Goal: Task Accomplishment & Management: Complete application form

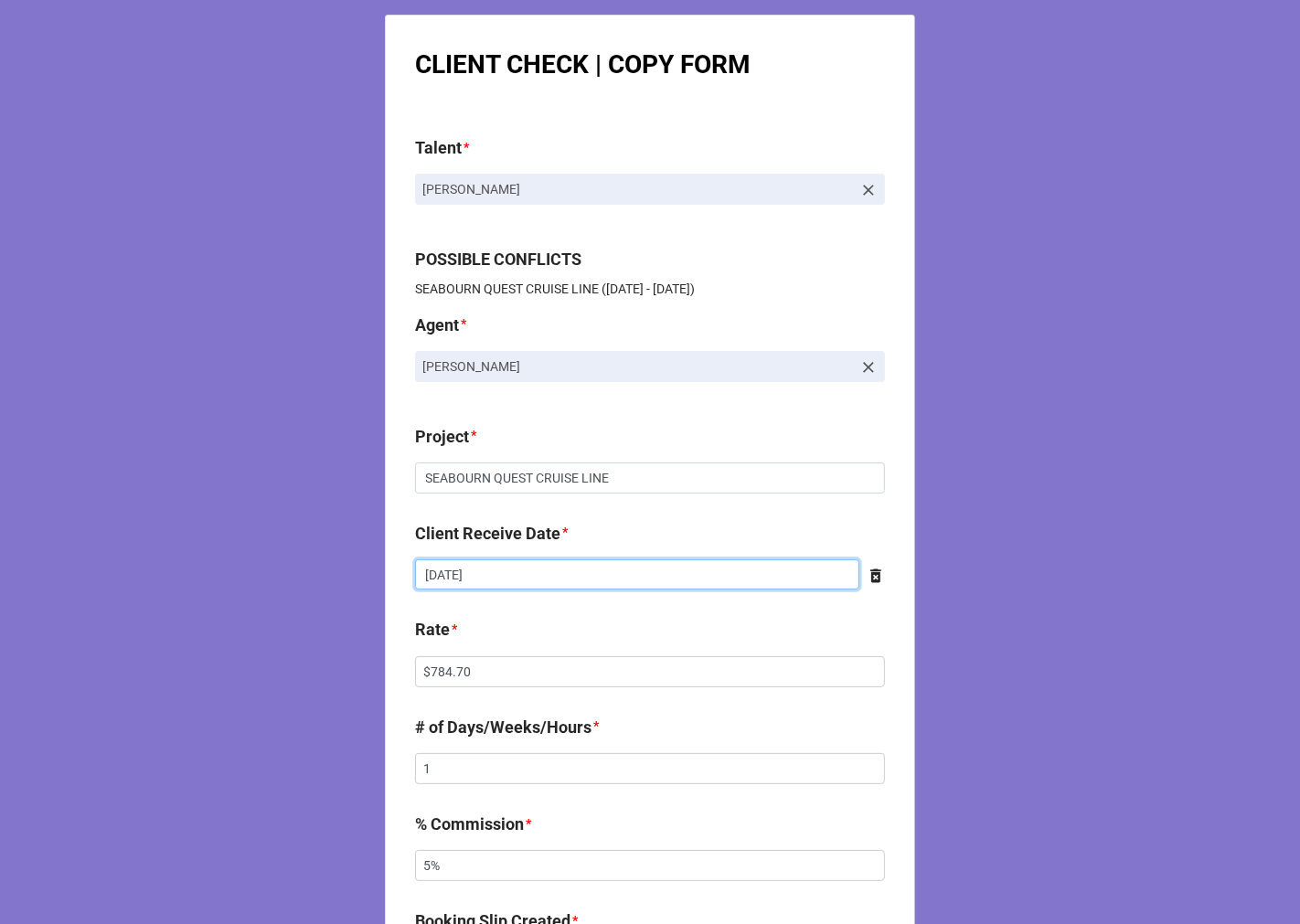
click at [577, 564] on input "8/22/2025" at bounding box center [636, 575] width 444 height 31
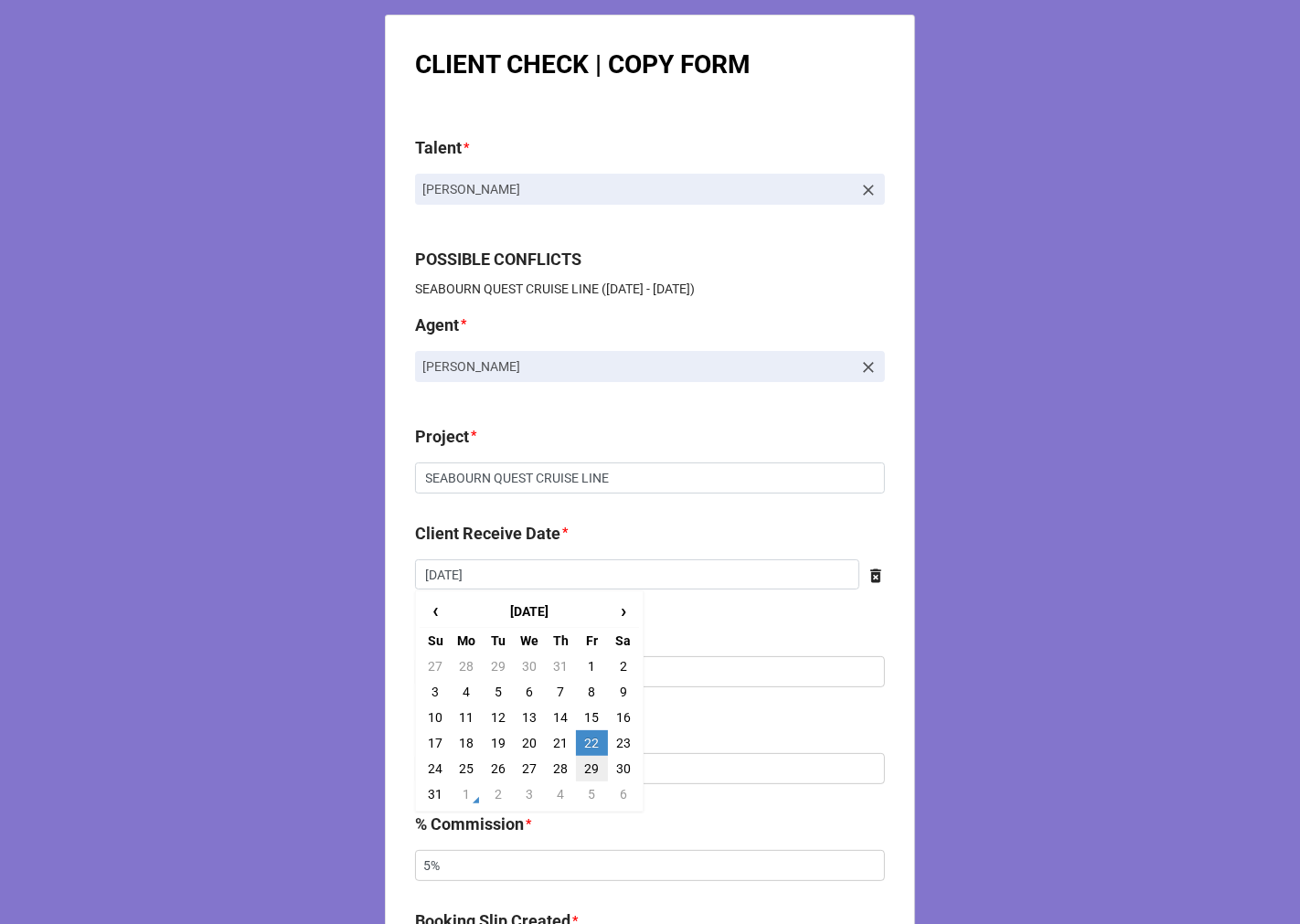
click at [596, 774] on td "29" at bounding box center [591, 769] width 31 height 25
type input "8/29/2025"
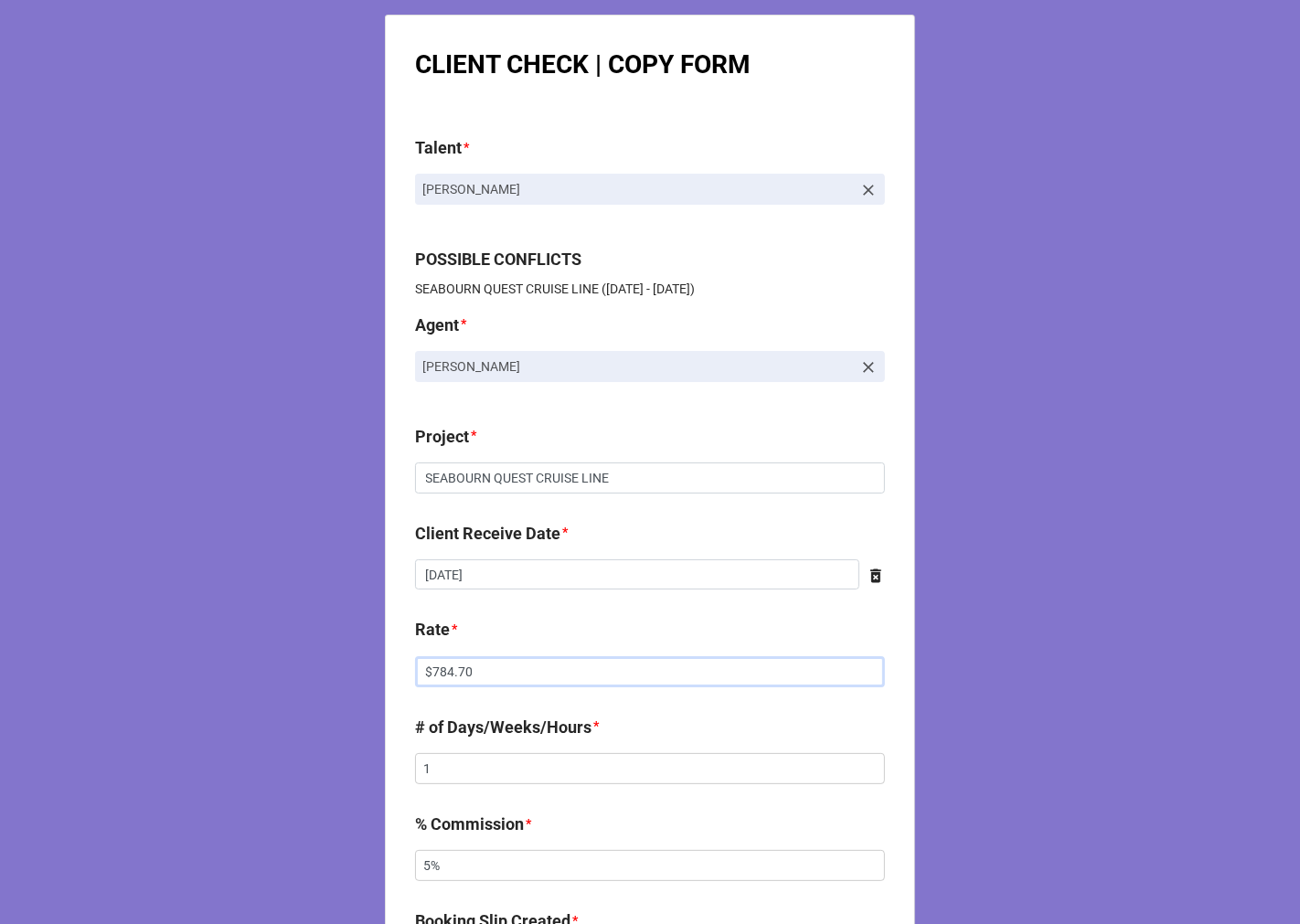
click at [459, 663] on input "$784.70" at bounding box center [649, 672] width 469 height 31
drag, startPoint x: 302, startPoint y: 662, endPoint x: 229, endPoint y: 662, distance: 73.0
click at [235, 662] on div "CLIENT CHECK | COPY FORM Talent * Ian Underhill POSSIBLE CONFLICTS SEABOURN QUE…" at bounding box center [650, 933] width 1300 height 1867
type input "$591.81"
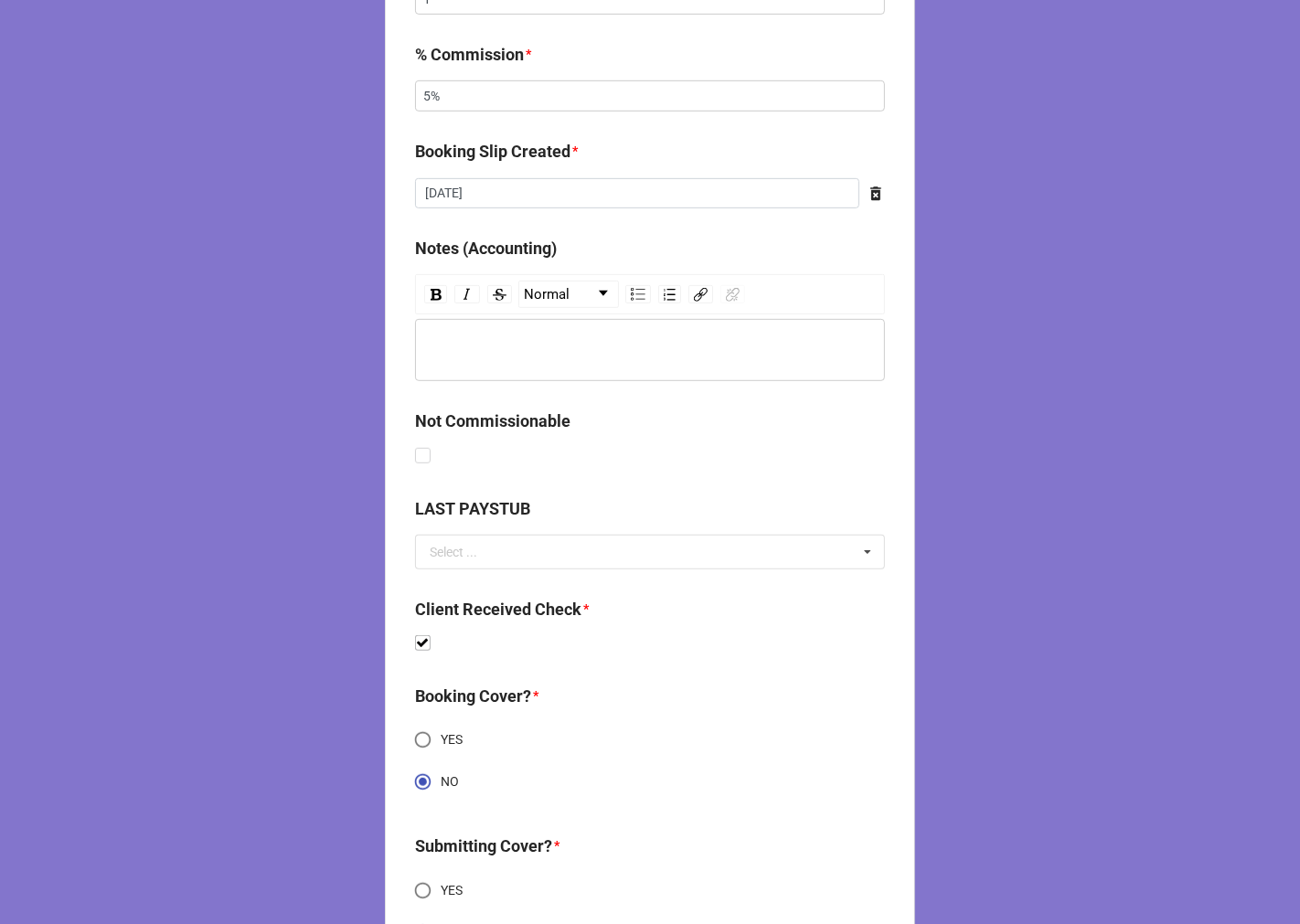
scroll to position [940, 0]
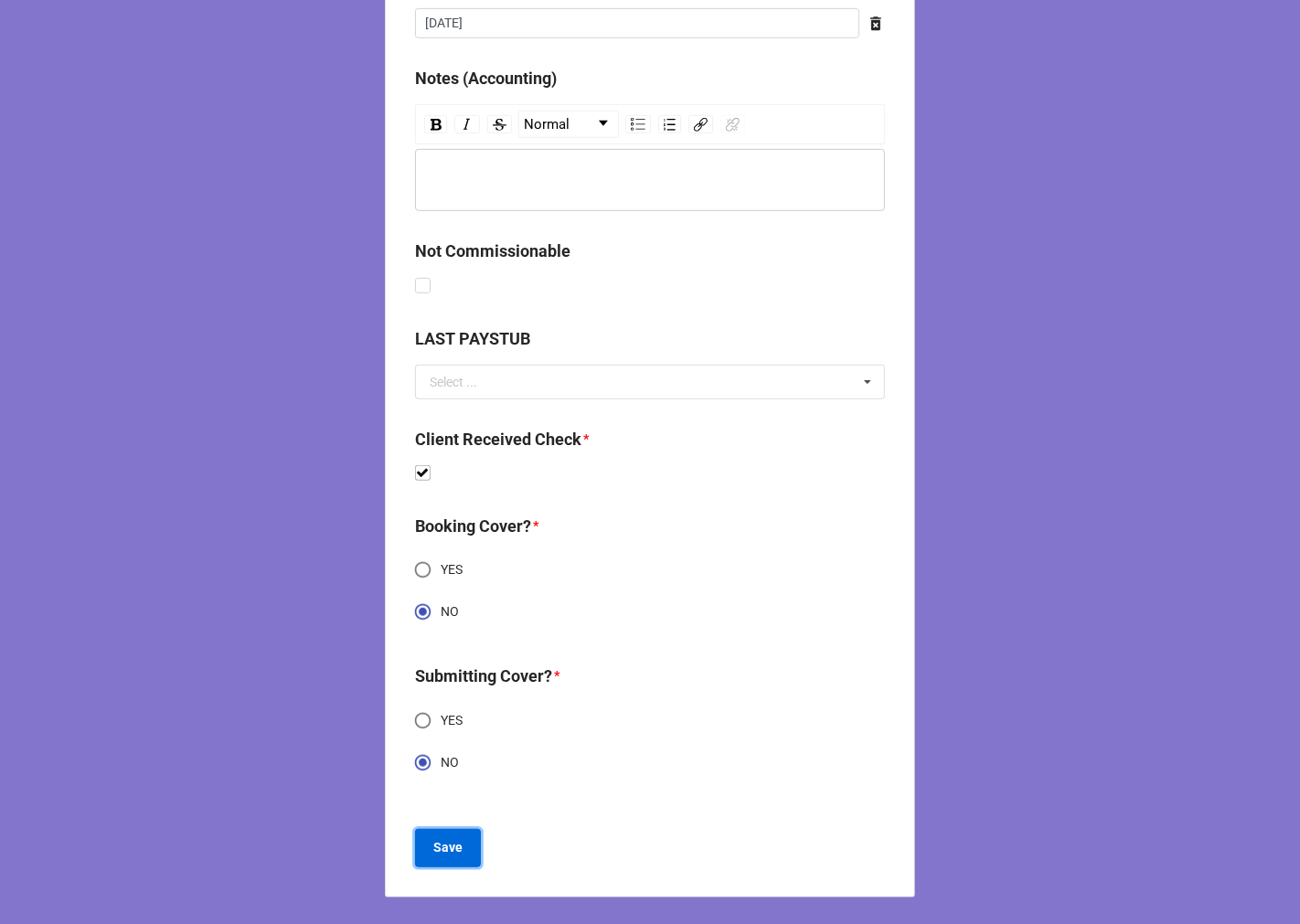
click at [454, 843] on b "Save" at bounding box center [448, 848] width 29 height 20
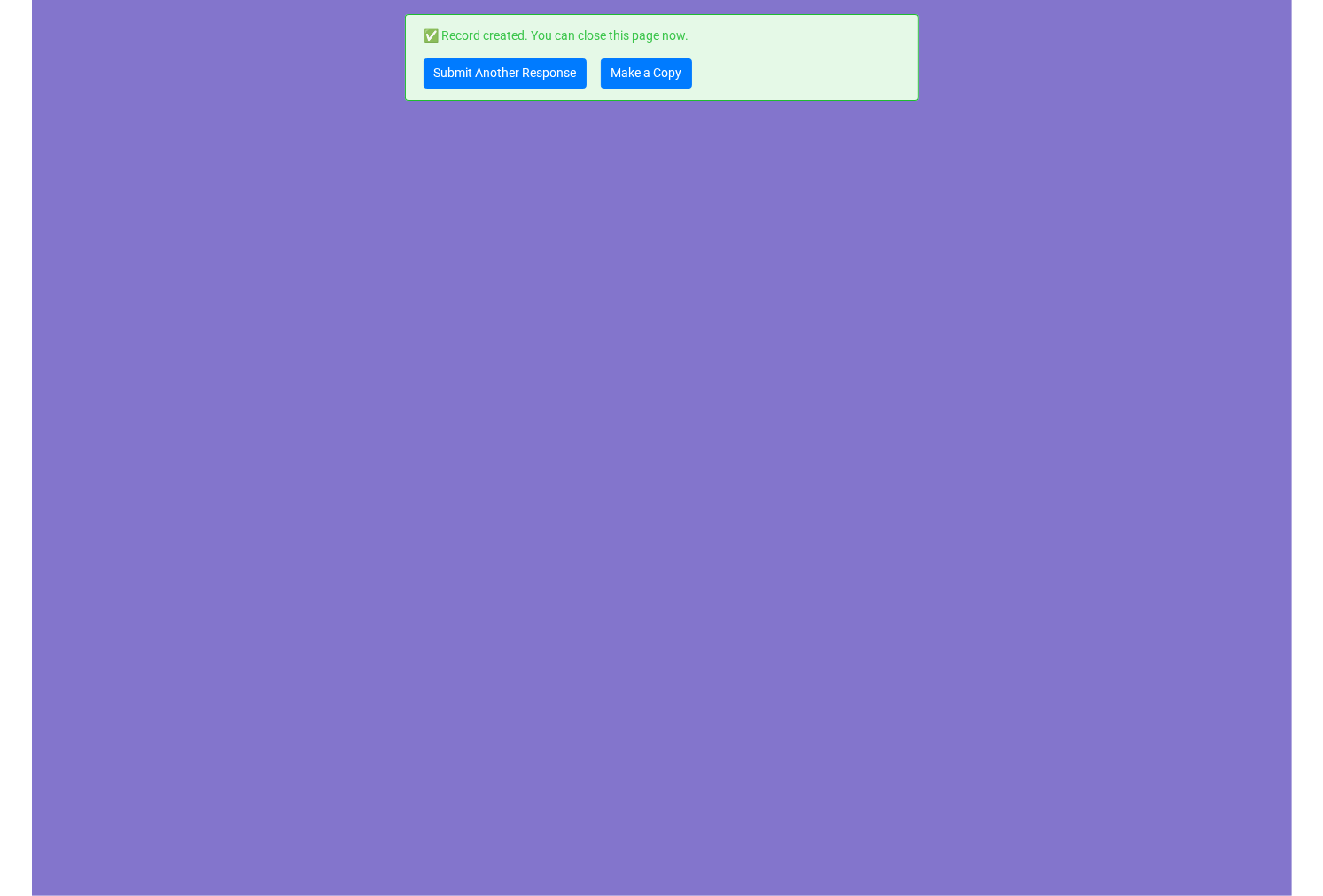
scroll to position [0, 0]
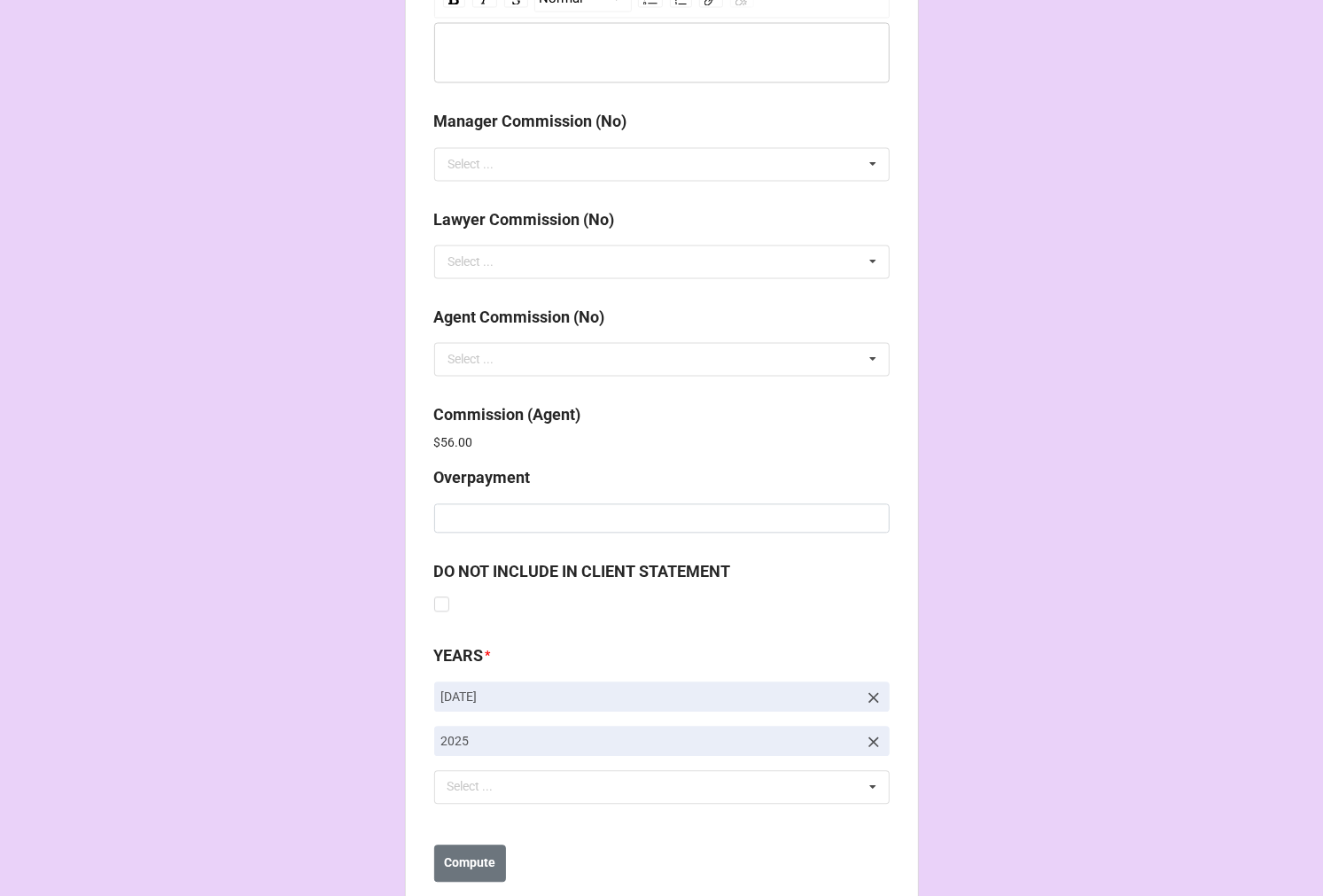
scroll to position [2115, 0]
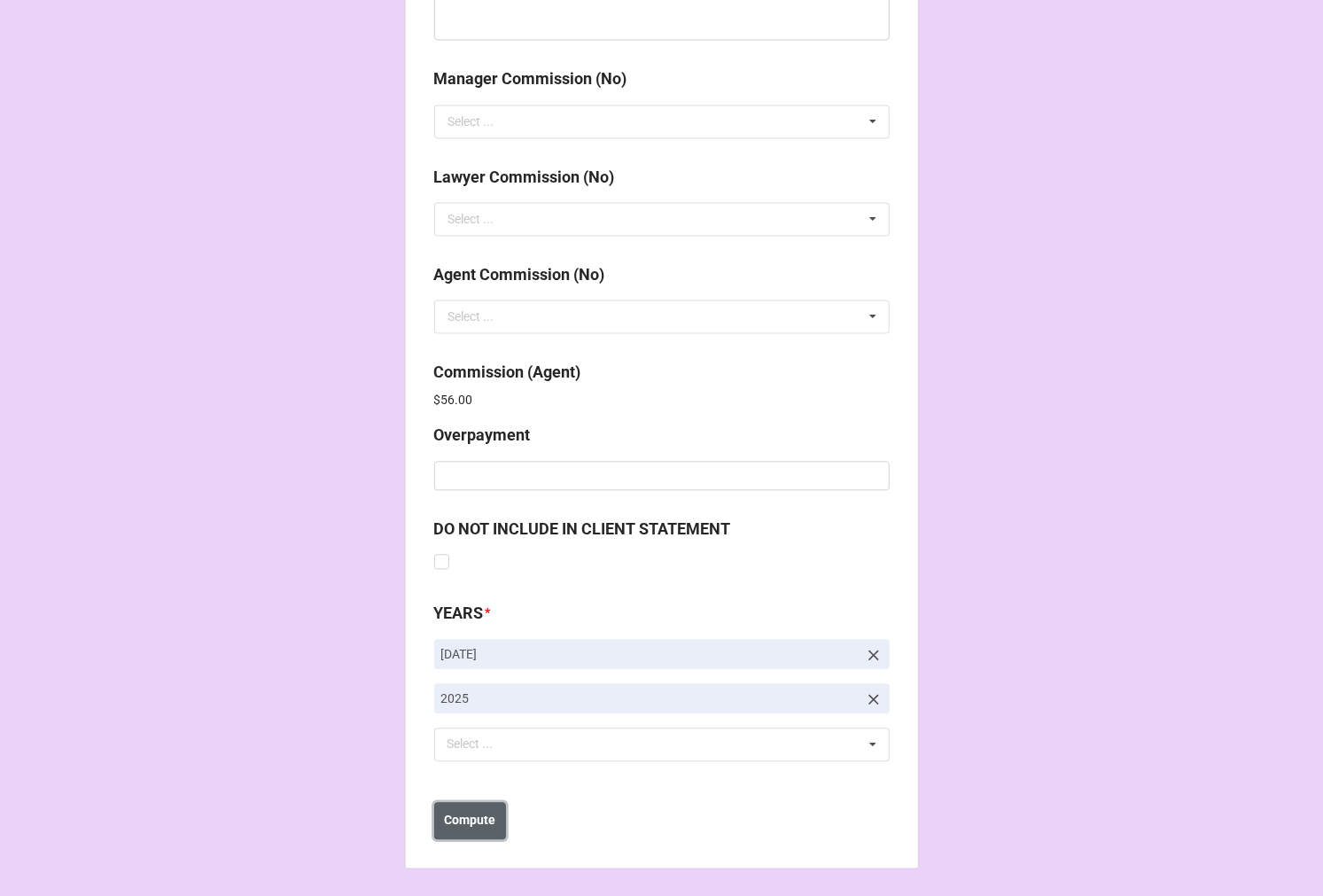
click at [475, 804] on button "Compute" at bounding box center [470, 820] width 72 height 37
click at [450, 822] on b "Compute" at bounding box center [469, 820] width 51 height 19
click at [467, 822] on b "Save" at bounding box center [467, 820] width 28 height 19
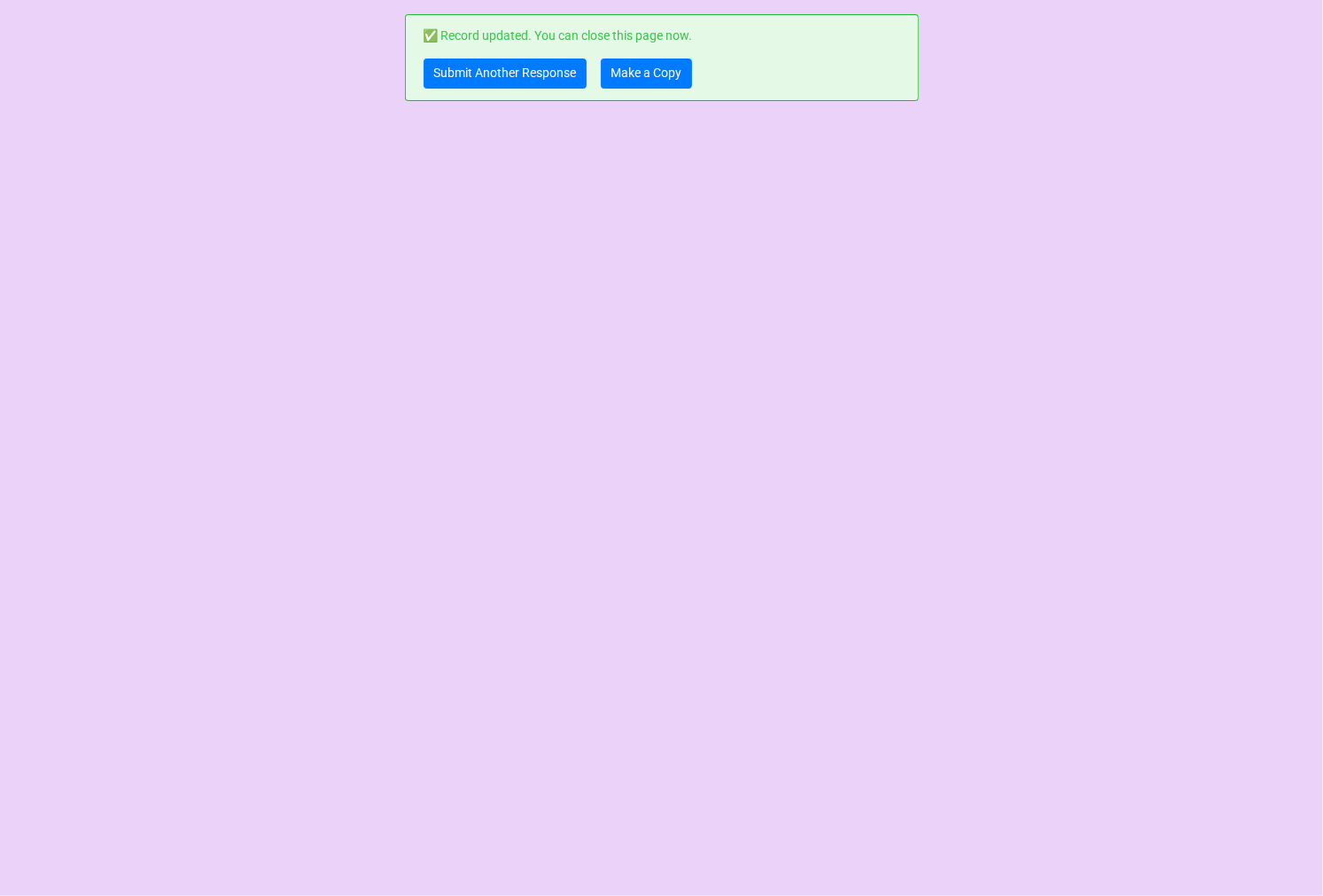
scroll to position [0, 0]
click at [636, 66] on link "Make a Copy" at bounding box center [646, 74] width 91 height 30
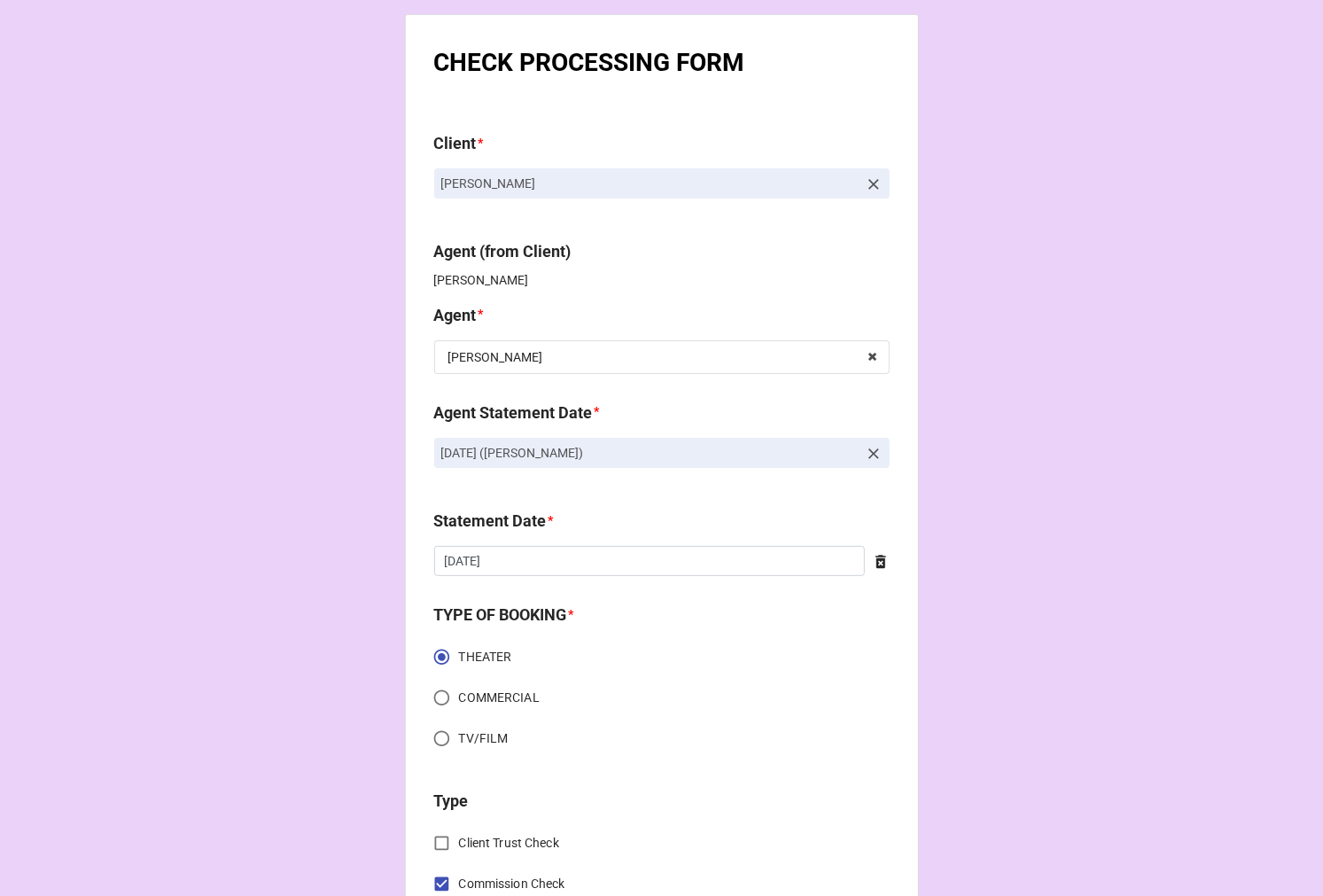
click at [866, 455] on icon at bounding box center [873, 453] width 18 height 18
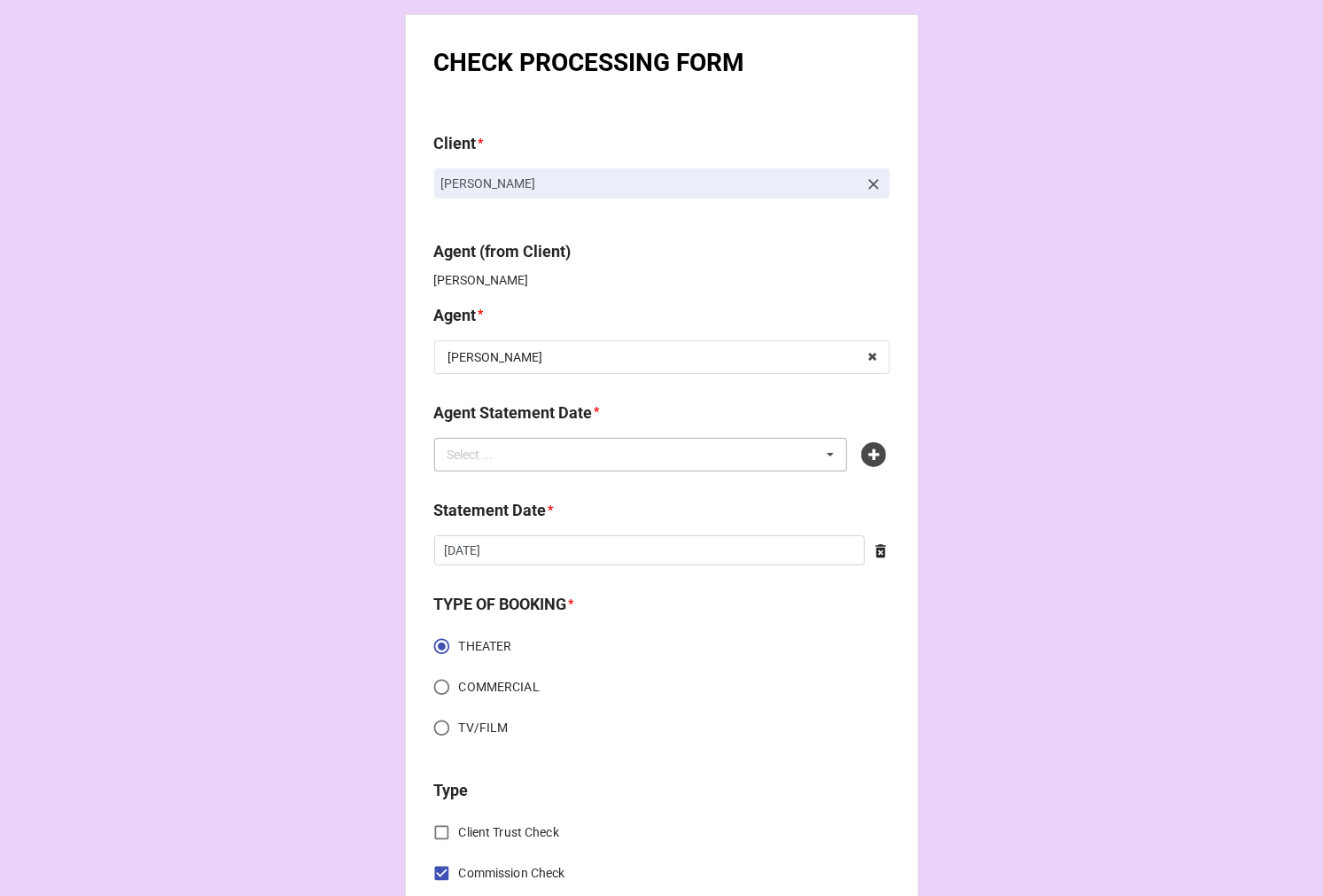
click at [782, 456] on div "Select ... No results found." at bounding box center [641, 455] width 414 height 34
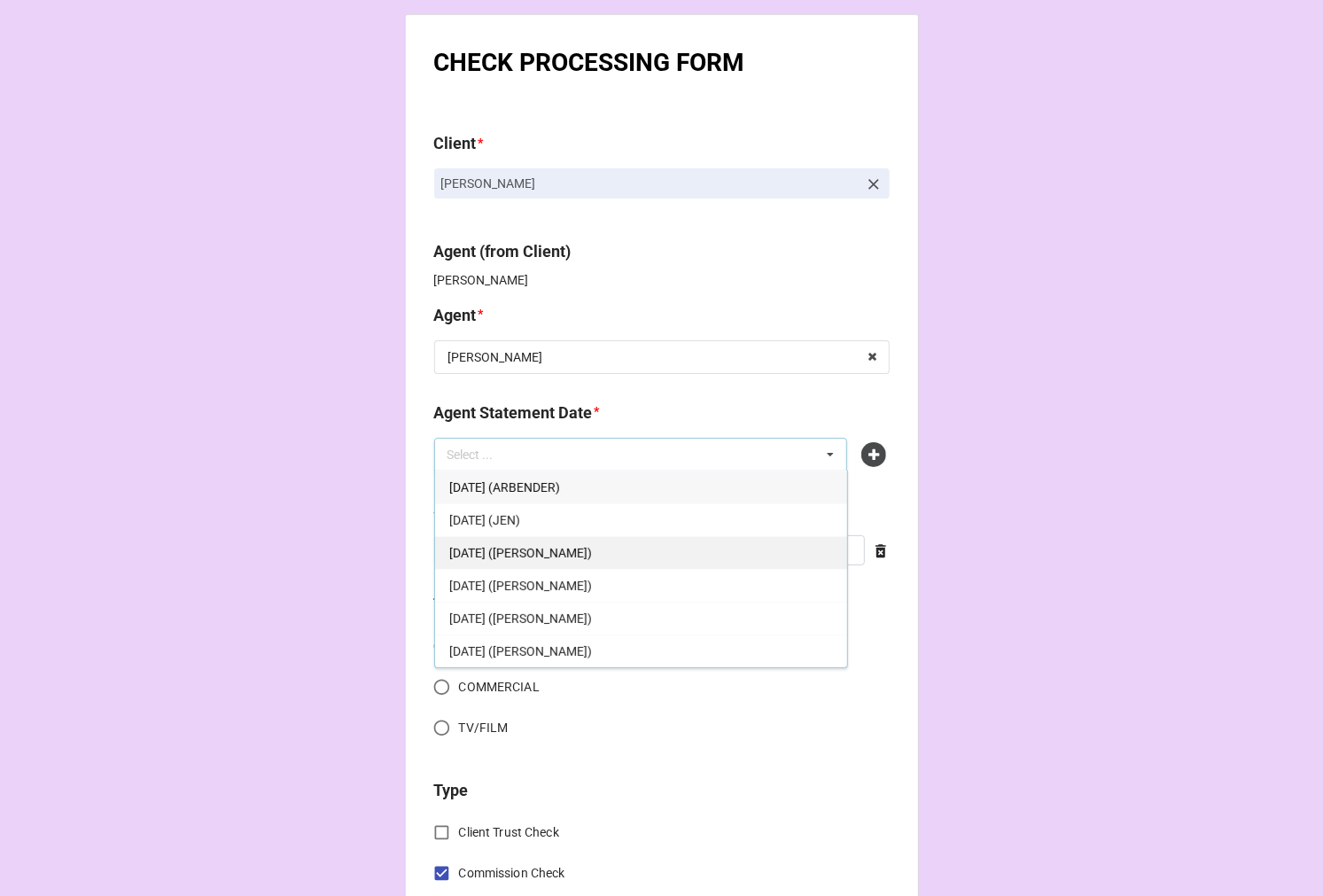
click at [591, 554] on span "SEPTEMBER 19, 2025 (KAREN)" at bounding box center [520, 553] width 143 height 14
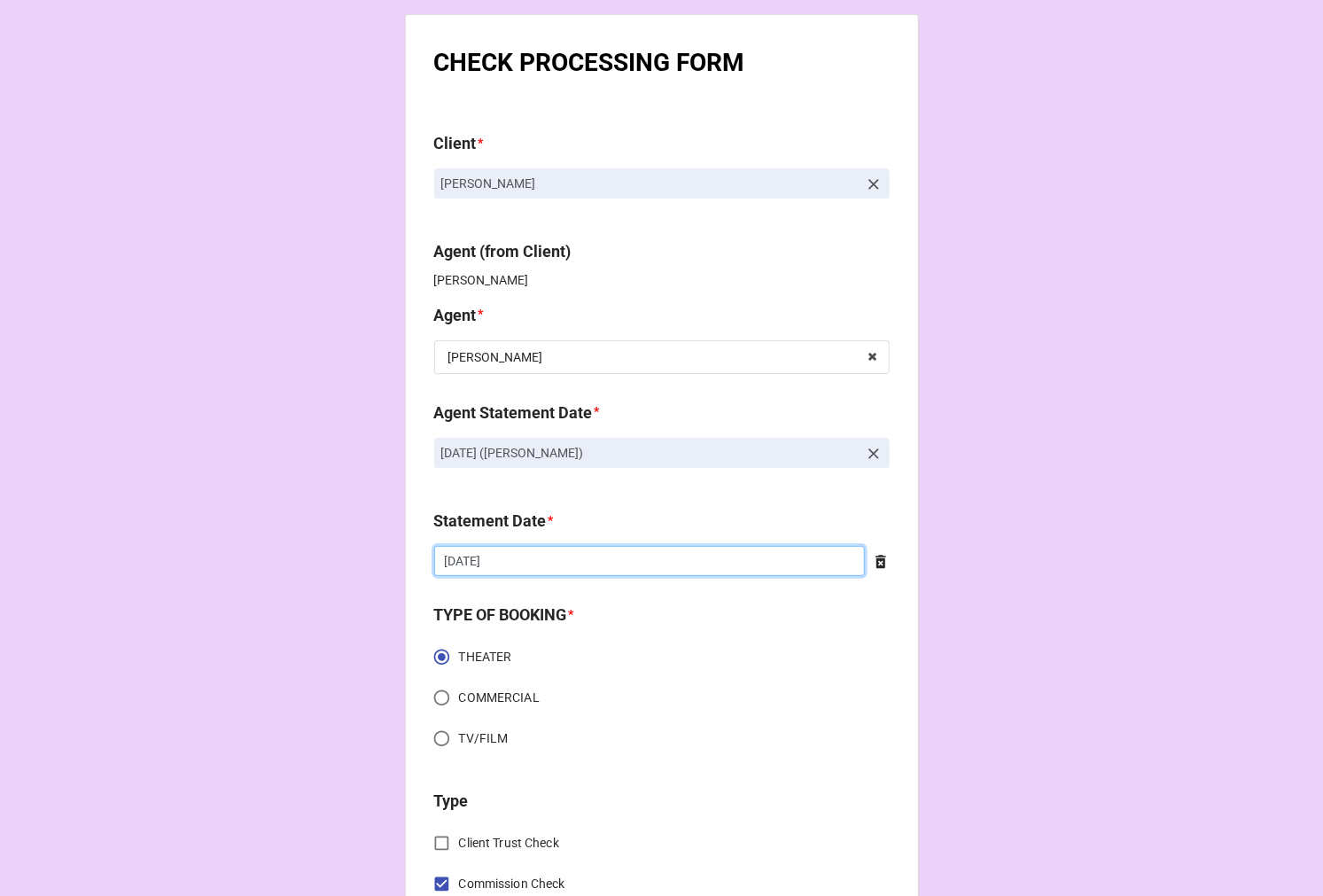
click at [552, 565] on input "9/5/2025" at bounding box center [649, 561] width 431 height 30
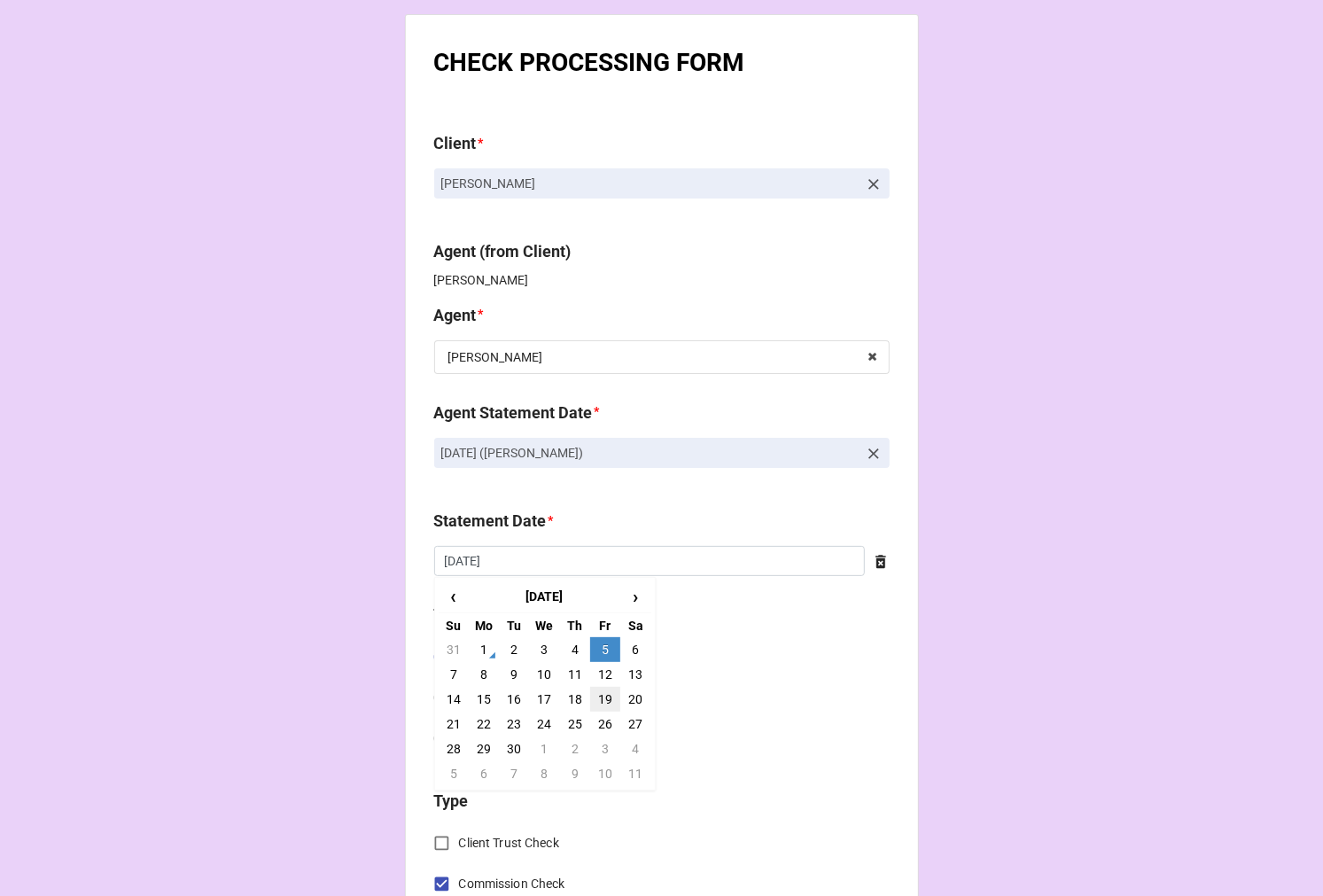
click at [596, 701] on td "19" at bounding box center [606, 699] width 30 height 25
type input "[DATE]"
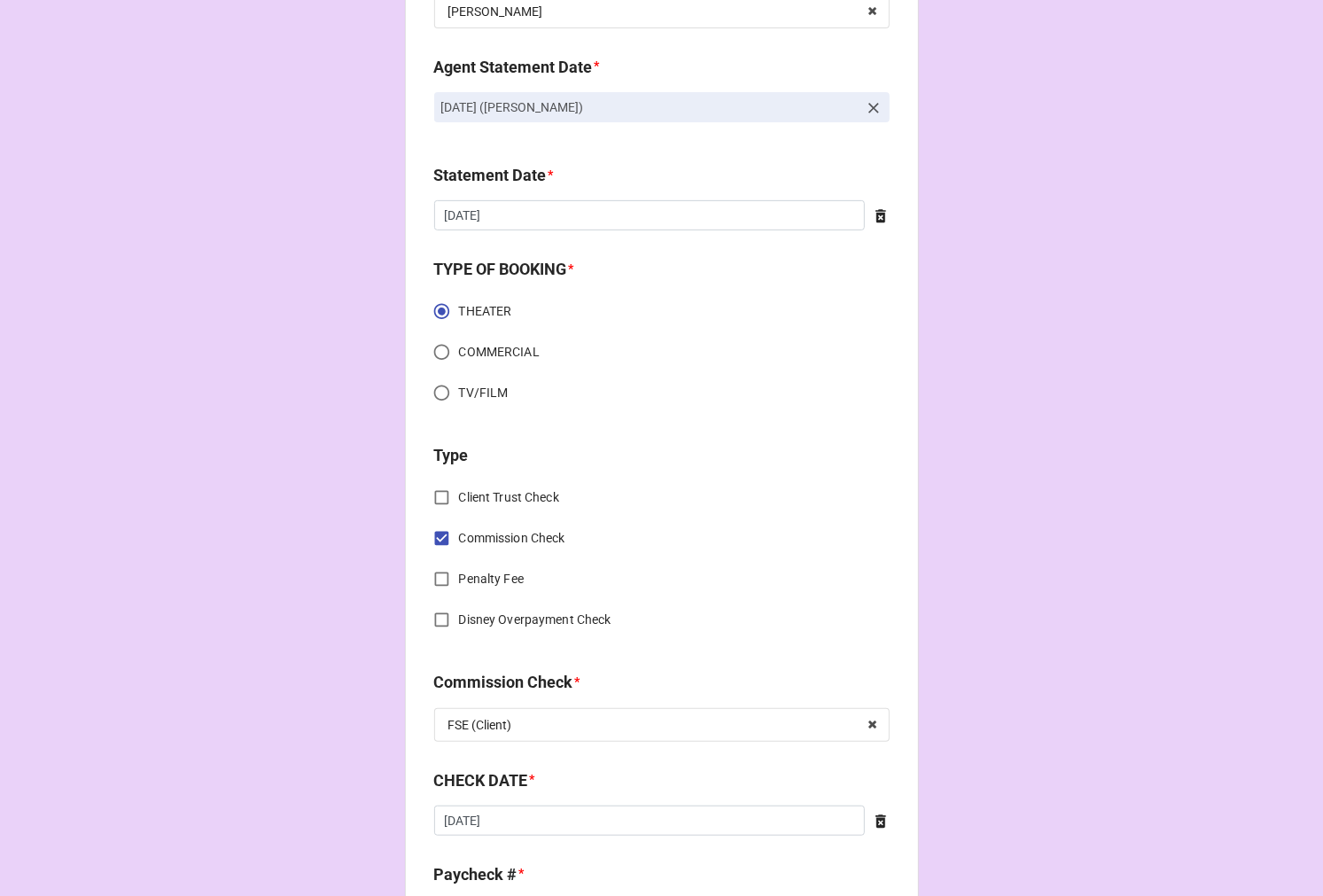
scroll to position [394, 0]
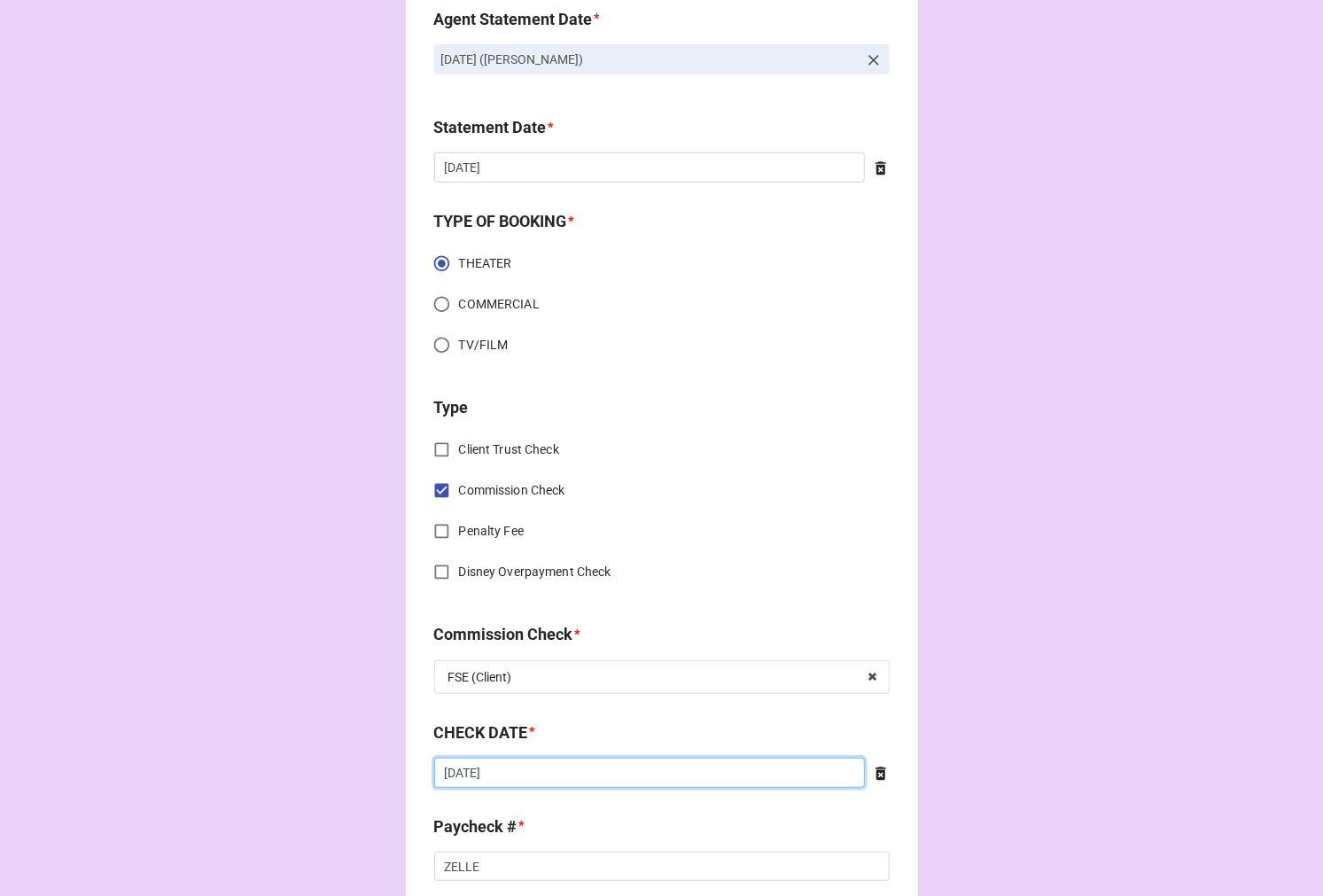
click at [520, 782] on input "8/23/2025" at bounding box center [649, 773] width 431 height 30
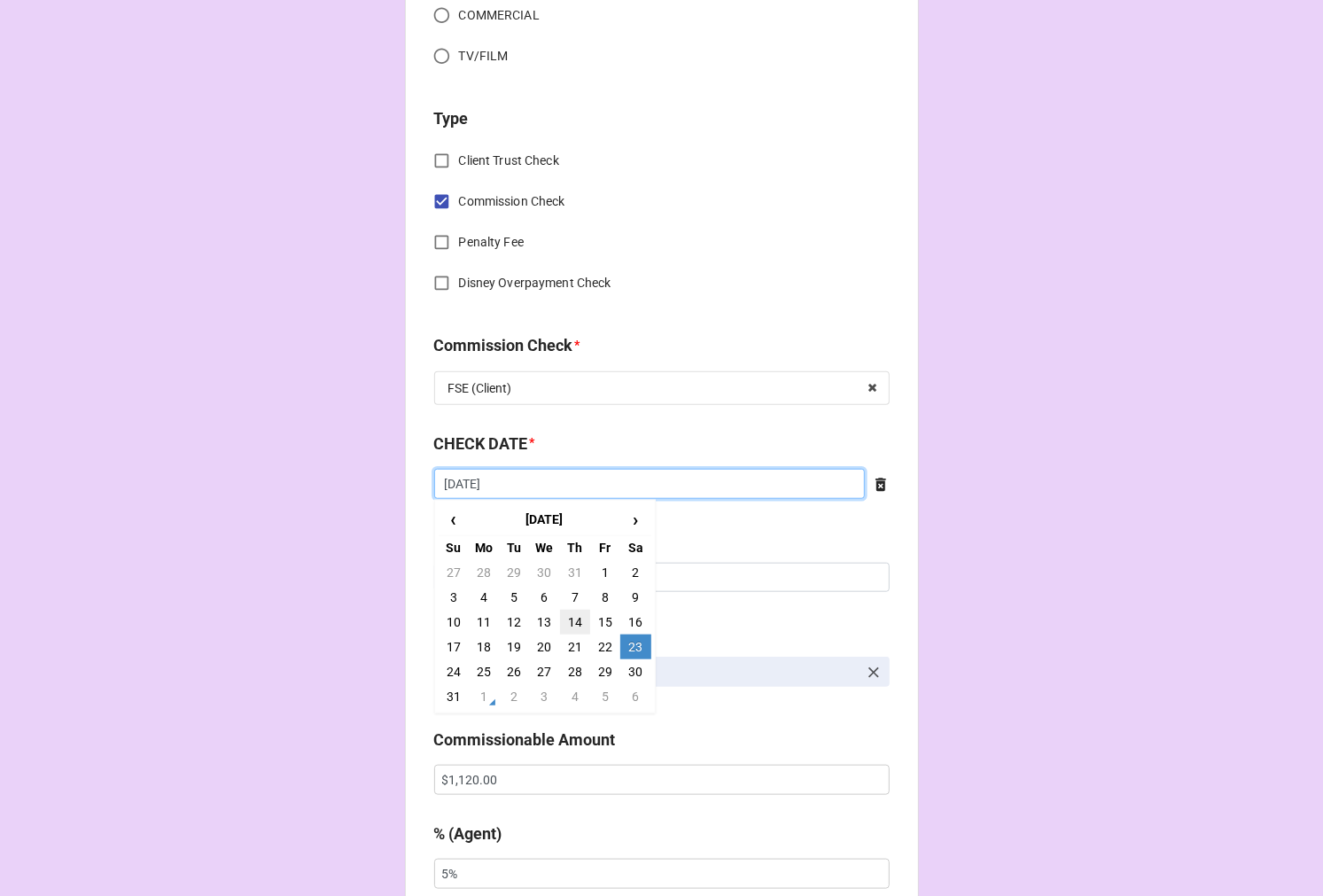
scroll to position [689, 0]
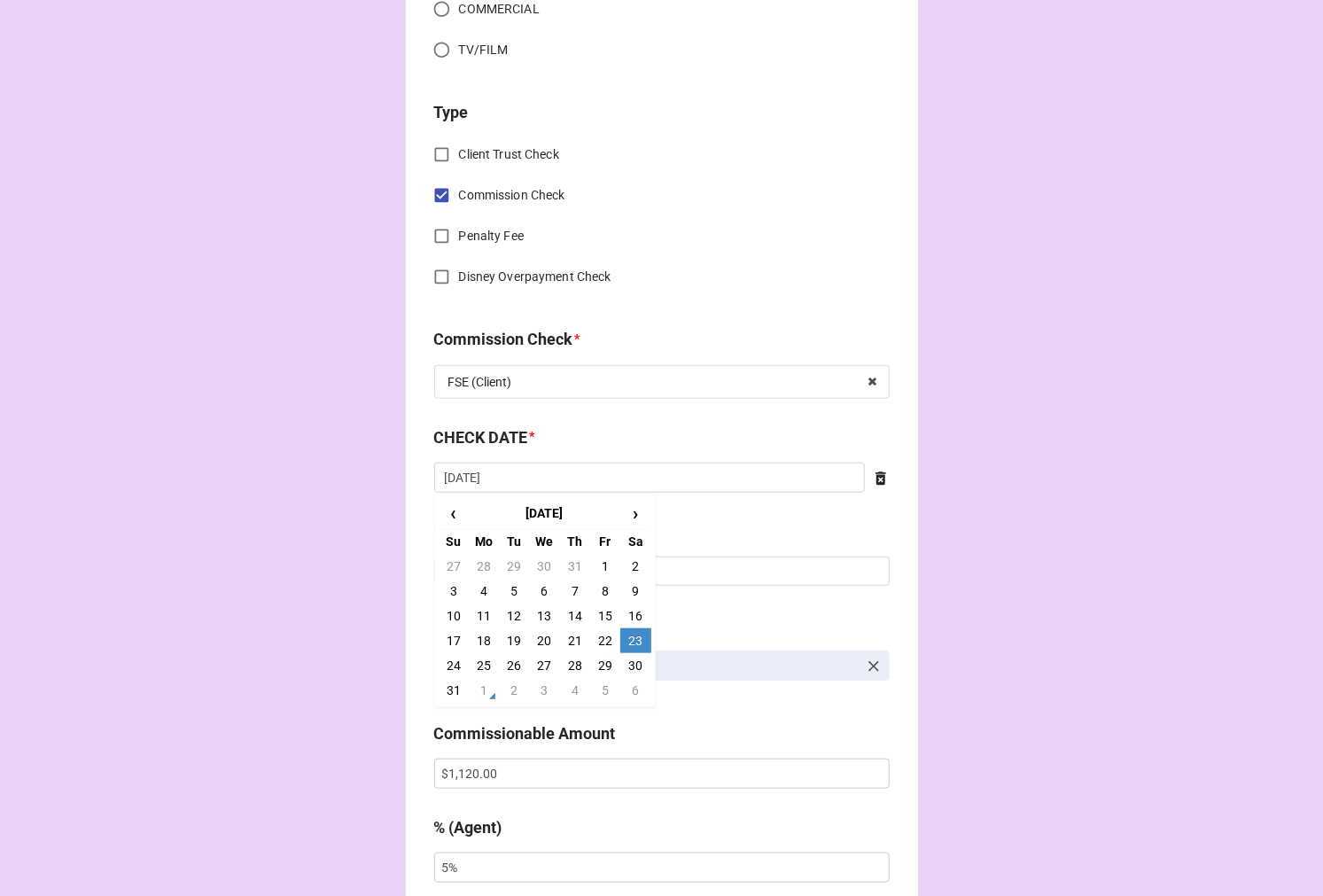
drag, startPoint x: 449, startPoint y: 694, endPoint x: 465, endPoint y: 648, distance: 48.7
click at [449, 692] on td "31" at bounding box center [454, 691] width 30 height 25
type input "8/31/2025"
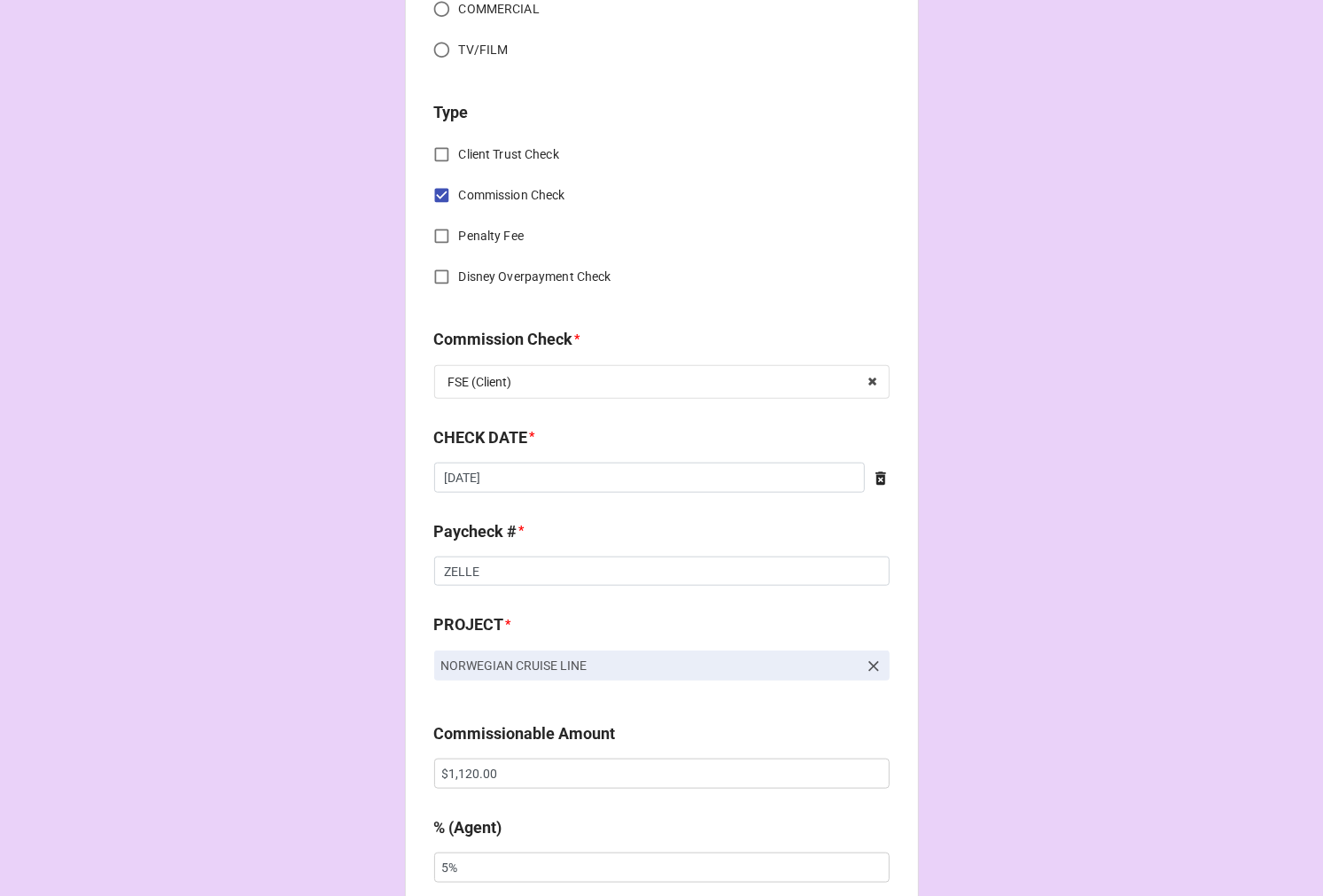
scroll to position [985, 0]
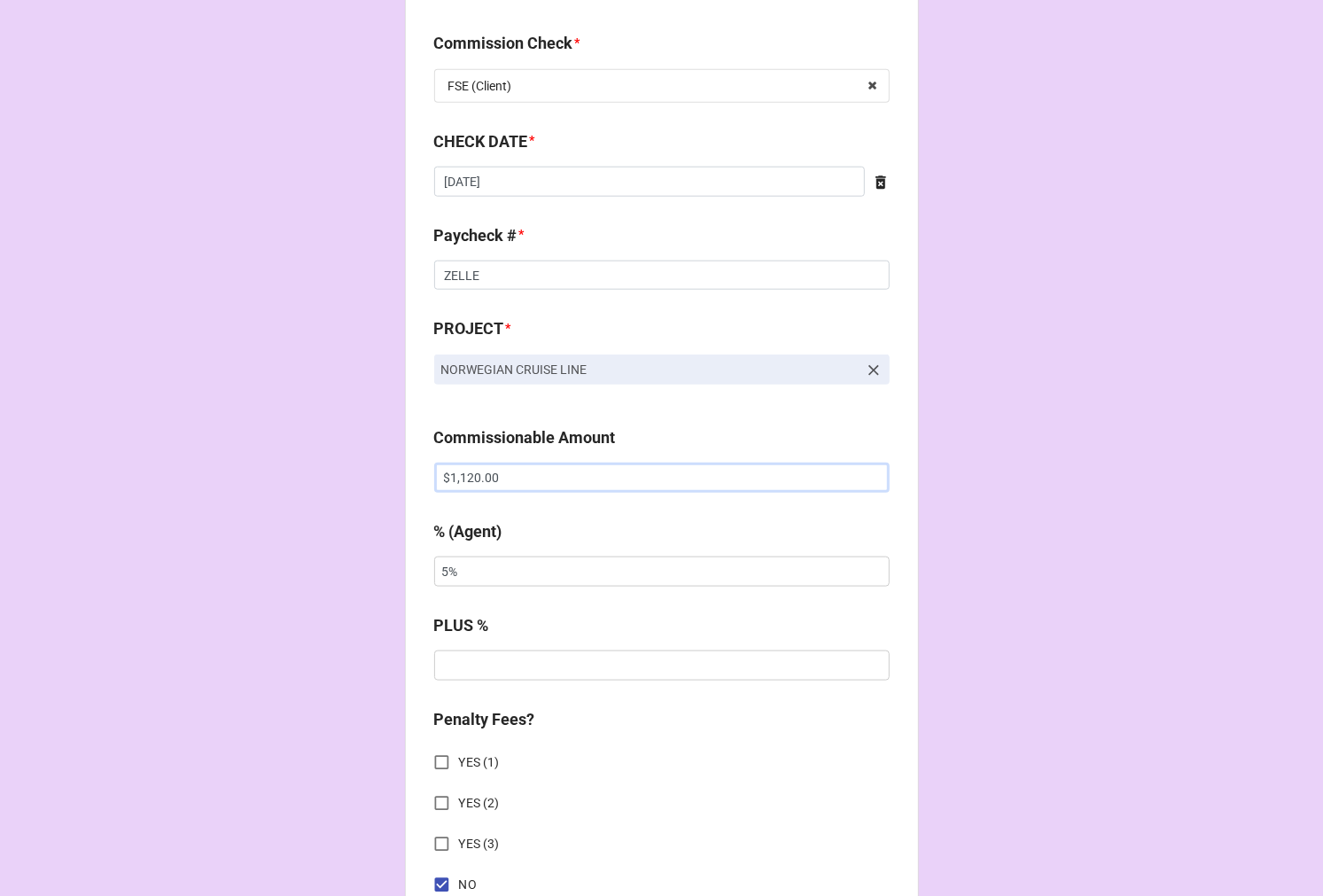
drag, startPoint x: 509, startPoint y: 477, endPoint x: 248, endPoint y: 428, distance: 265.6
click at [273, 427] on div "CHECK PROCESSING FORM Client * Jaymyria Etienne Agent (from Client) Karen Agent…" at bounding box center [662, 488] width 1323 height 2947
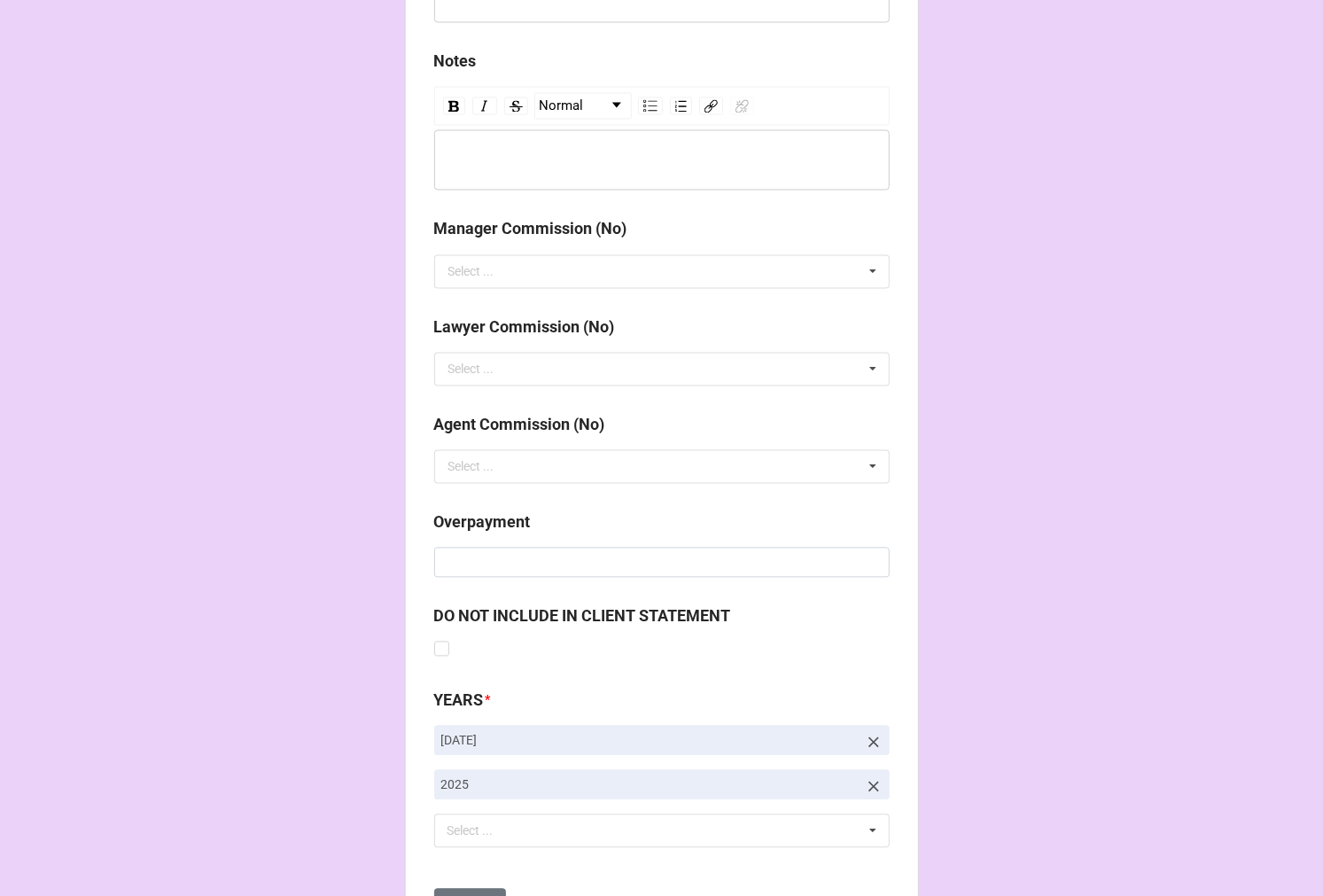
scroll to position [2051, 0]
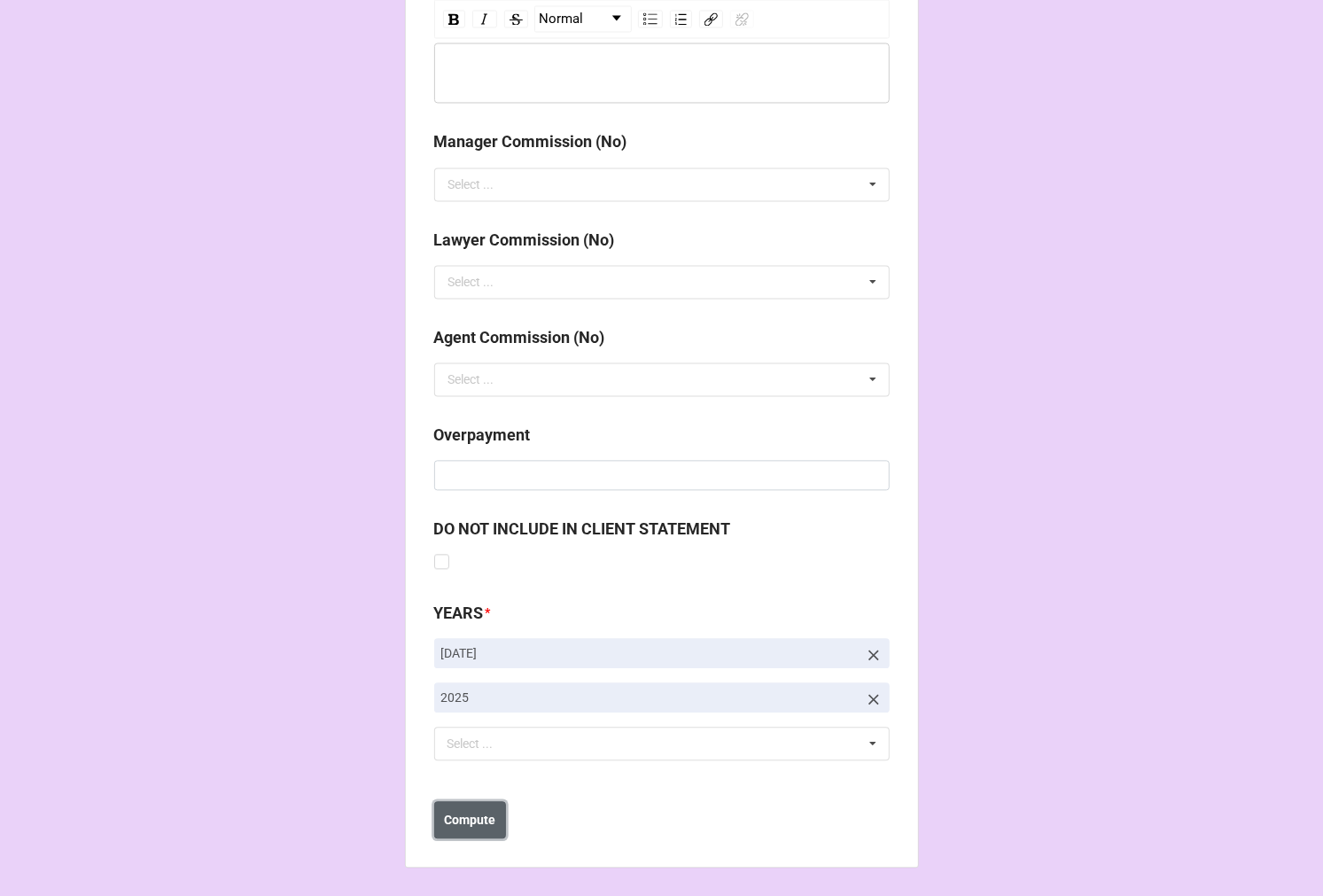
click at [458, 834] on button "Compute" at bounding box center [470, 819] width 72 height 37
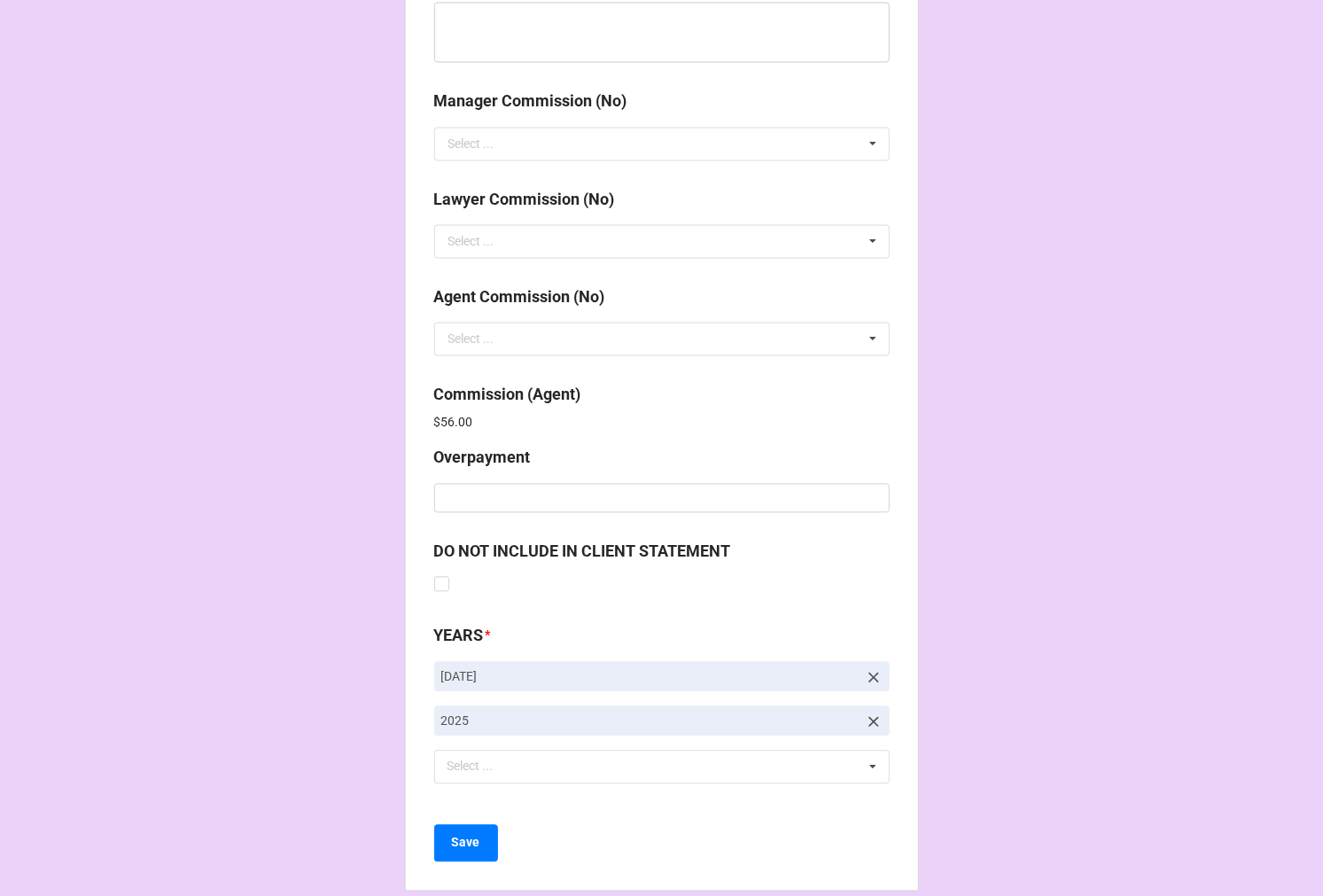
scroll to position [2115, 0]
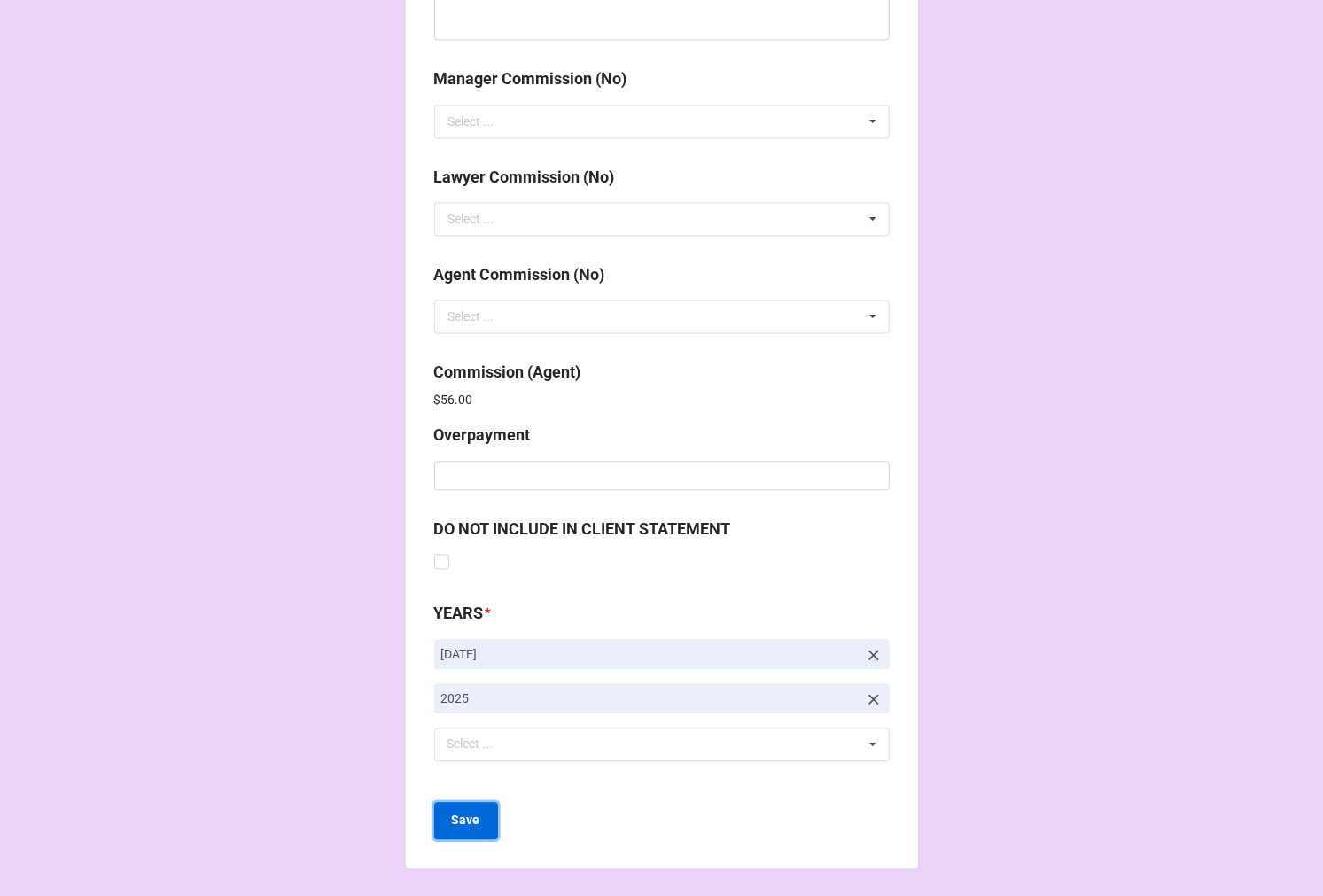
click at [475, 810] on button "Save" at bounding box center [466, 820] width 63 height 37
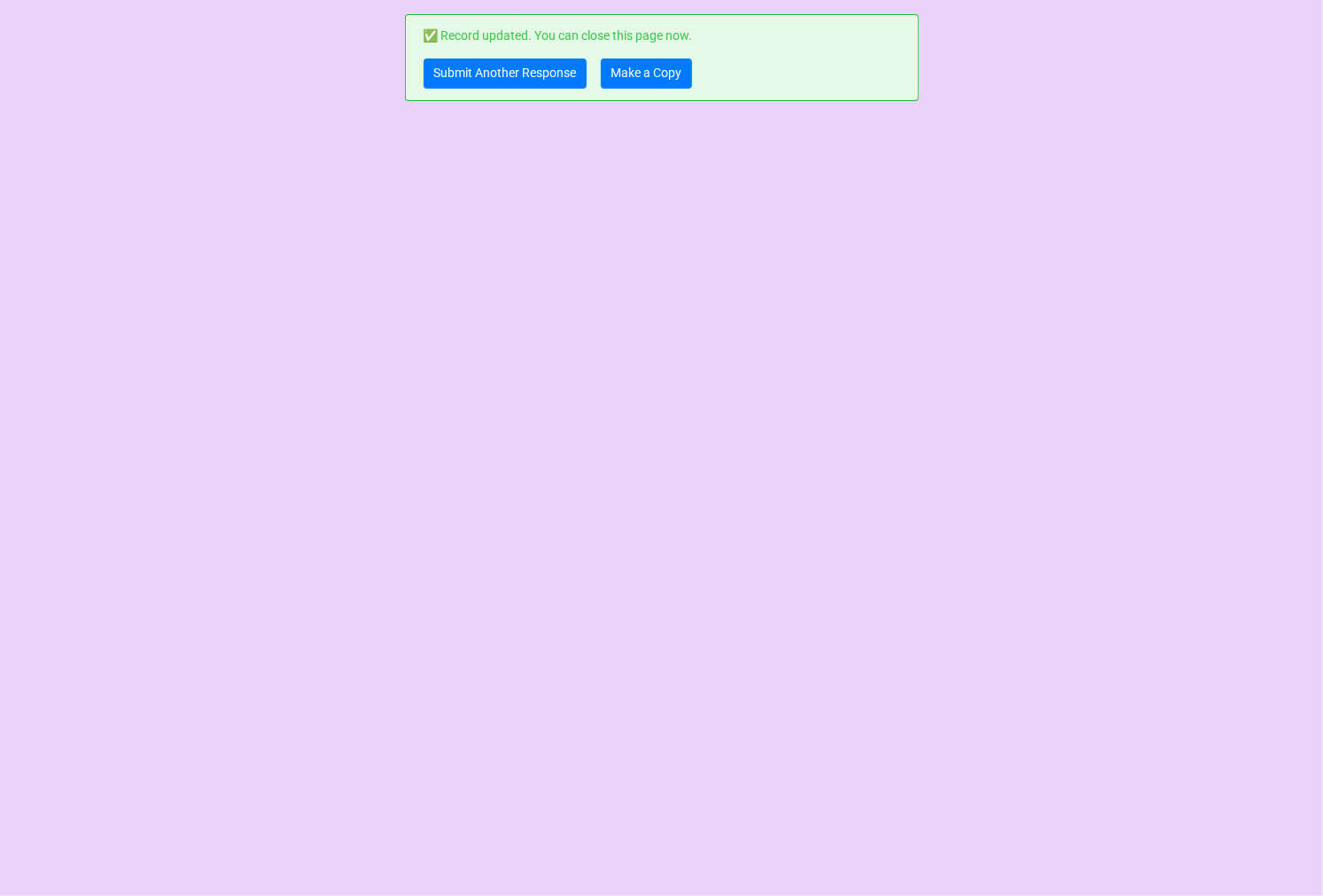
scroll to position [0, 0]
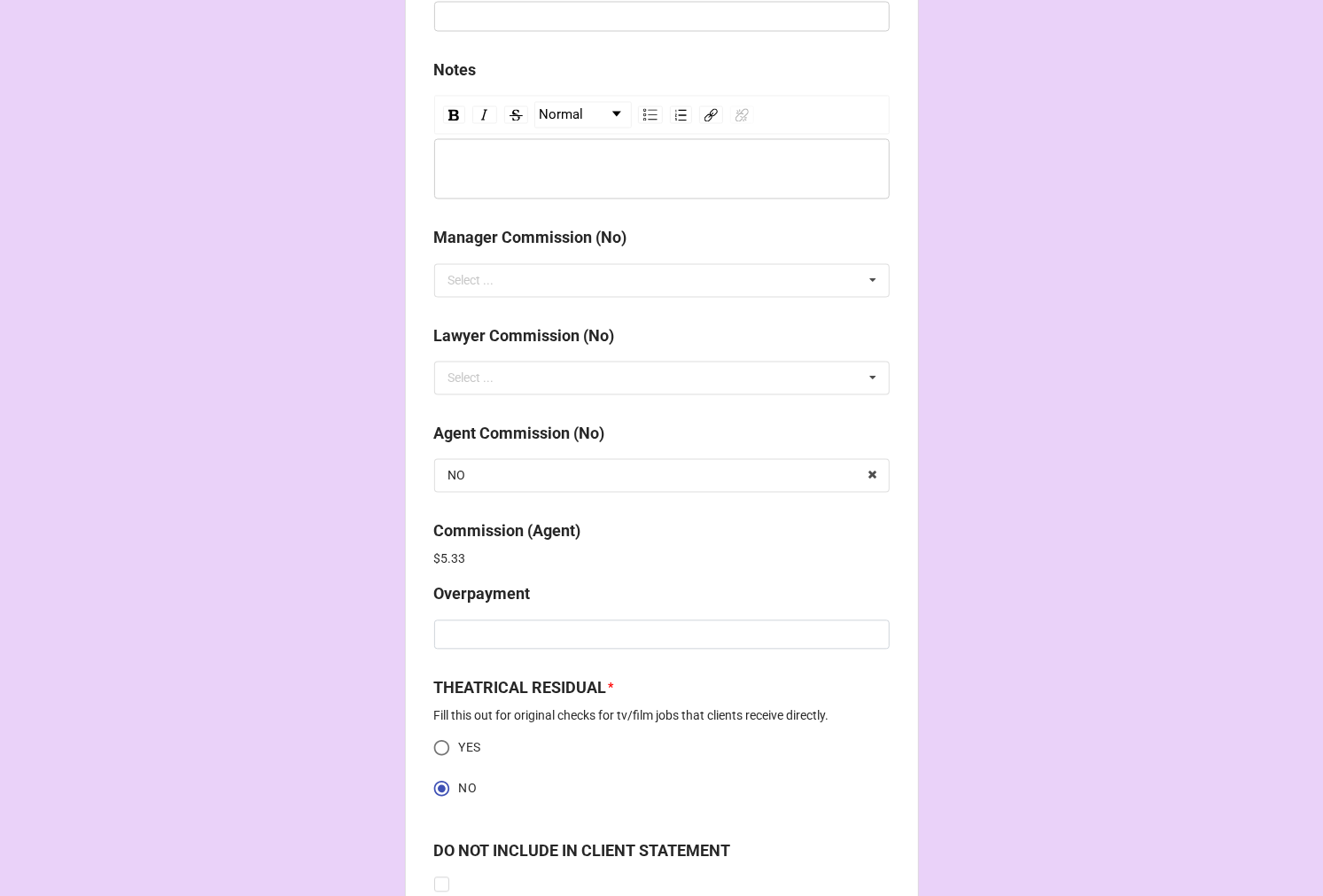
scroll to position [2278, 0]
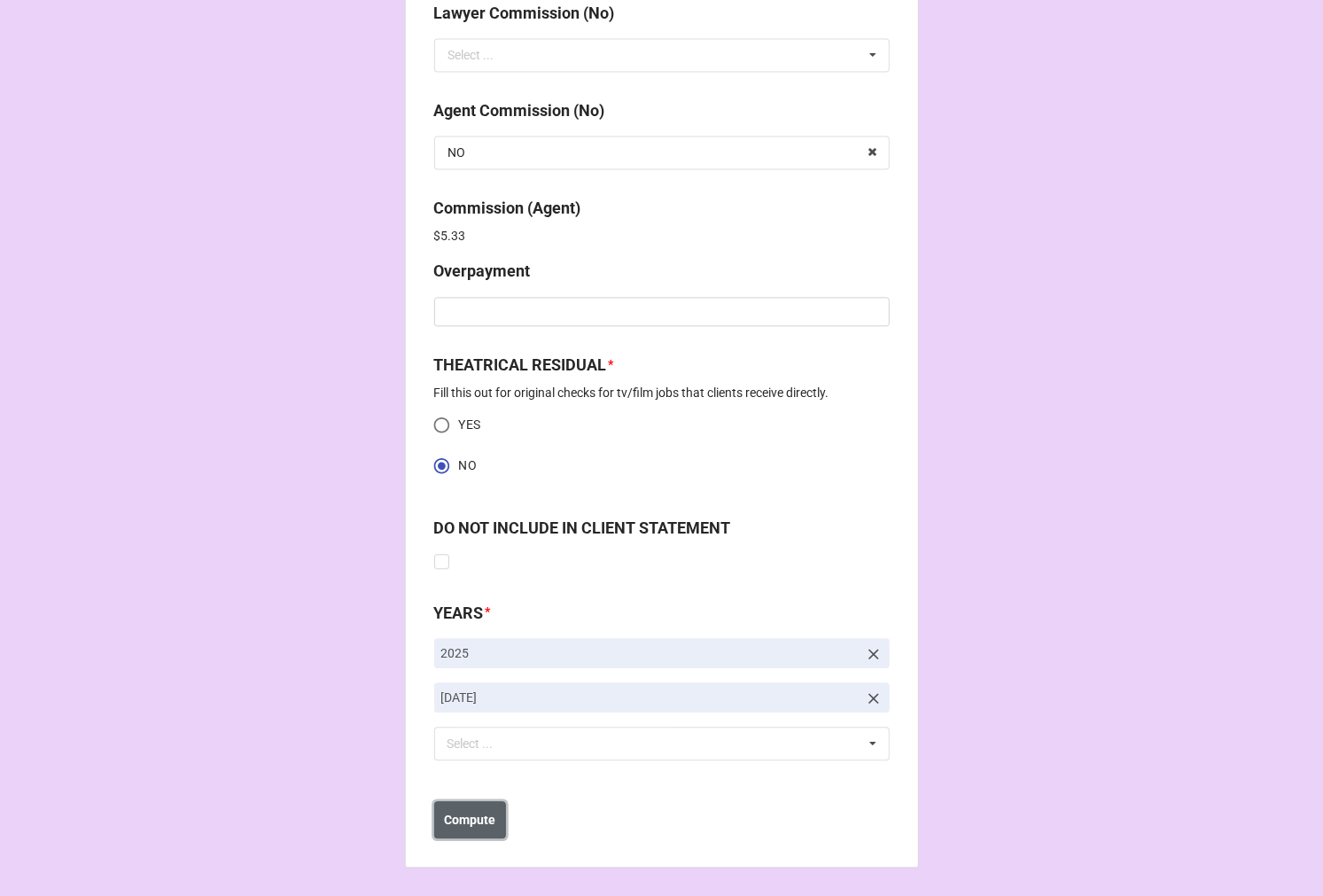
click at [467, 803] on button "Compute" at bounding box center [470, 819] width 72 height 37
click at [456, 829] on button "Save" at bounding box center [466, 819] width 63 height 37
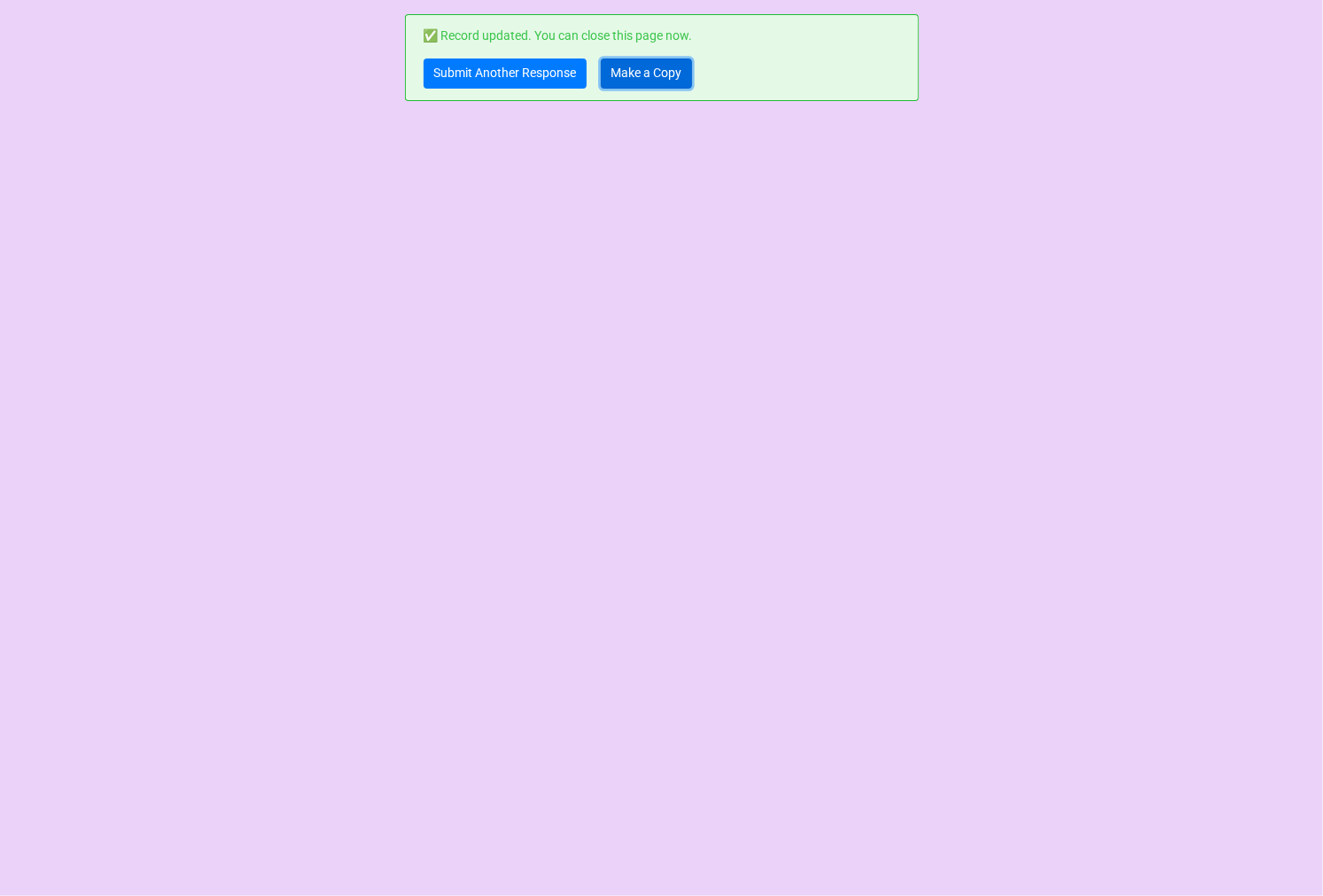
click at [676, 72] on link "Make a Copy" at bounding box center [646, 74] width 91 height 30
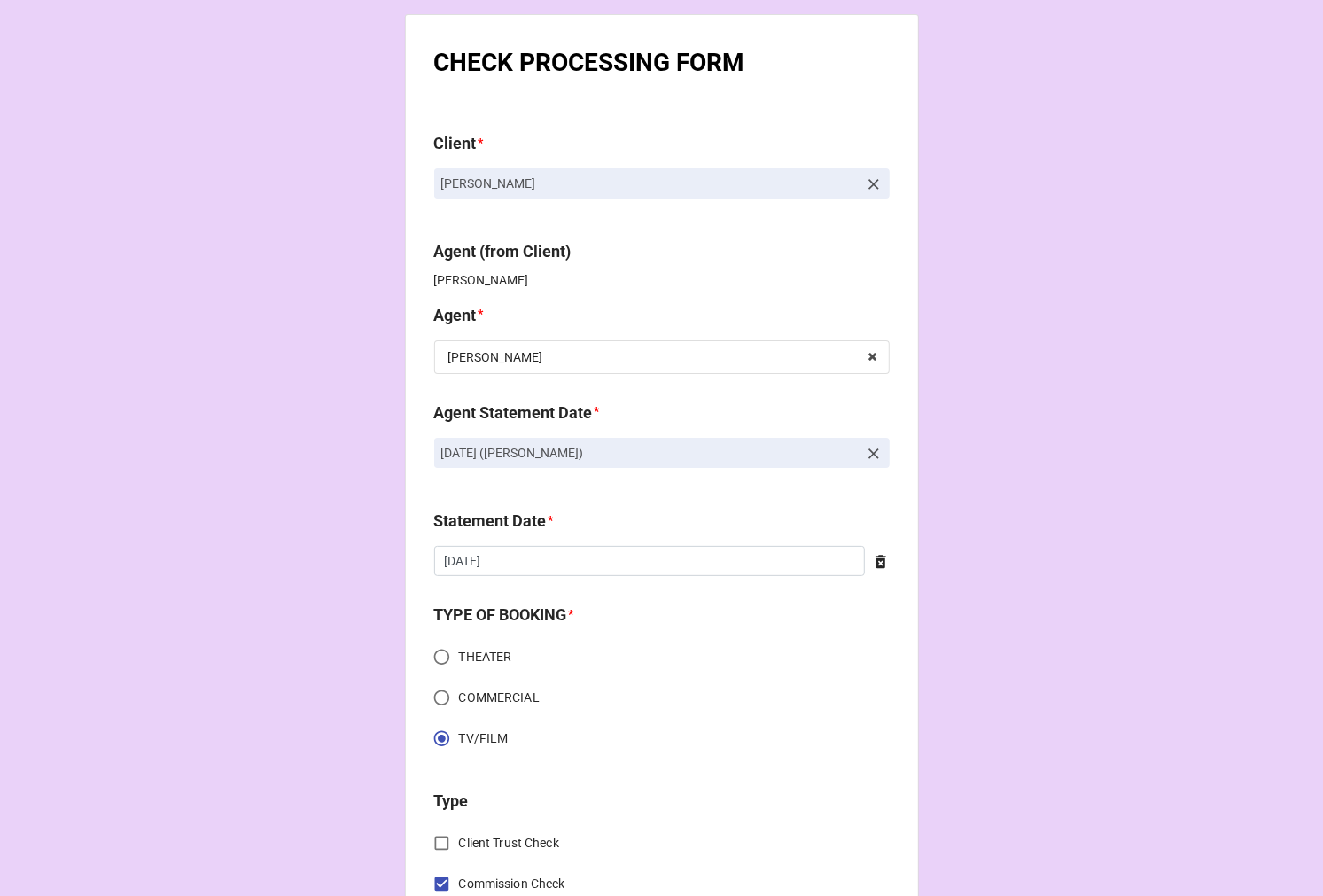
click at [865, 455] on icon at bounding box center [873, 453] width 18 height 18
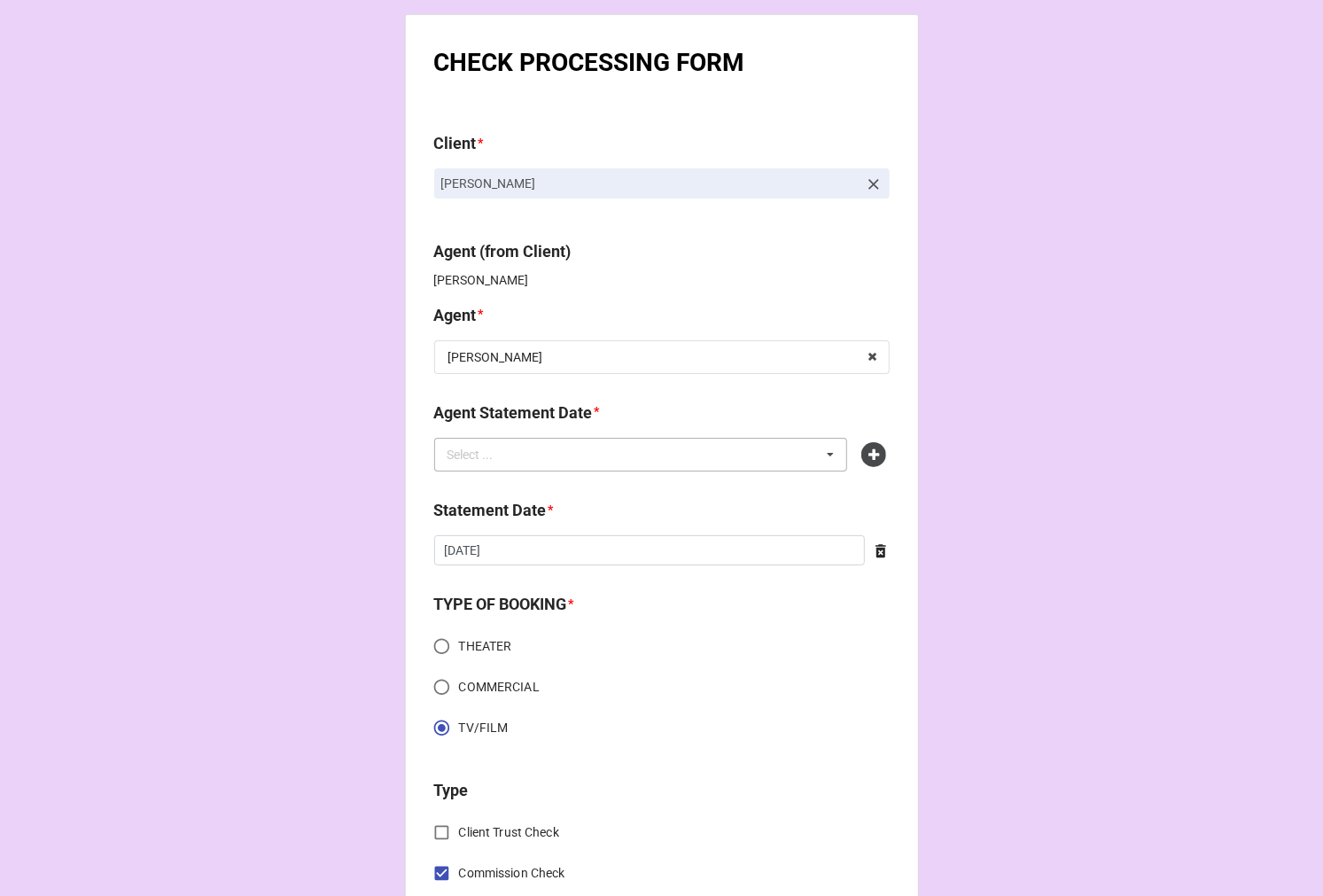
click at [637, 456] on div "Select ... No results found." at bounding box center [641, 455] width 414 height 34
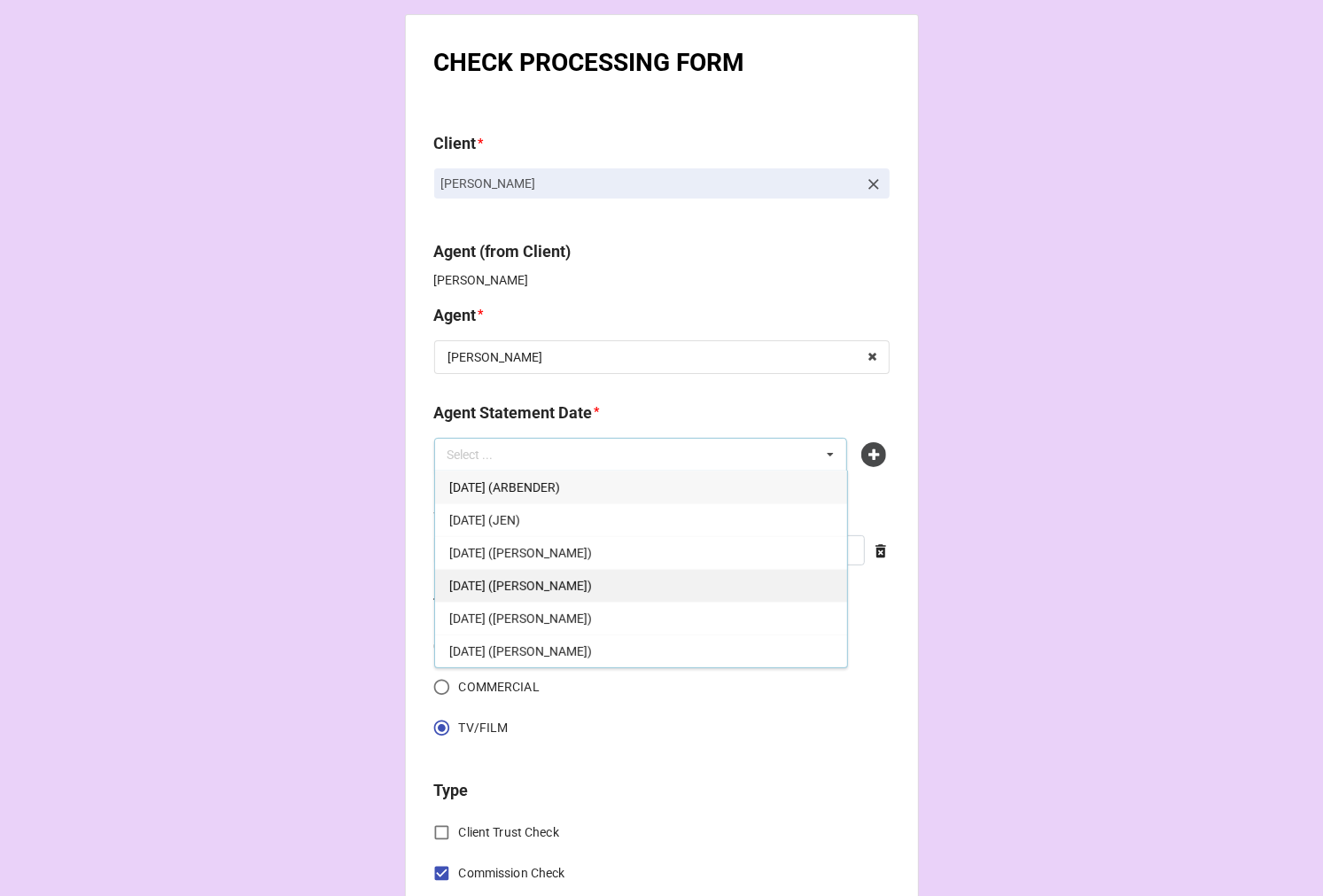
click at [624, 579] on div "SEPTEMBER 19, 2025 (KATIE)" at bounding box center [642, 585] width 413 height 33
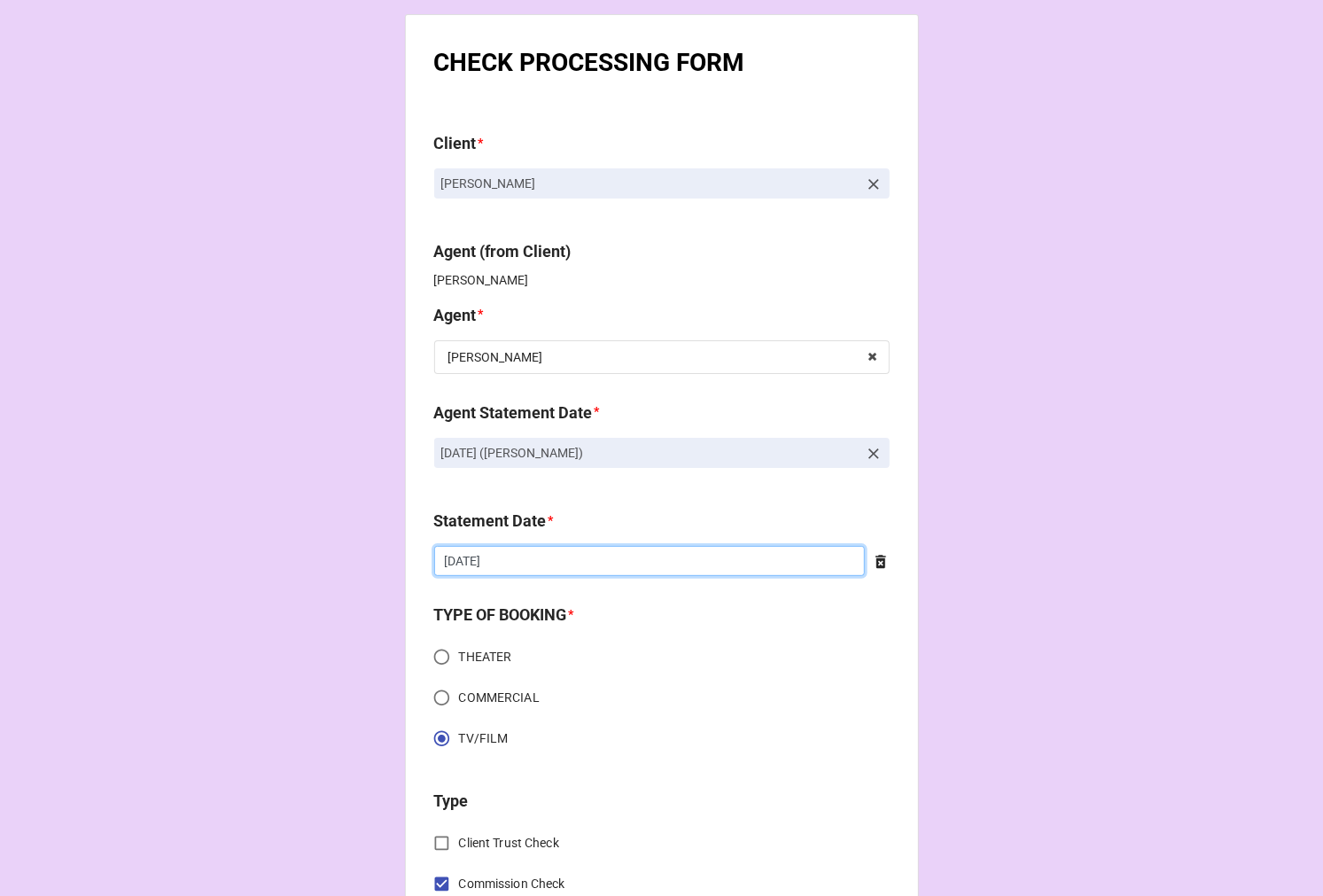
click at [541, 556] on input "7/25/2025" at bounding box center [649, 561] width 431 height 30
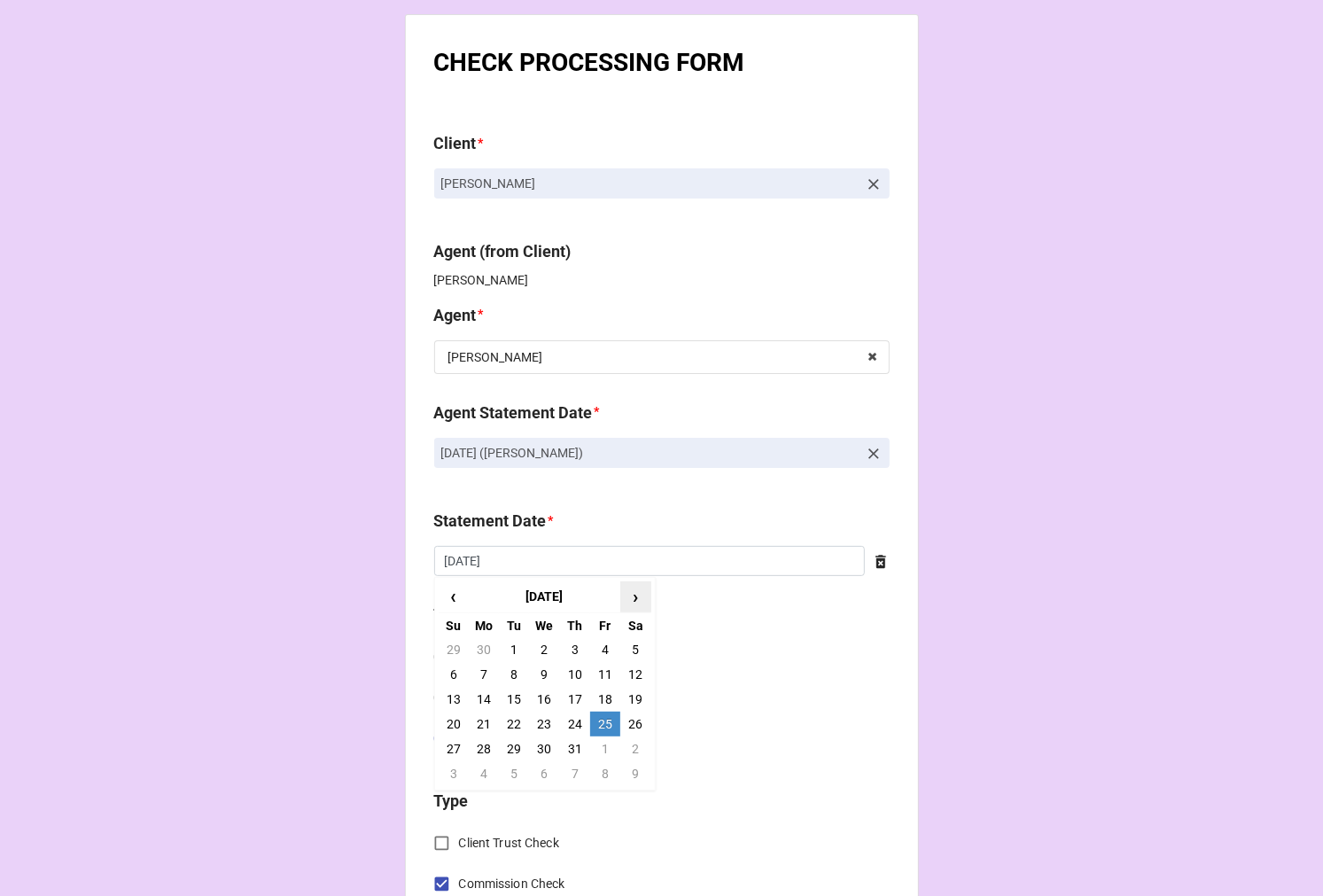
click at [623, 597] on span "›" at bounding box center [636, 596] width 28 height 29
click at [603, 702] on td "19" at bounding box center [606, 699] width 30 height 25
type input "[DATE]"
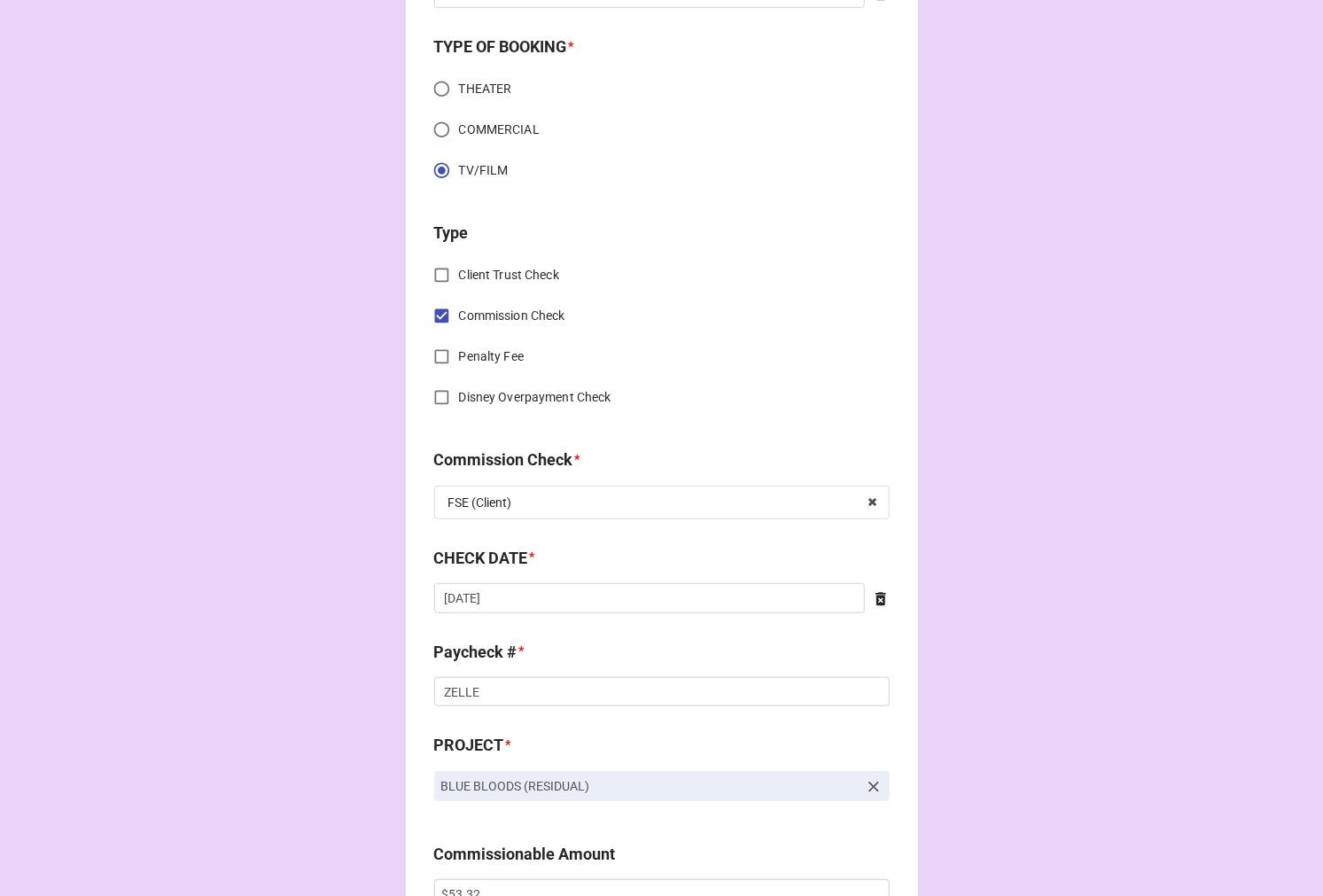
scroll to position [689, 0]
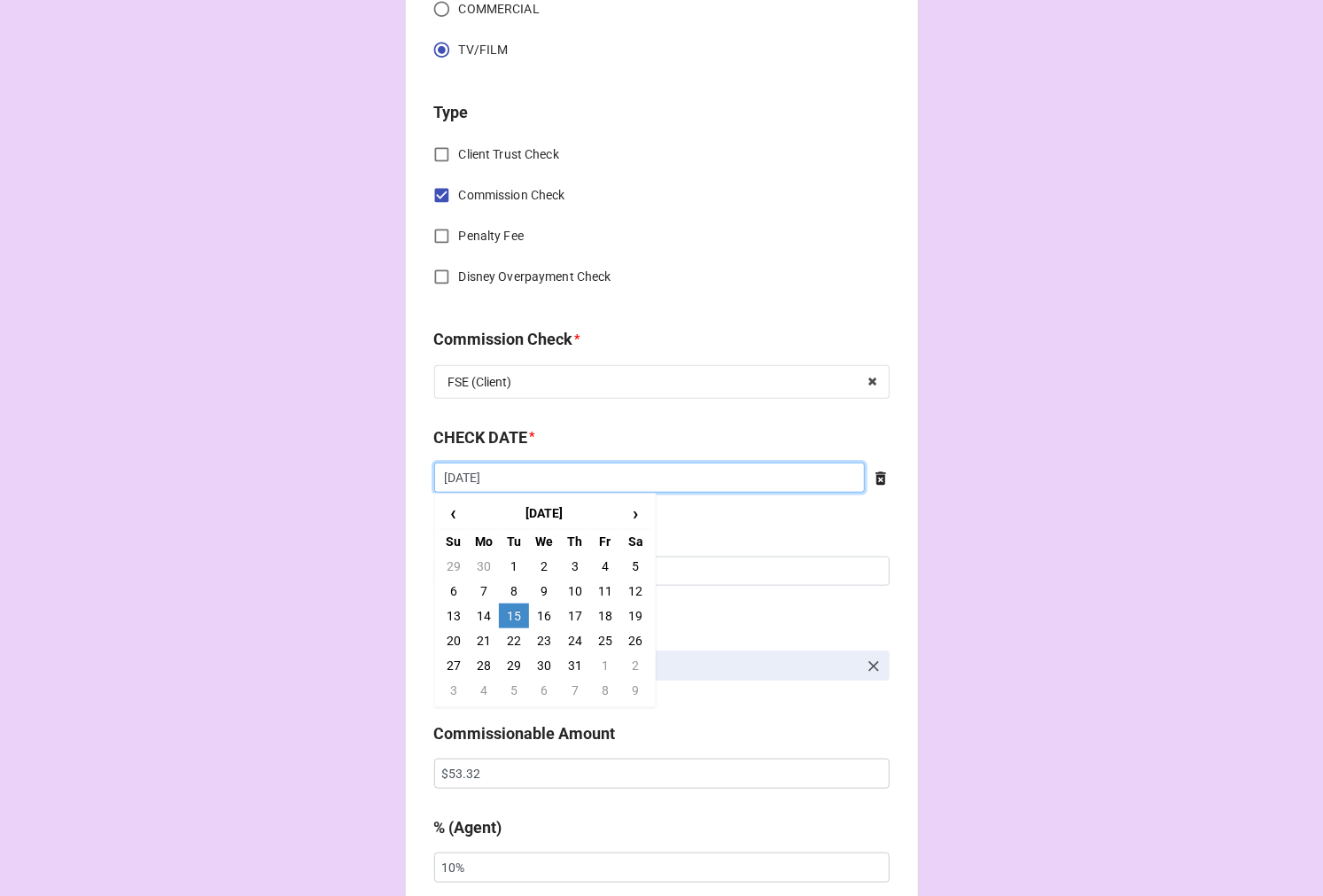
click at [509, 469] on input "7/15/2025" at bounding box center [649, 478] width 431 height 30
click at [631, 506] on span "›" at bounding box center [636, 513] width 28 height 29
click at [591, 567] on td "1" at bounding box center [606, 566] width 30 height 25
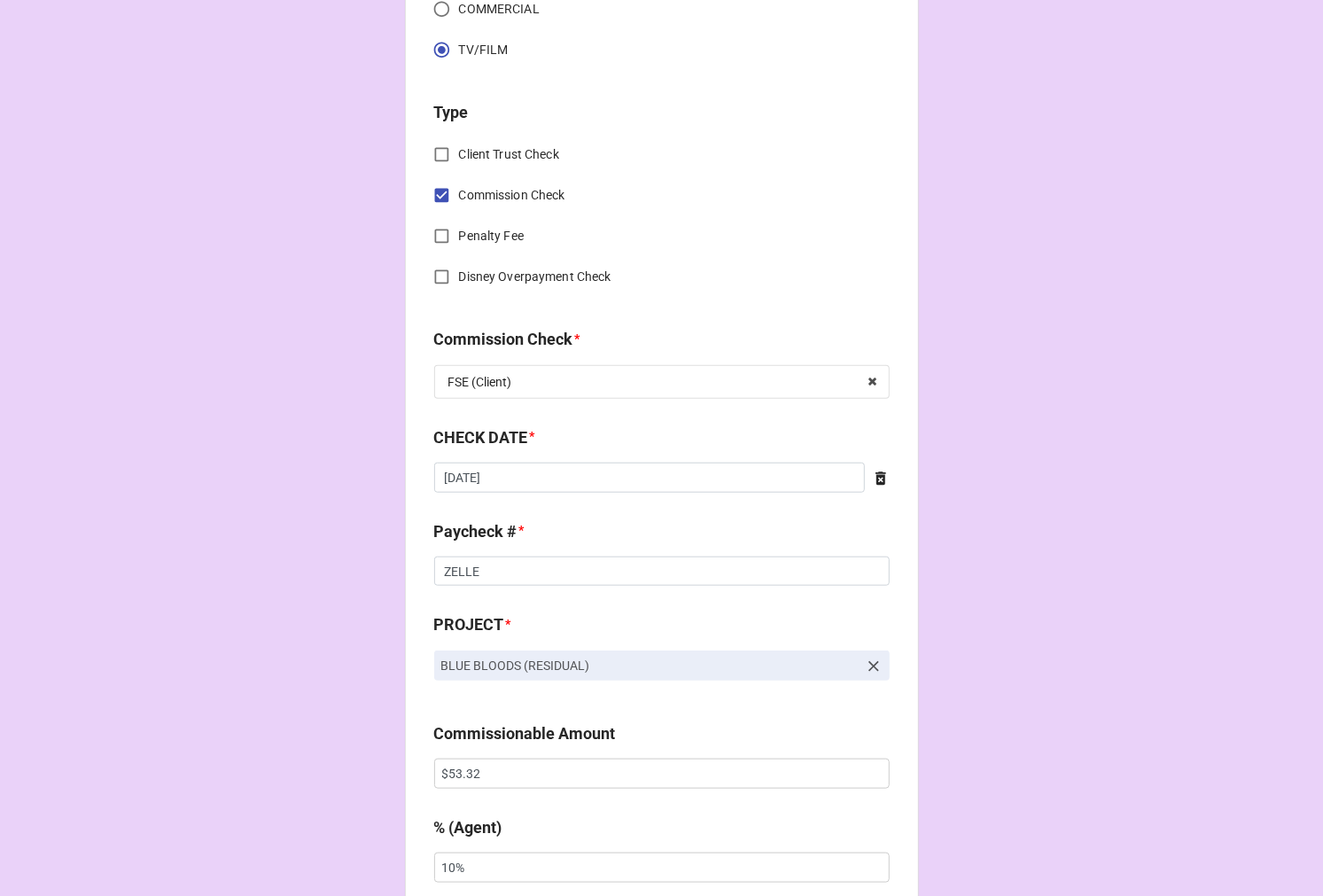
click at [555, 459] on div "CHECK DATE *" at bounding box center [662, 444] width 455 height 37
click at [553, 483] on input "8/1/2025" at bounding box center [649, 478] width 431 height 30
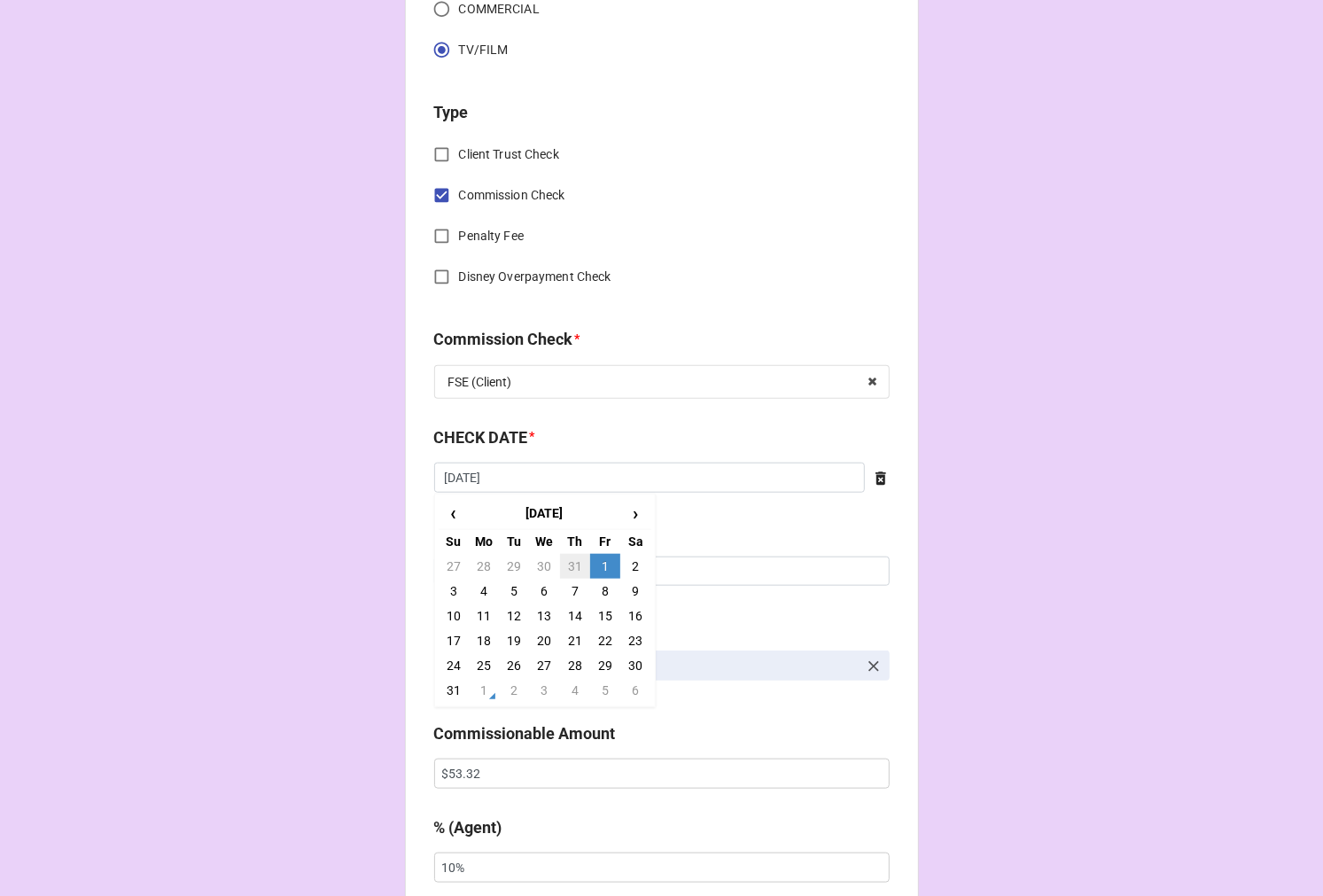
click at [567, 565] on td "31" at bounding box center [575, 566] width 30 height 25
click at [537, 483] on input "7/31/2025" at bounding box center [649, 478] width 431 height 30
click at [623, 512] on span "›" at bounding box center [636, 513] width 28 height 29
click at [449, 688] on td "31" at bounding box center [454, 691] width 30 height 25
type input "8/31/2025"
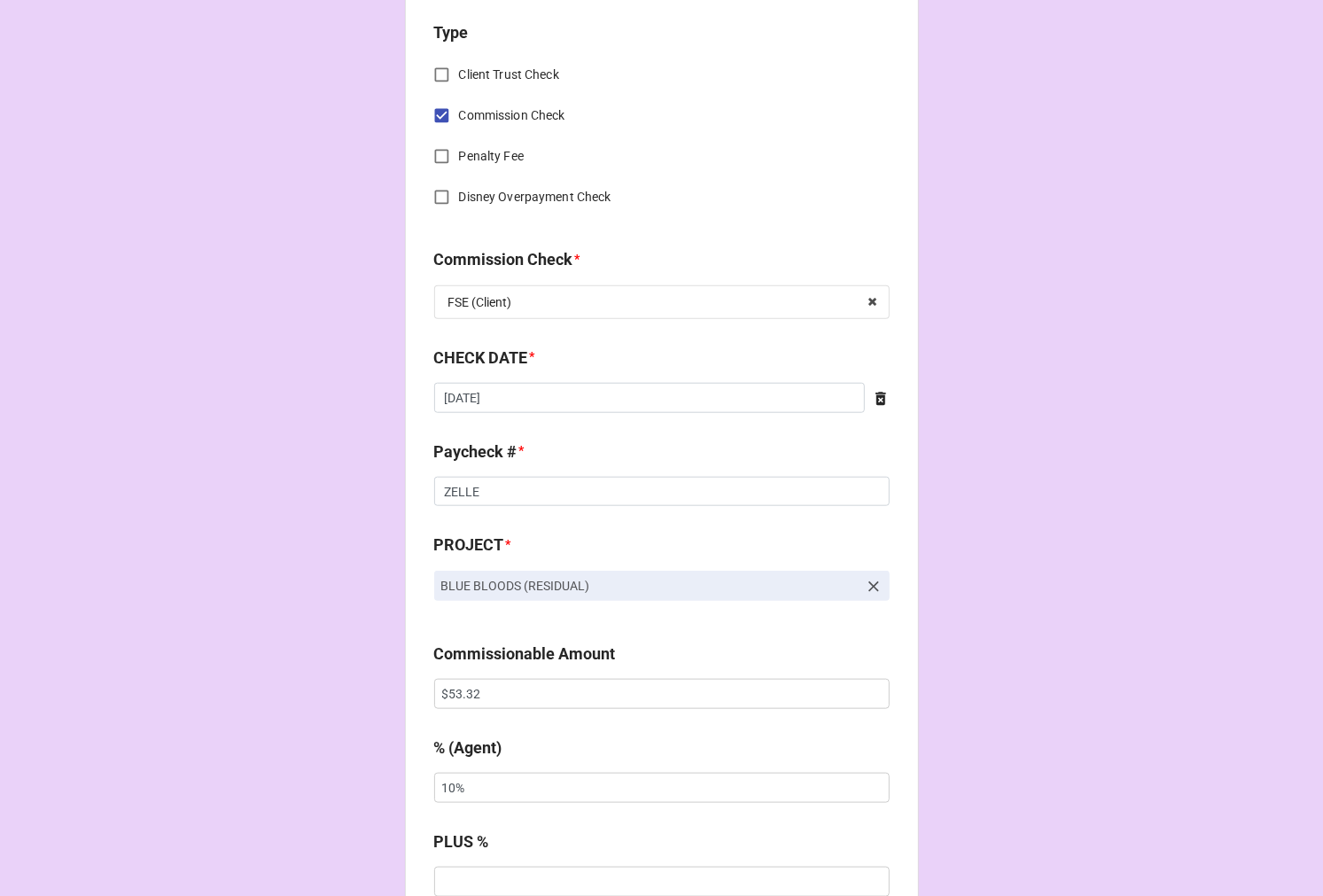
scroll to position [985, 0]
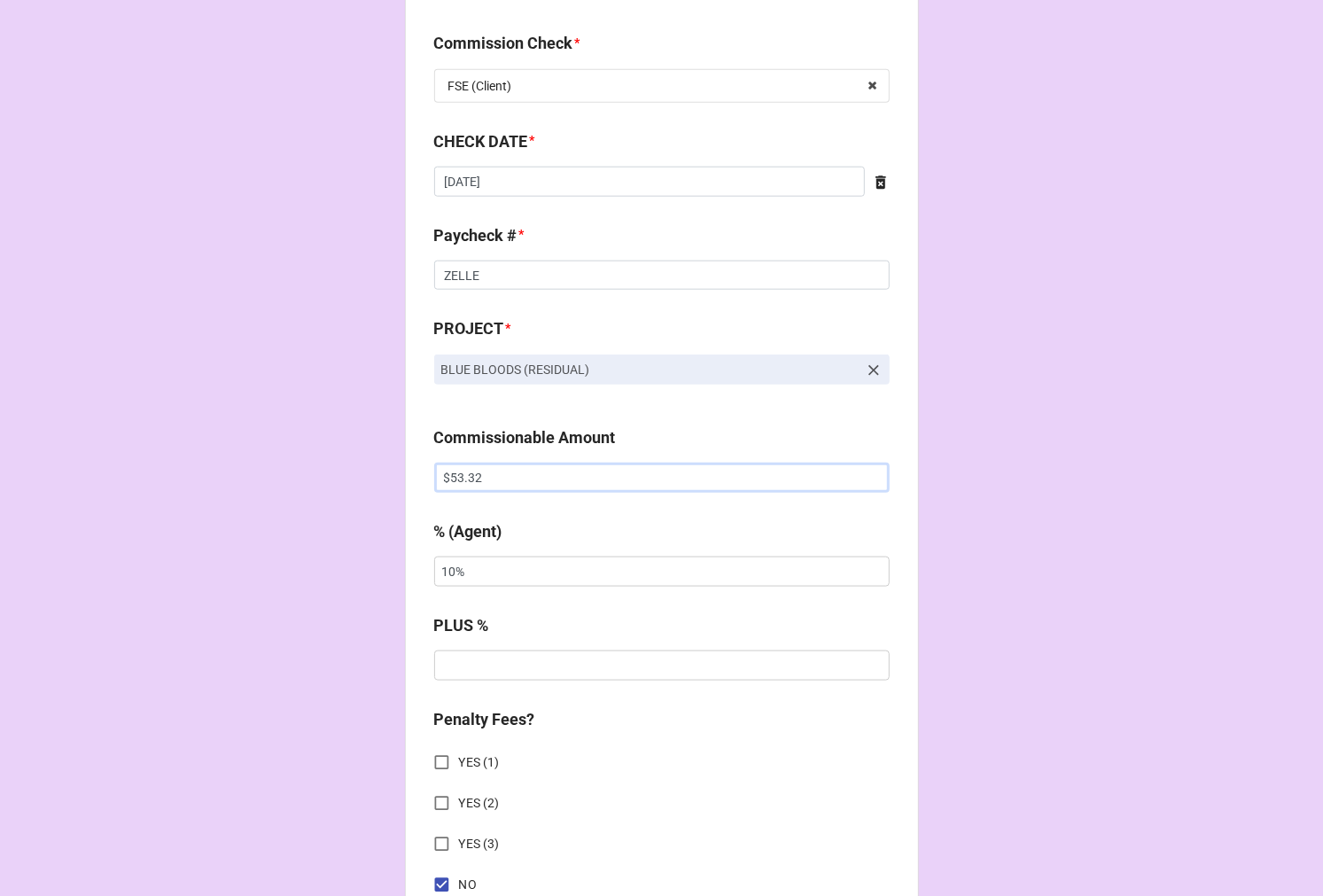
click at [447, 463] on input "$53.32" at bounding box center [662, 478] width 455 height 30
drag, startPoint x: 447, startPoint y: 462, endPoint x: 668, endPoint y: 412, distance: 226.6
click at [449, 461] on div "Commissionable Amount $53.32" at bounding box center [662, 459] width 455 height 67
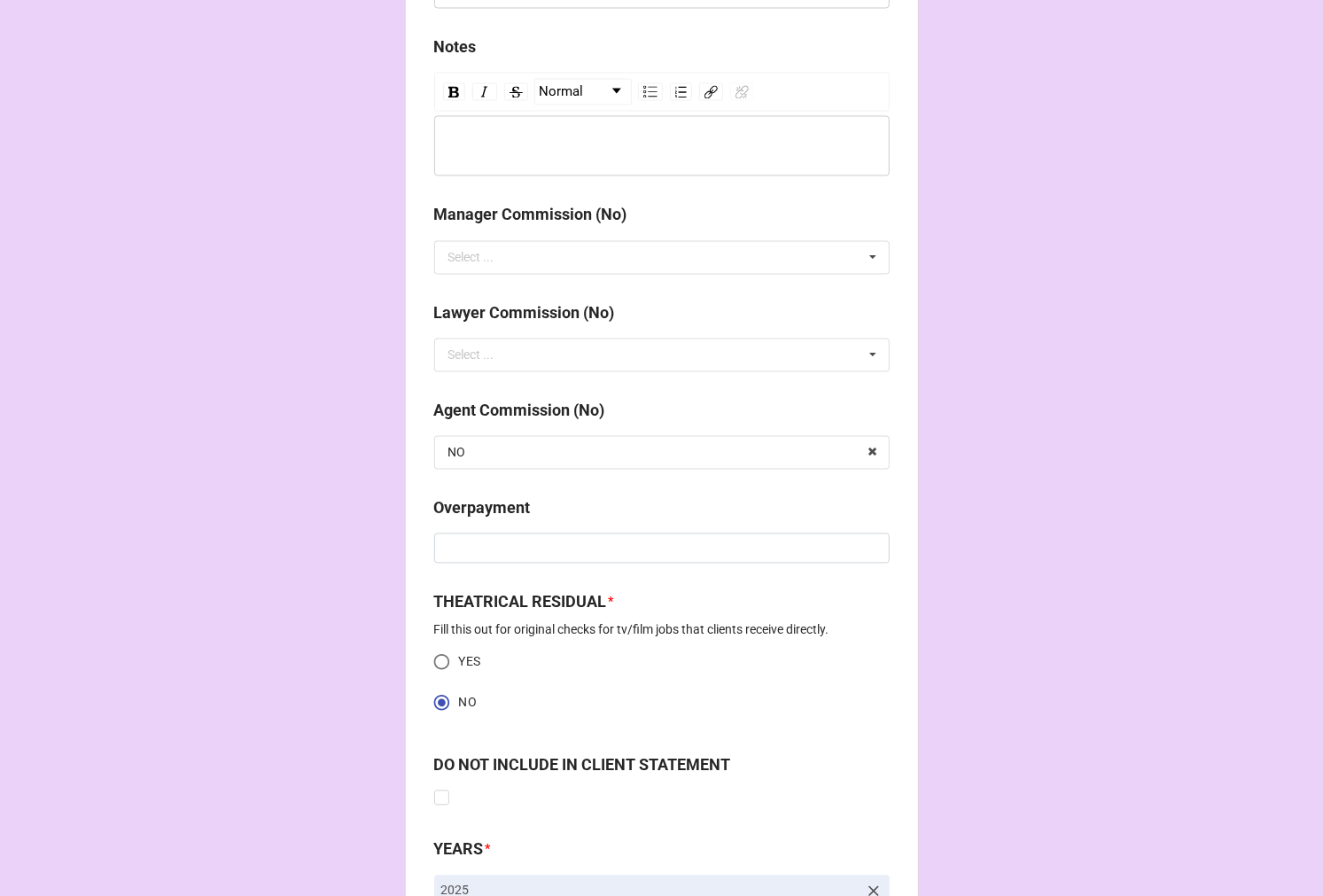
scroll to position [2166, 0]
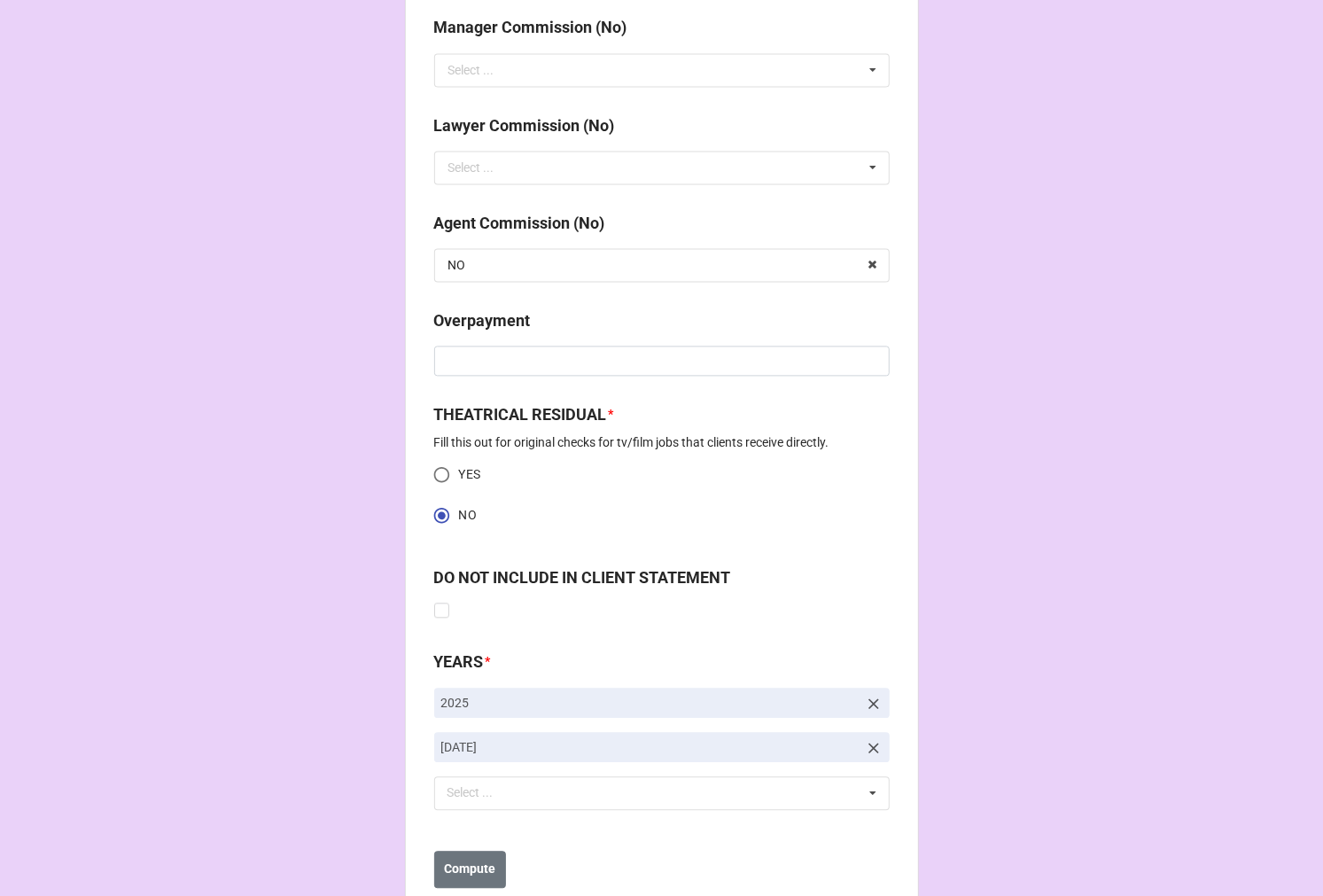
type input "$187.10"
click at [873, 745] on icon at bounding box center [873, 747] width 18 height 18
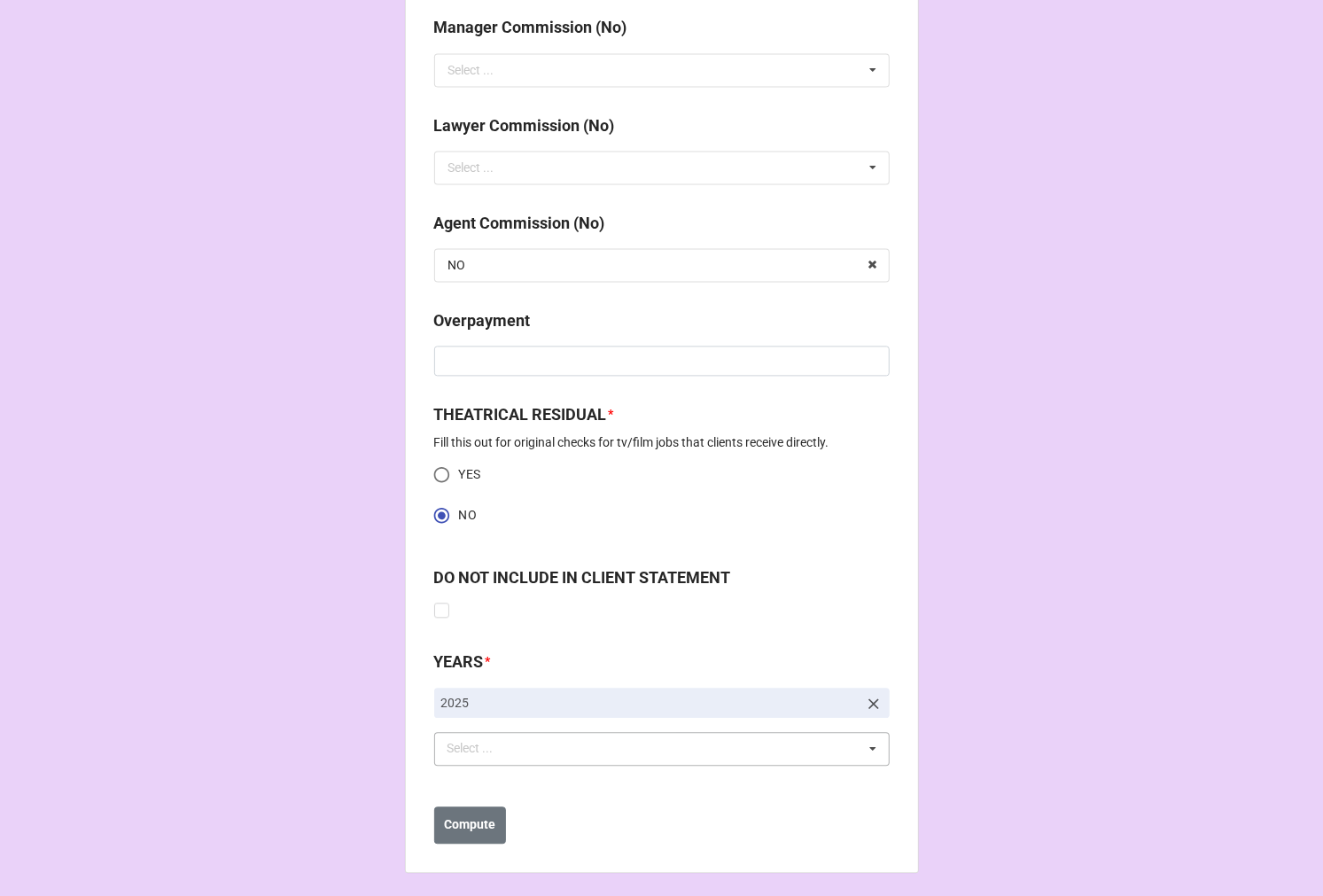
click at [482, 759] on div "YEARS * 2025 Select ... No results found." at bounding box center [662, 713] width 455 height 128
click at [480, 755] on div "Select ..." at bounding box center [481, 748] width 77 height 21
type input "SE"
click at [483, 749] on div "Select ..." at bounding box center [481, 748] width 77 height 21
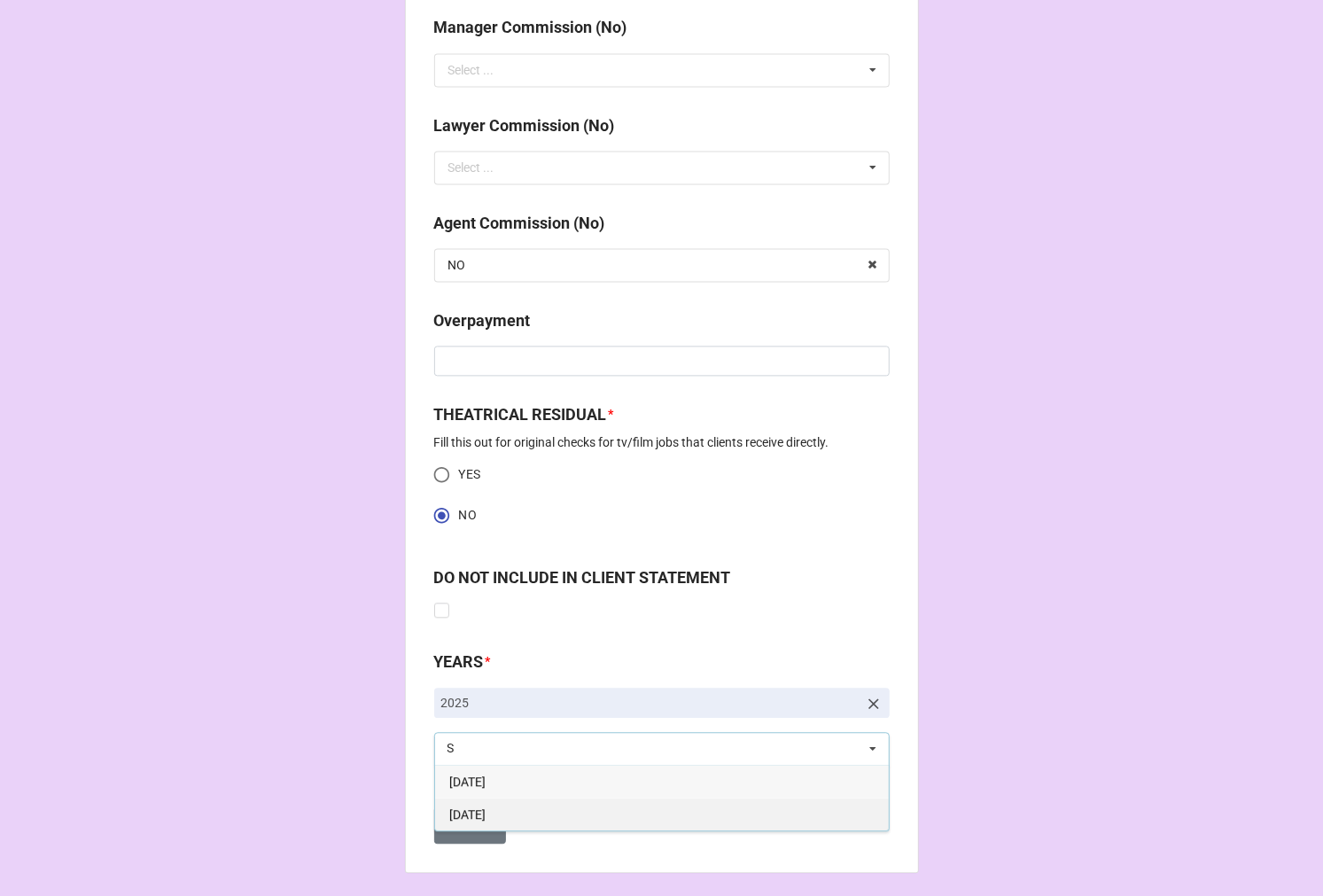
type input "S"
click at [488, 789] on div "8-August 2025" at bounding box center [662, 781] width 454 height 33
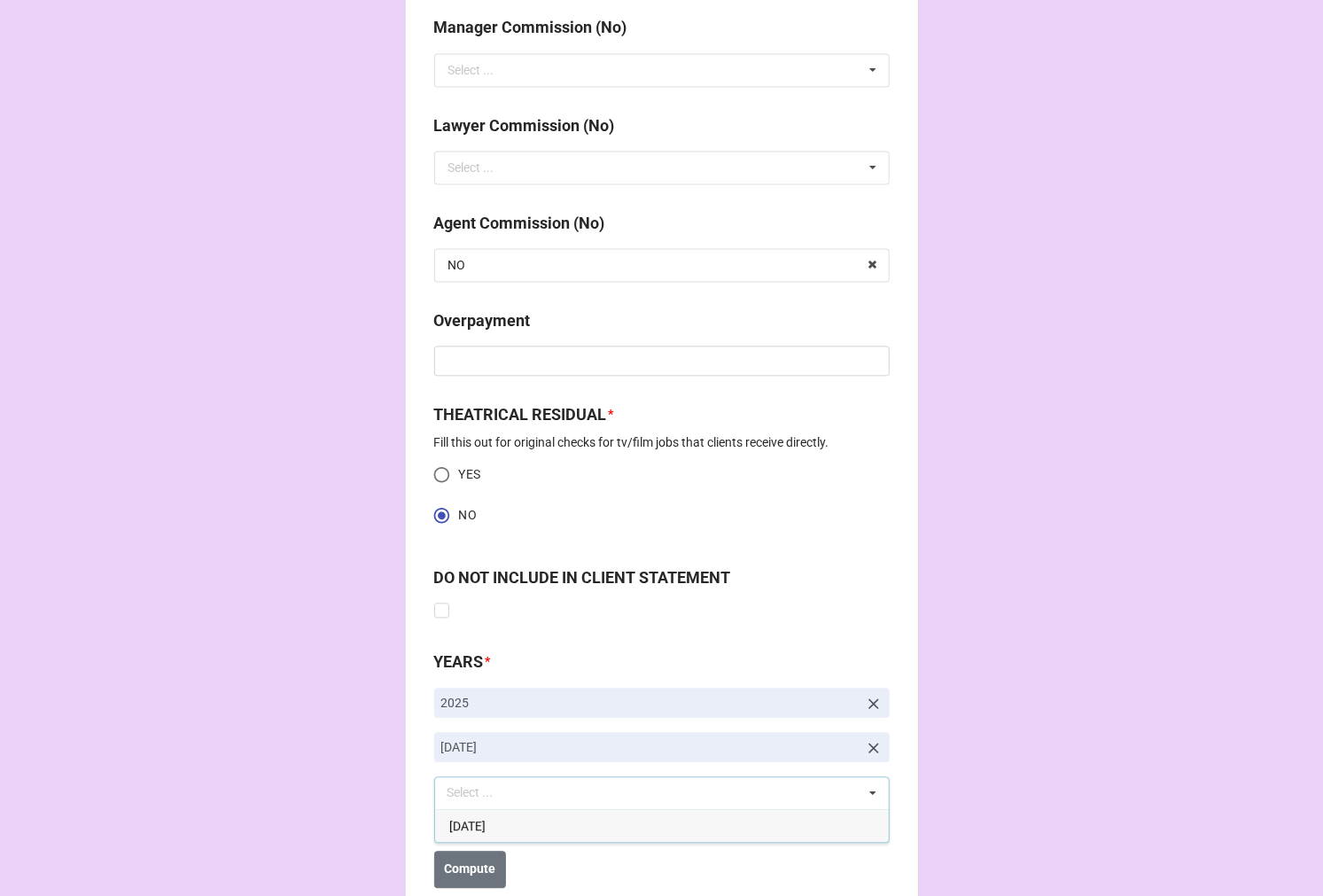
click at [867, 747] on icon at bounding box center [873, 747] width 18 height 18
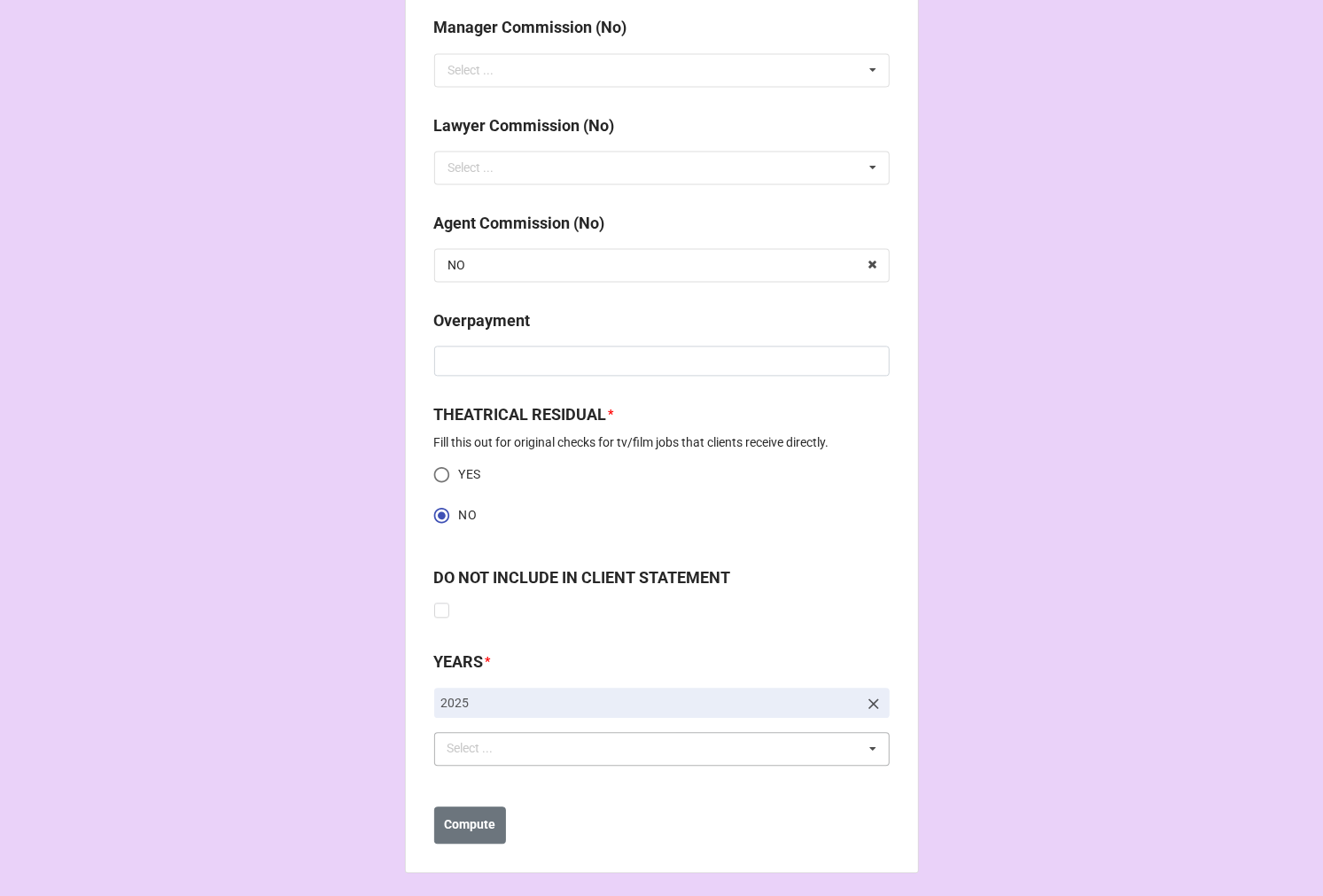
click at [503, 747] on div "Select ..." at bounding box center [481, 748] width 77 height 21
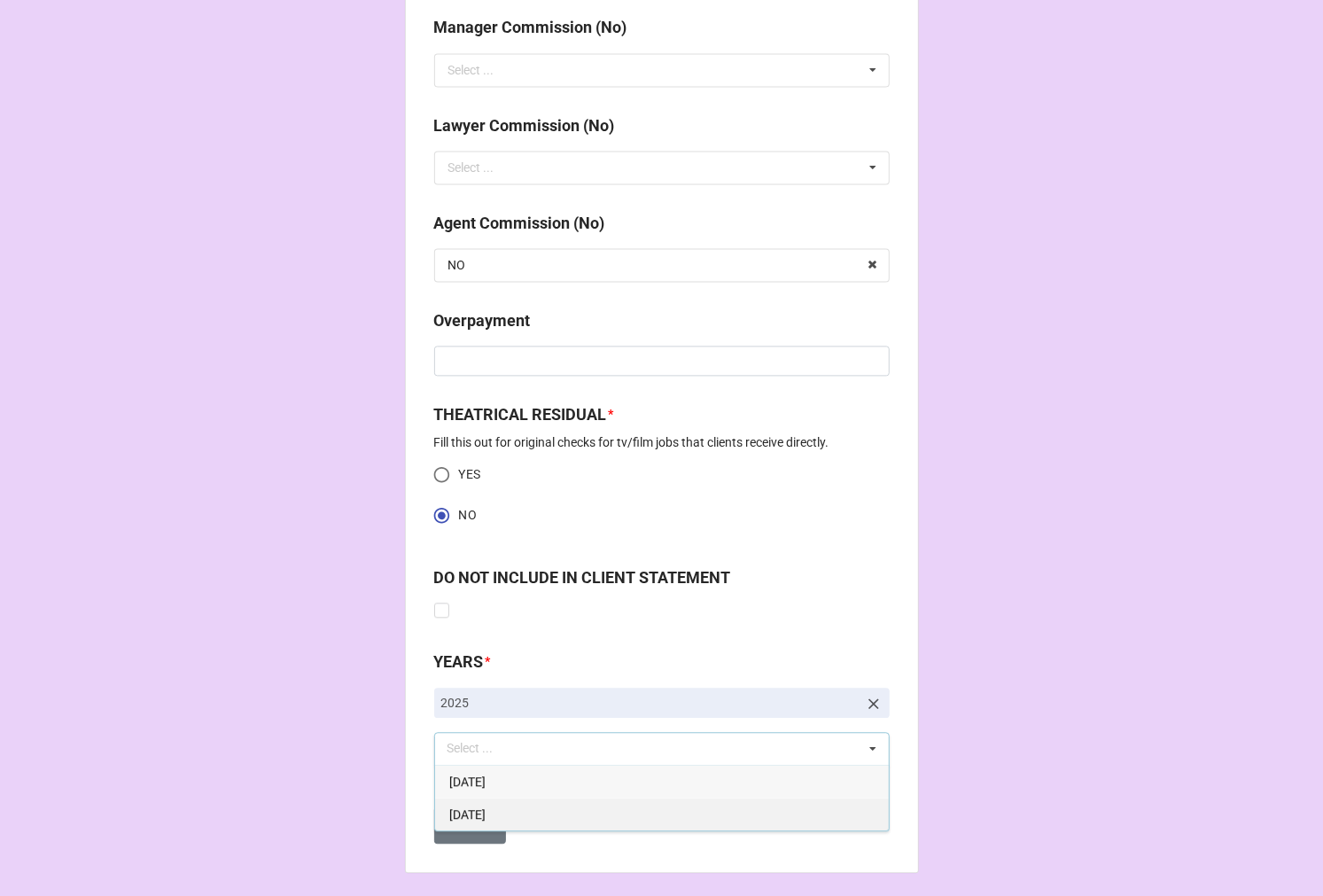
click at [485, 810] on span "9-September 2025" at bounding box center [467, 814] width 36 height 14
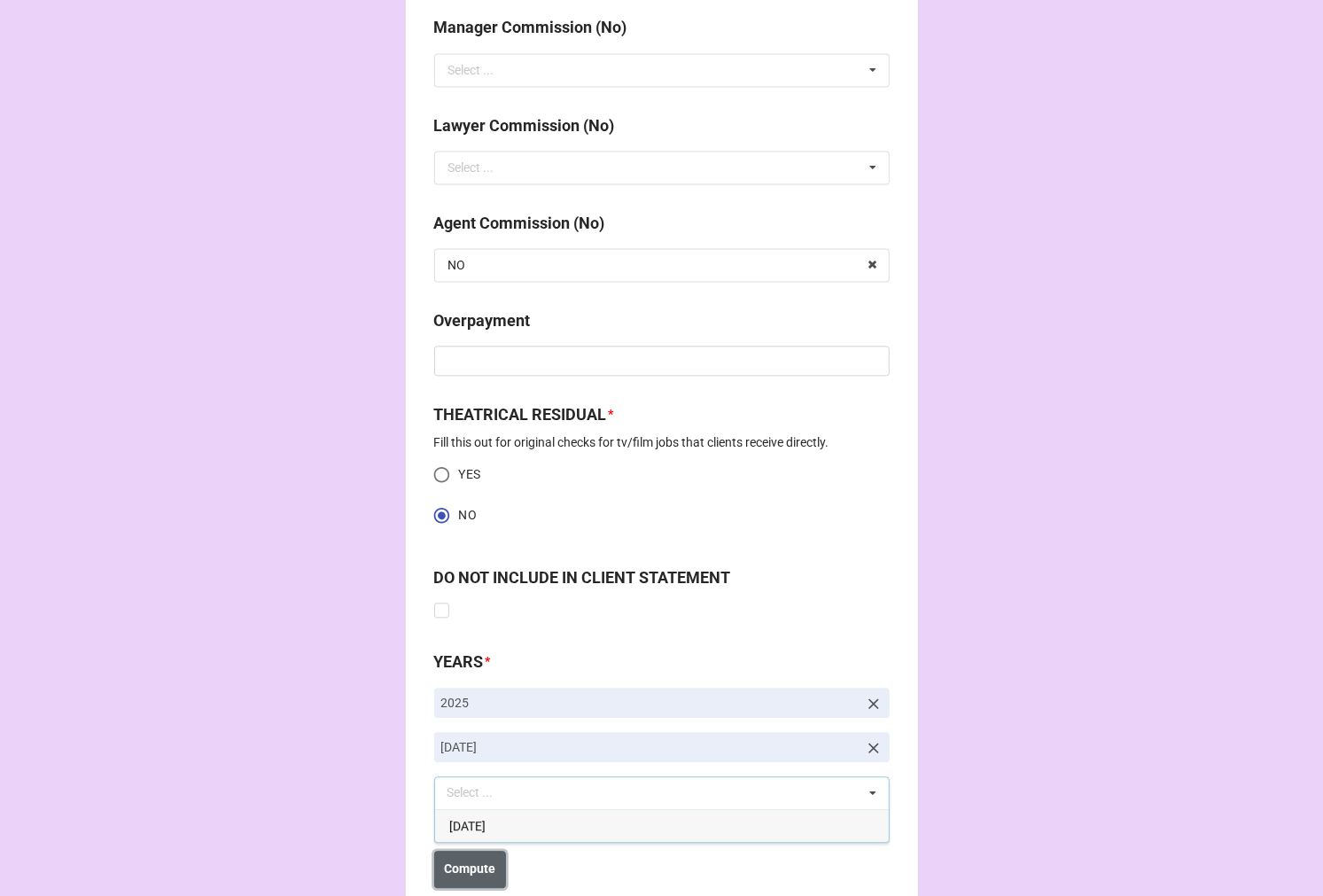
click at [474, 880] on button "Compute" at bounding box center [470, 869] width 72 height 37
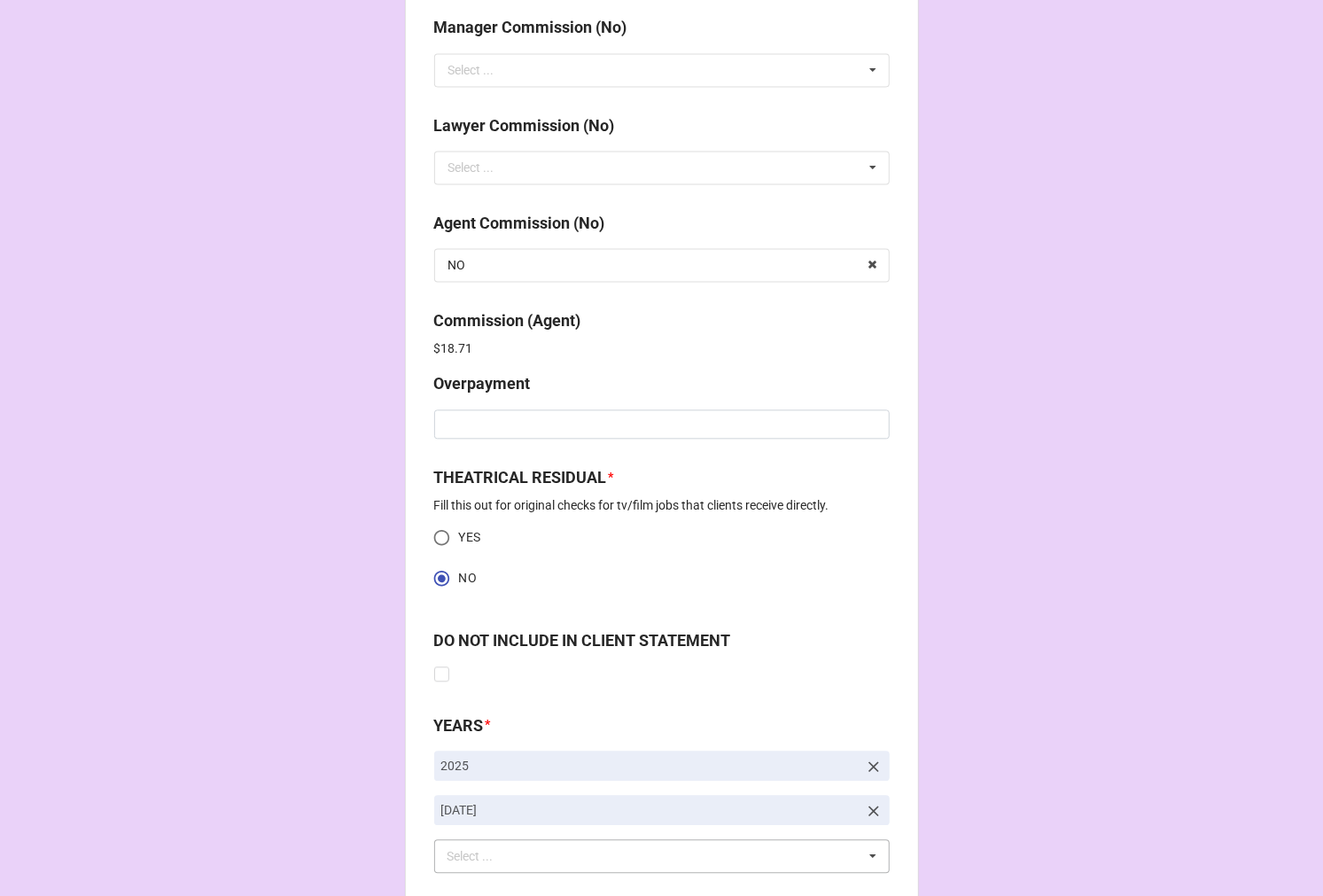
scroll to position [2278, 0]
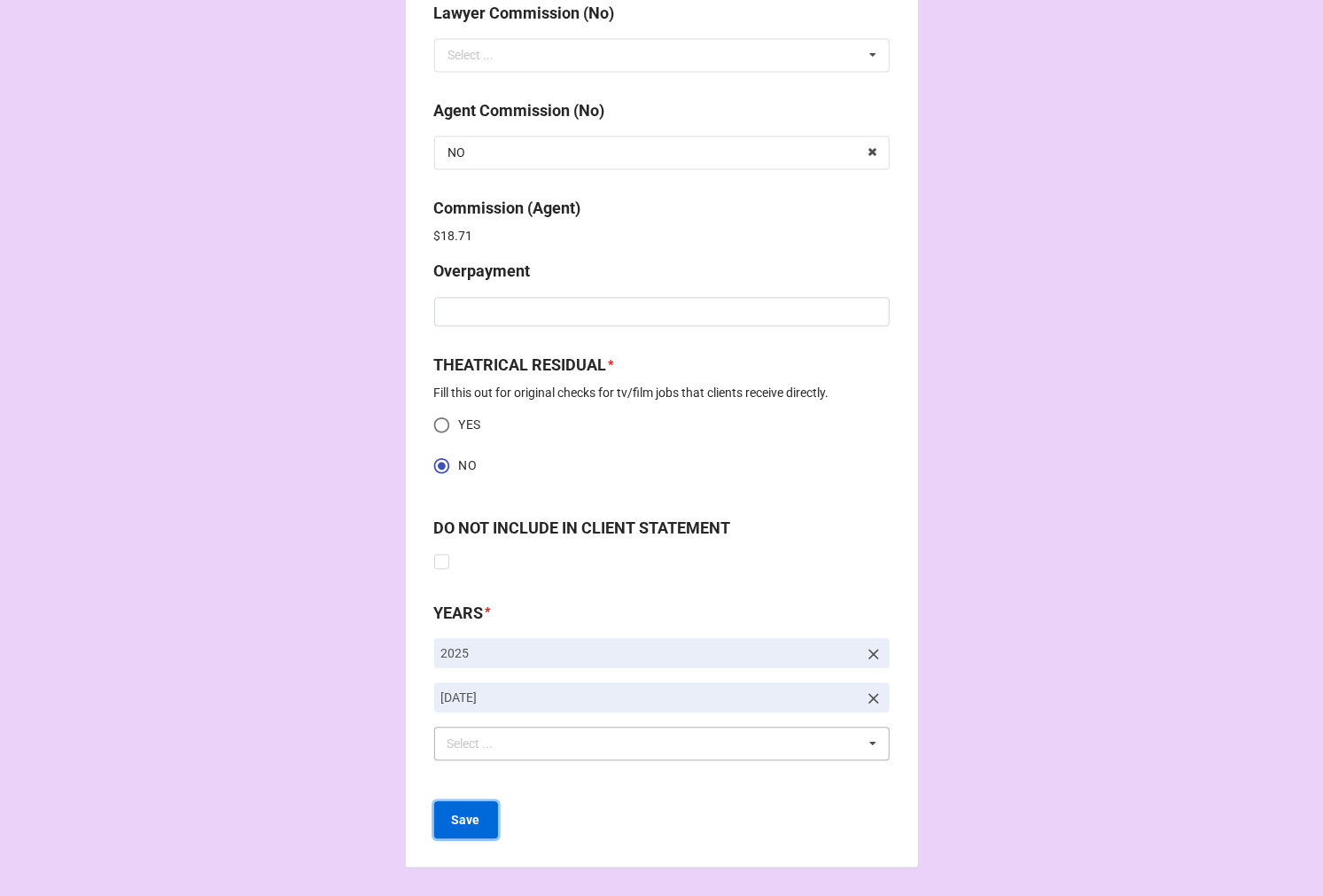
click at [461, 818] on b "Save" at bounding box center [467, 820] width 28 height 19
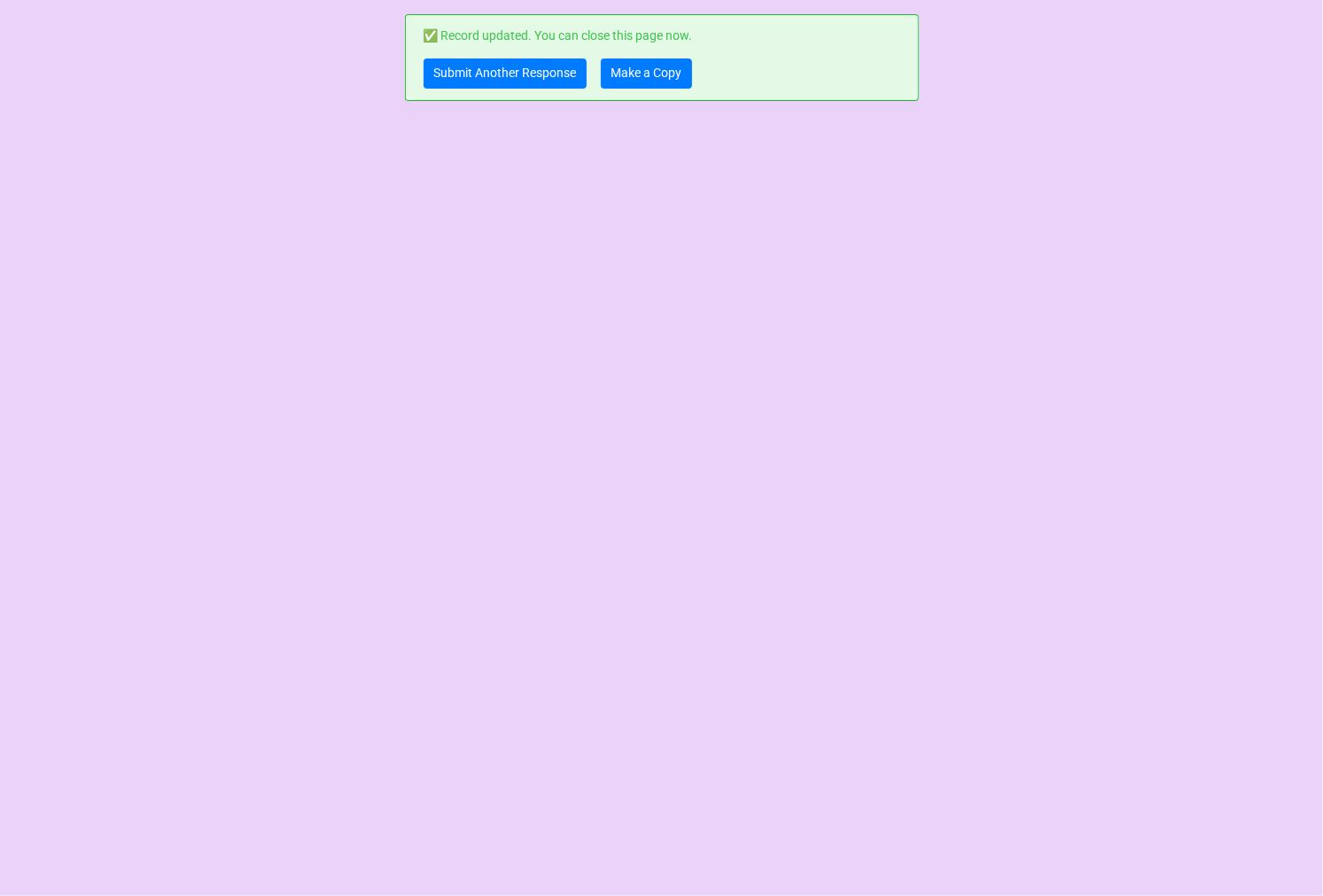
scroll to position [0, 0]
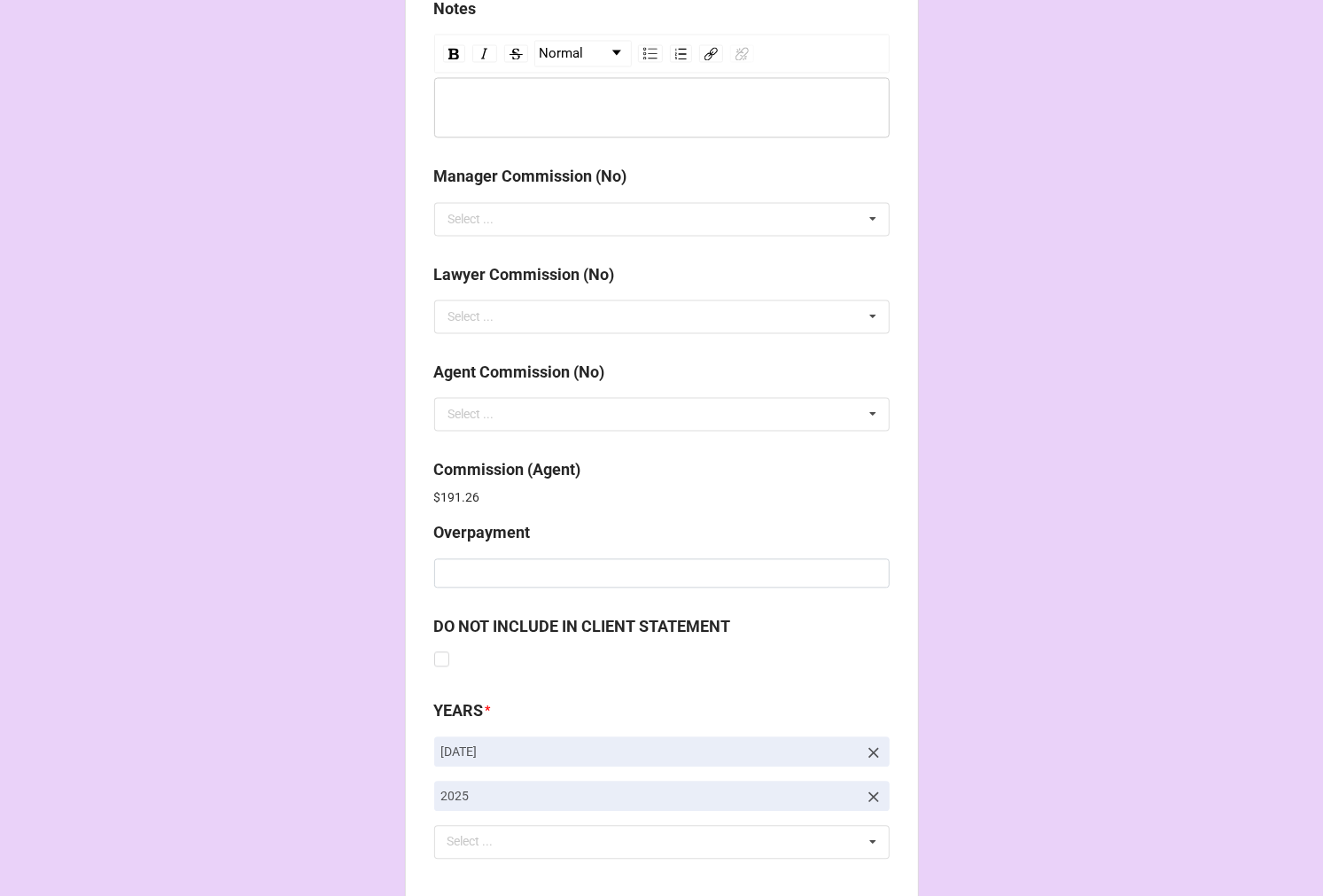
scroll to position [2115, 0]
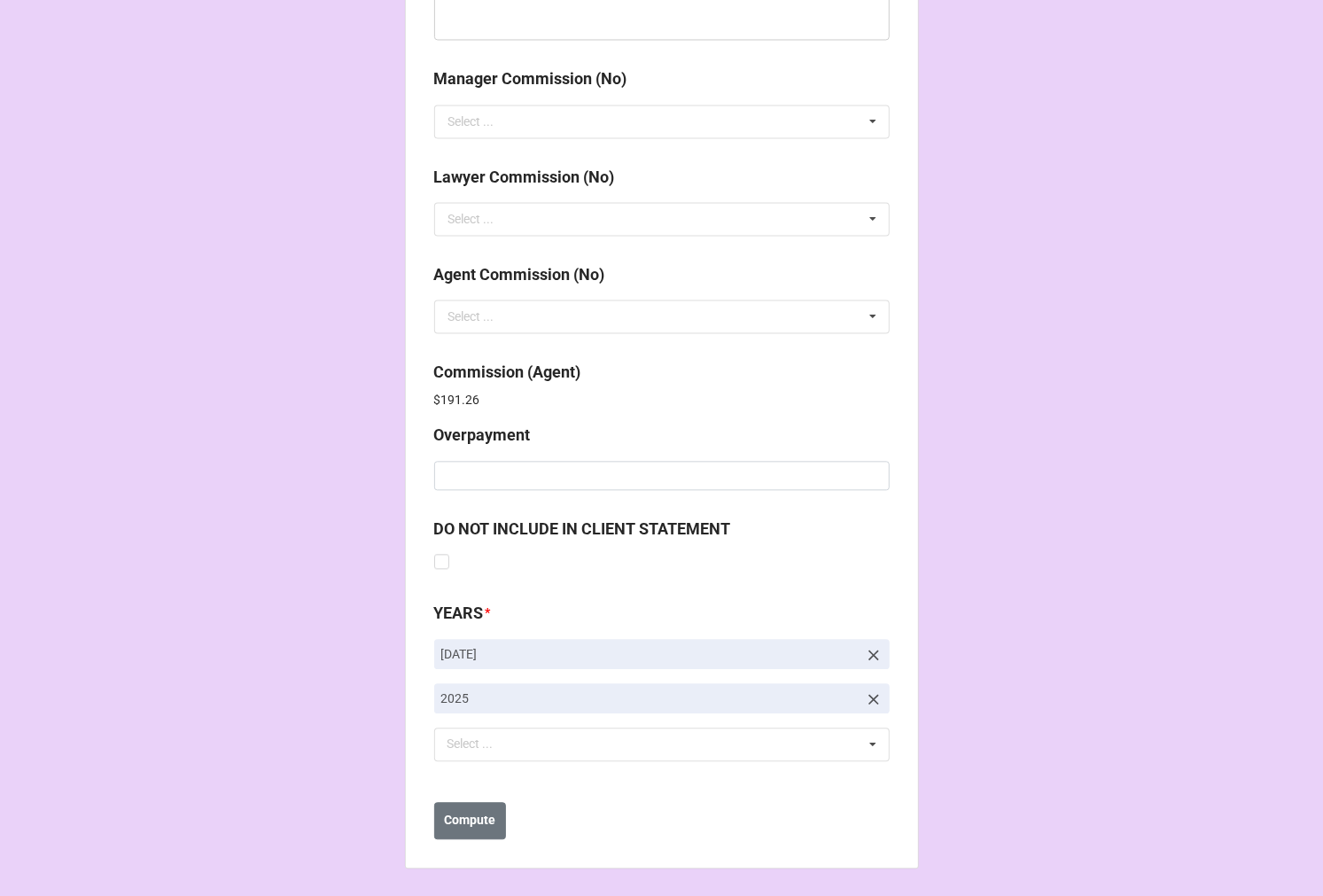
click at [466, 820] on b "Compute" at bounding box center [469, 820] width 51 height 19
click at [466, 820] on b "Save" at bounding box center [467, 820] width 28 height 19
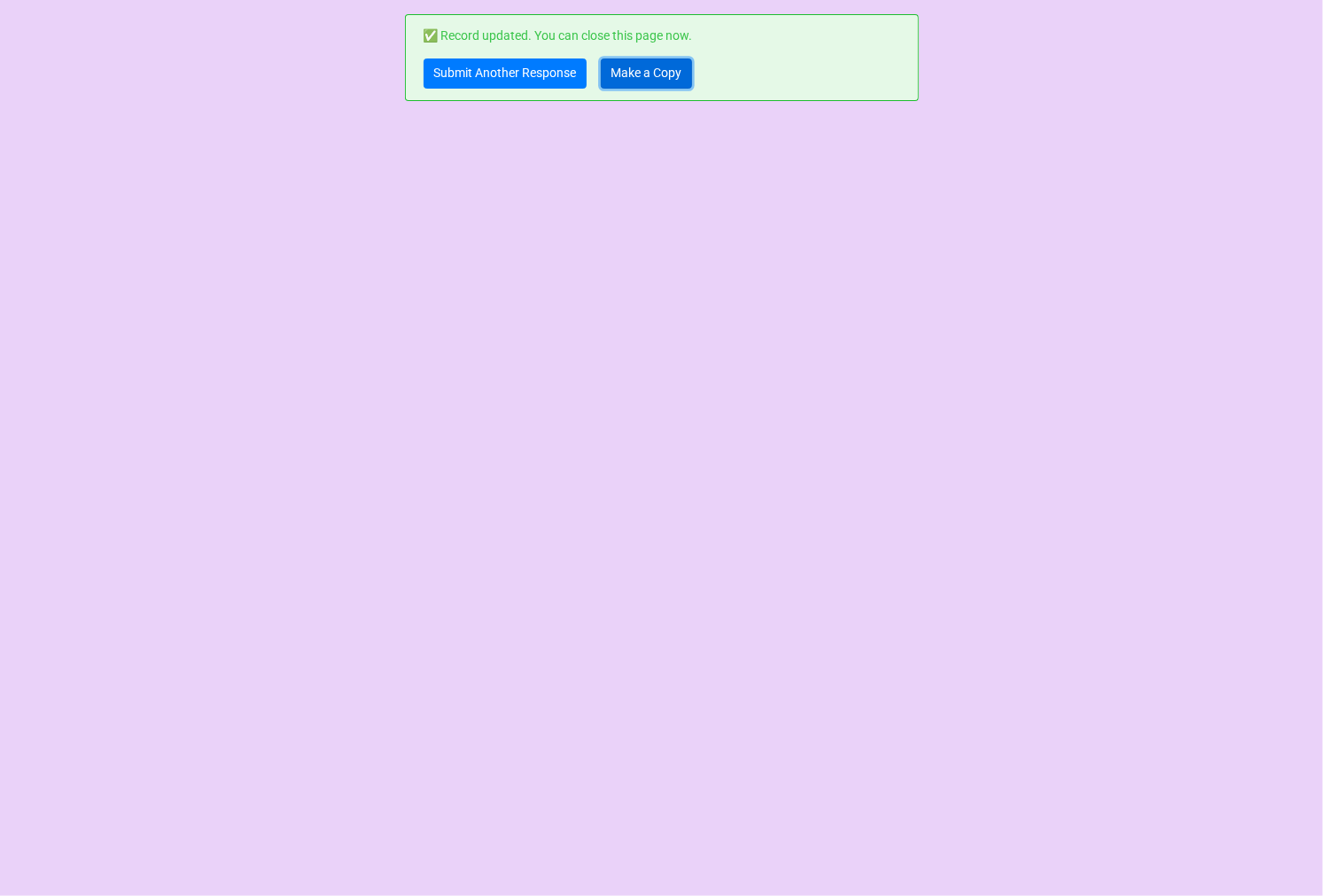
click at [650, 67] on link "Make a Copy" at bounding box center [646, 74] width 91 height 30
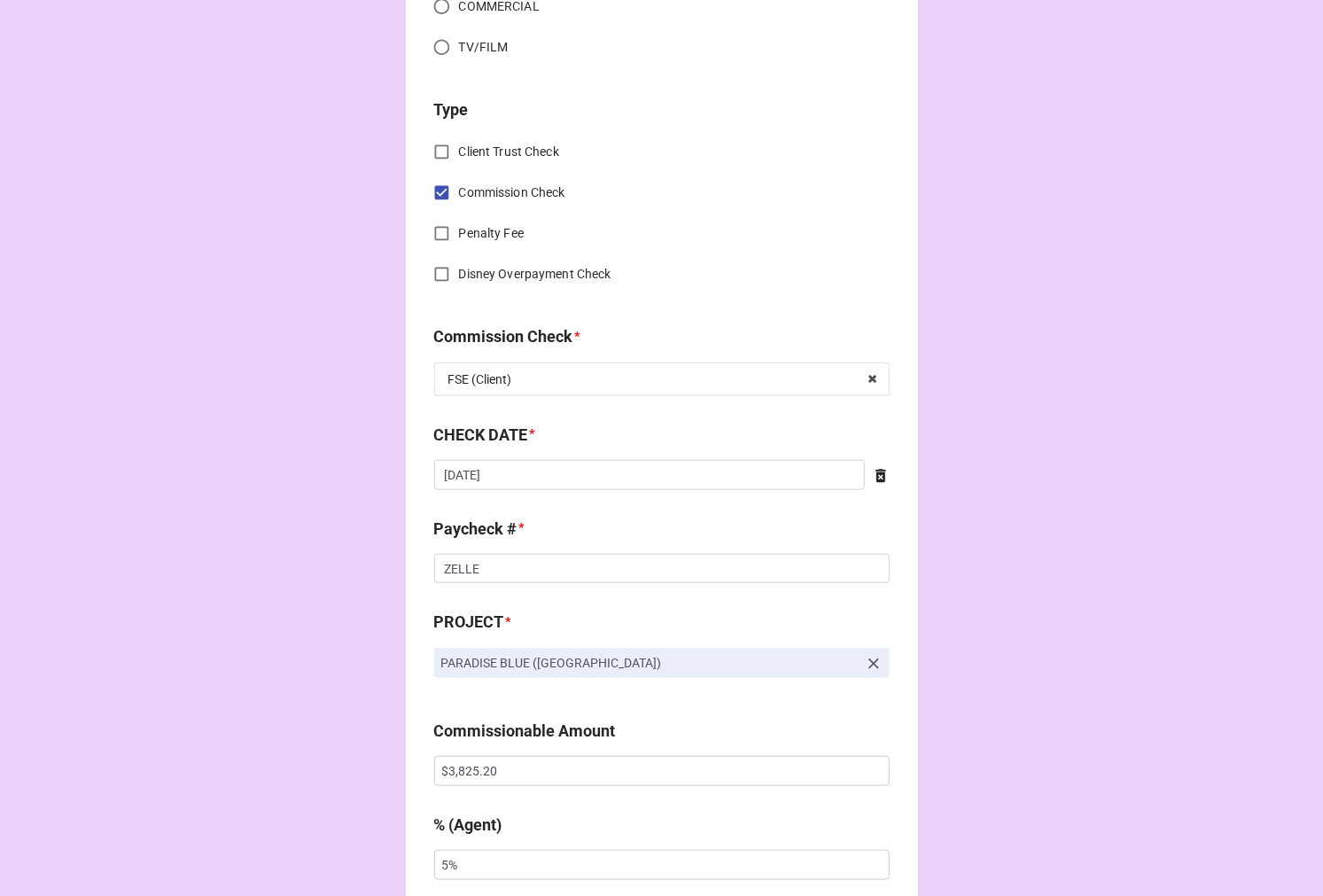
scroll to position [787, 0]
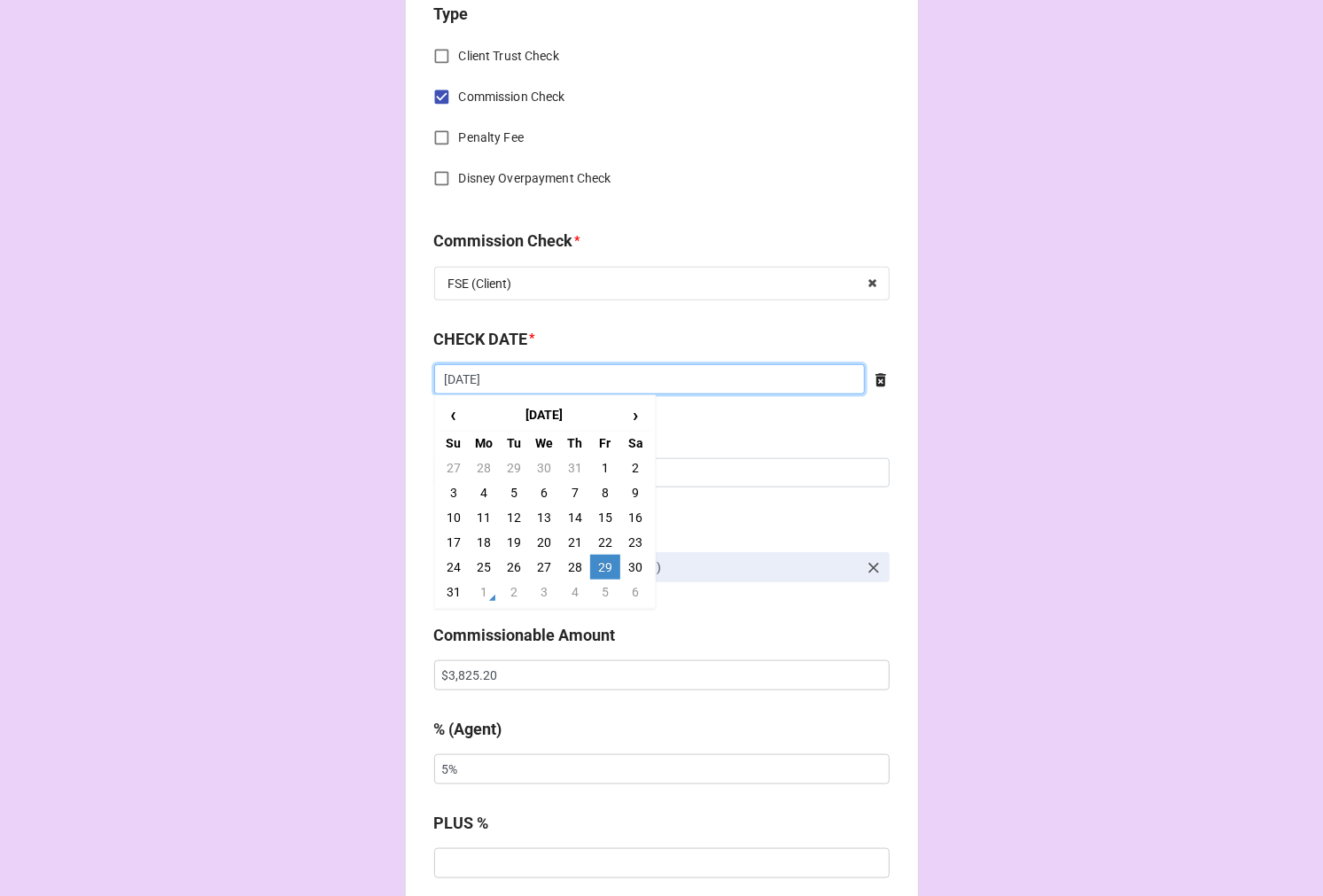
click at [511, 379] on input "[DATE]" at bounding box center [649, 379] width 431 height 30
click at [476, 588] on td "1" at bounding box center [484, 592] width 30 height 25
type input "[DATE]"
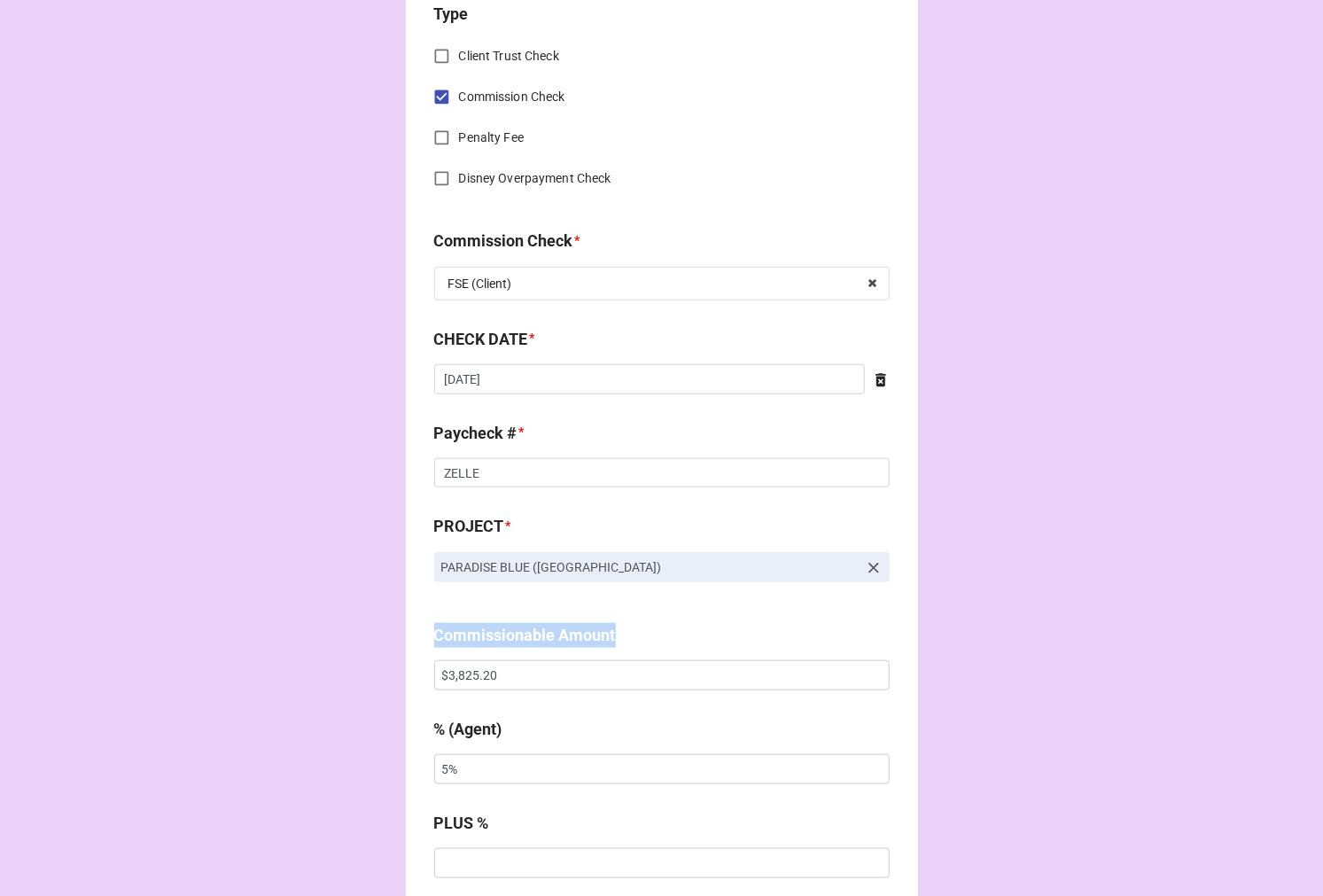
drag, startPoint x: 488, startPoint y: 678, endPoint x: 410, endPoint y: 662, distance: 79.6
click at [410, 662] on div "CHECK PROCESSING FORM Client * Kalen Robinson Agent (from Client) Kellie Agent …" at bounding box center [662, 679] width 514 height 2905
click at [467, 669] on input "$3,825.20" at bounding box center [662, 676] width 455 height 30
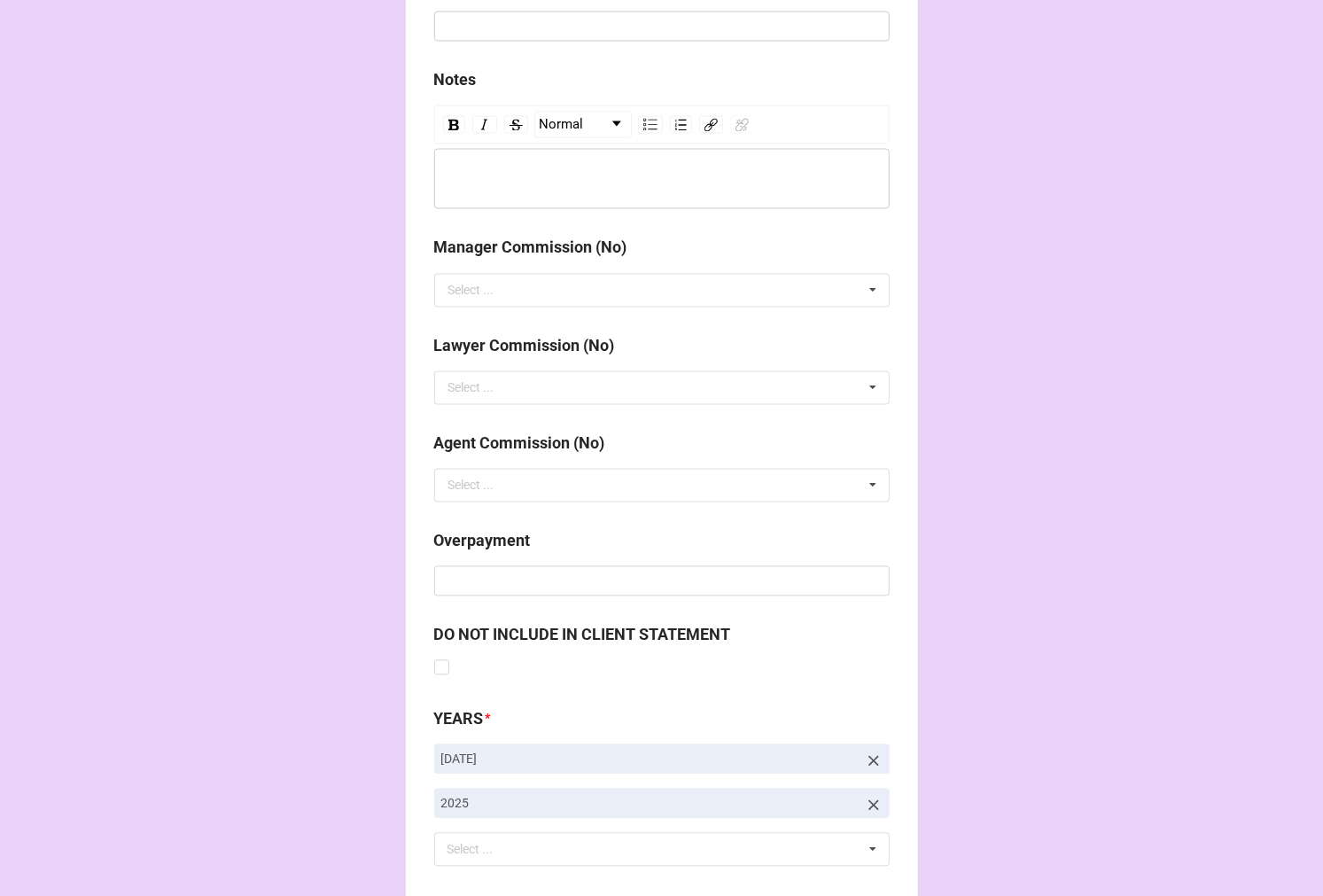
scroll to position [2051, 0]
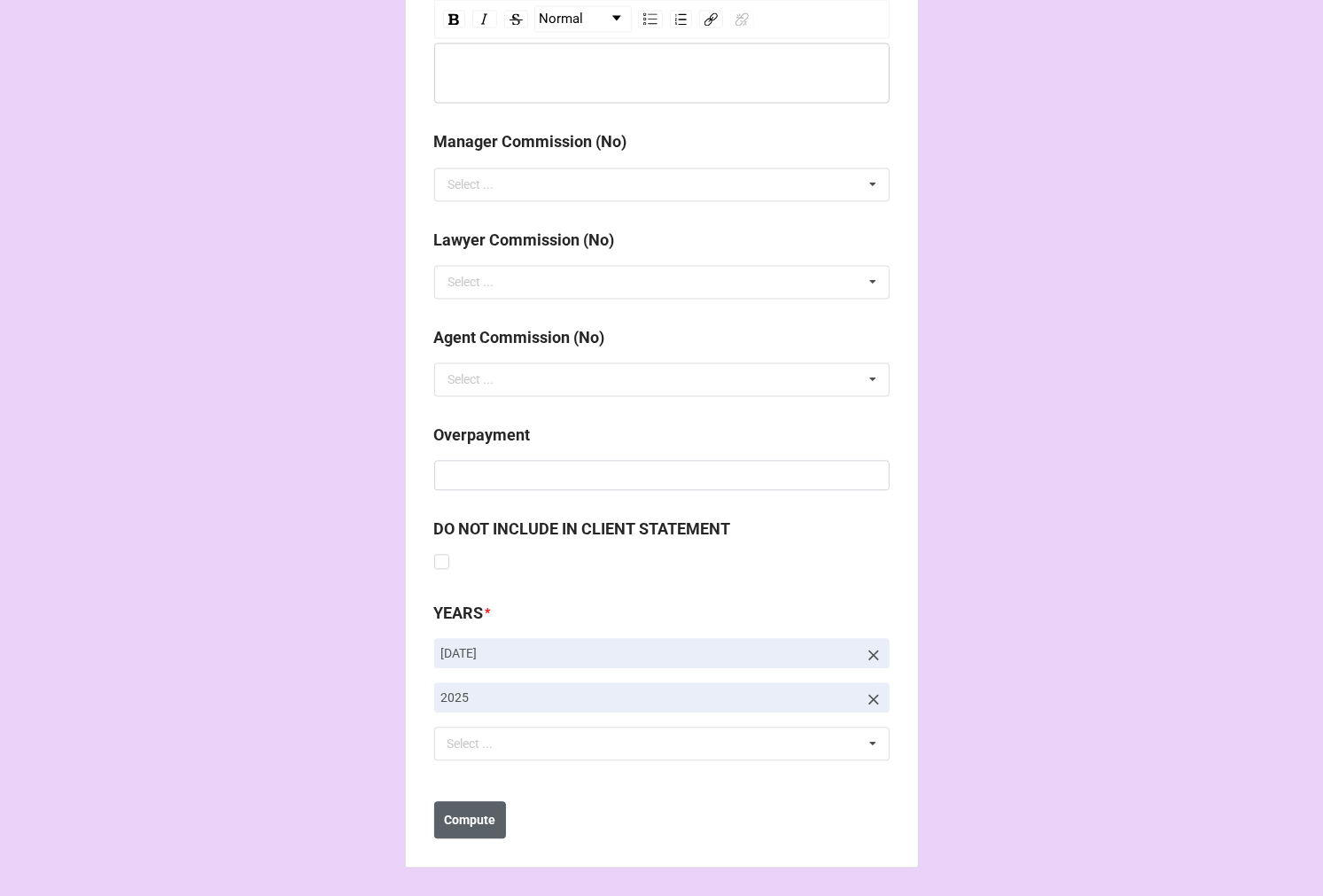
type input "$1,200.00"
click at [458, 831] on button "Compute" at bounding box center [470, 819] width 72 height 37
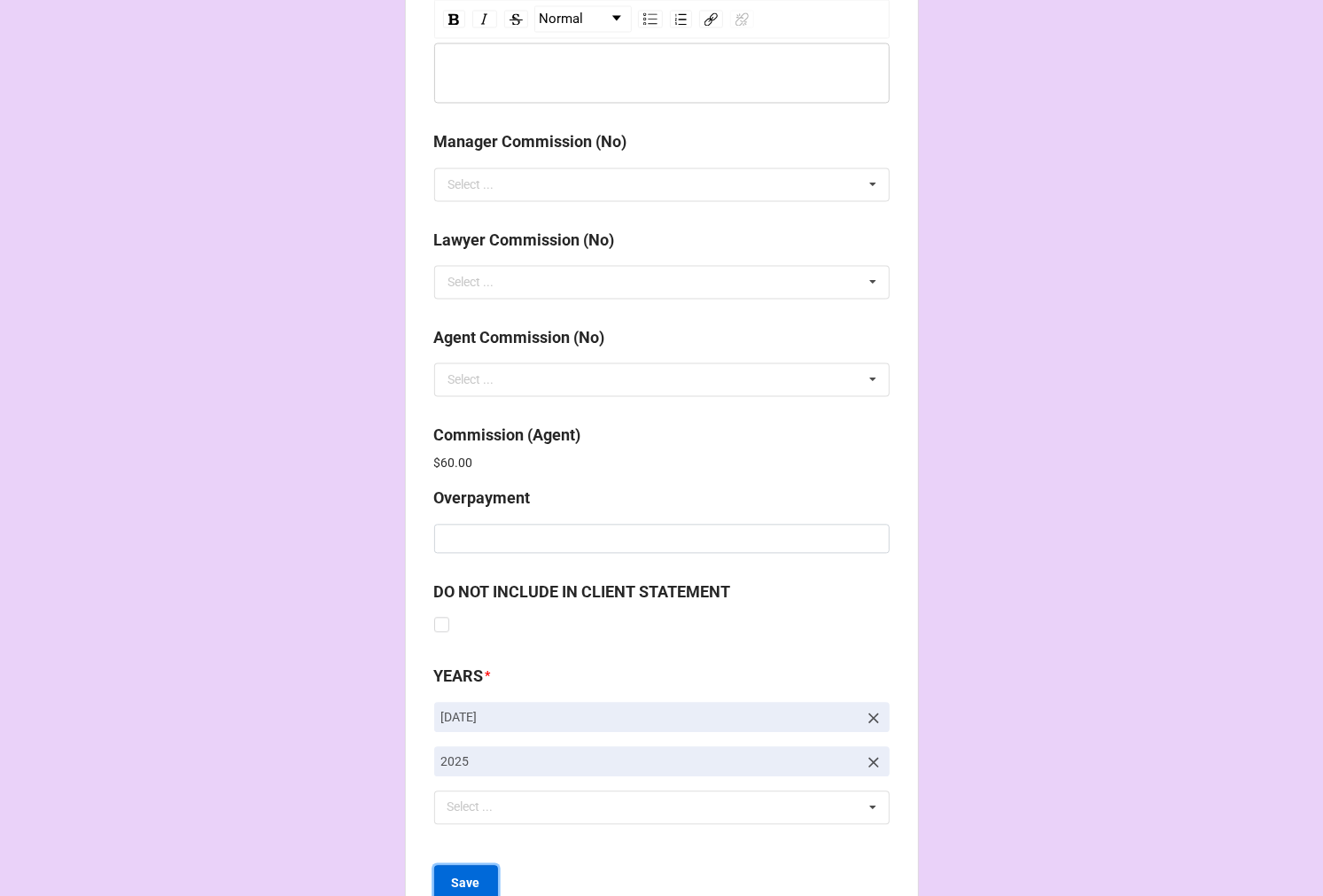
click at [467, 874] on b "Save" at bounding box center [467, 884] width 28 height 19
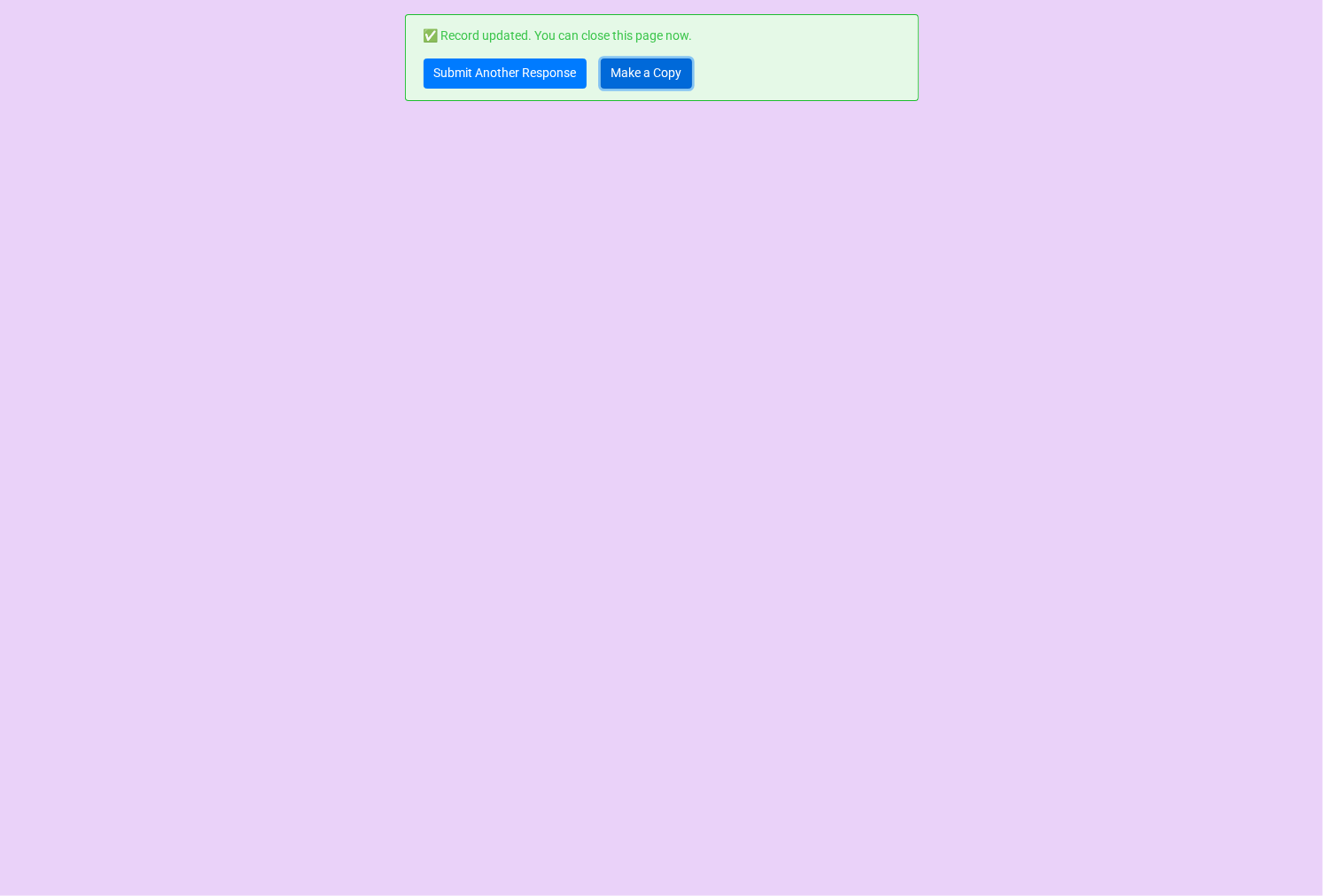
click at [647, 76] on link "Make a Copy" at bounding box center [646, 74] width 91 height 30
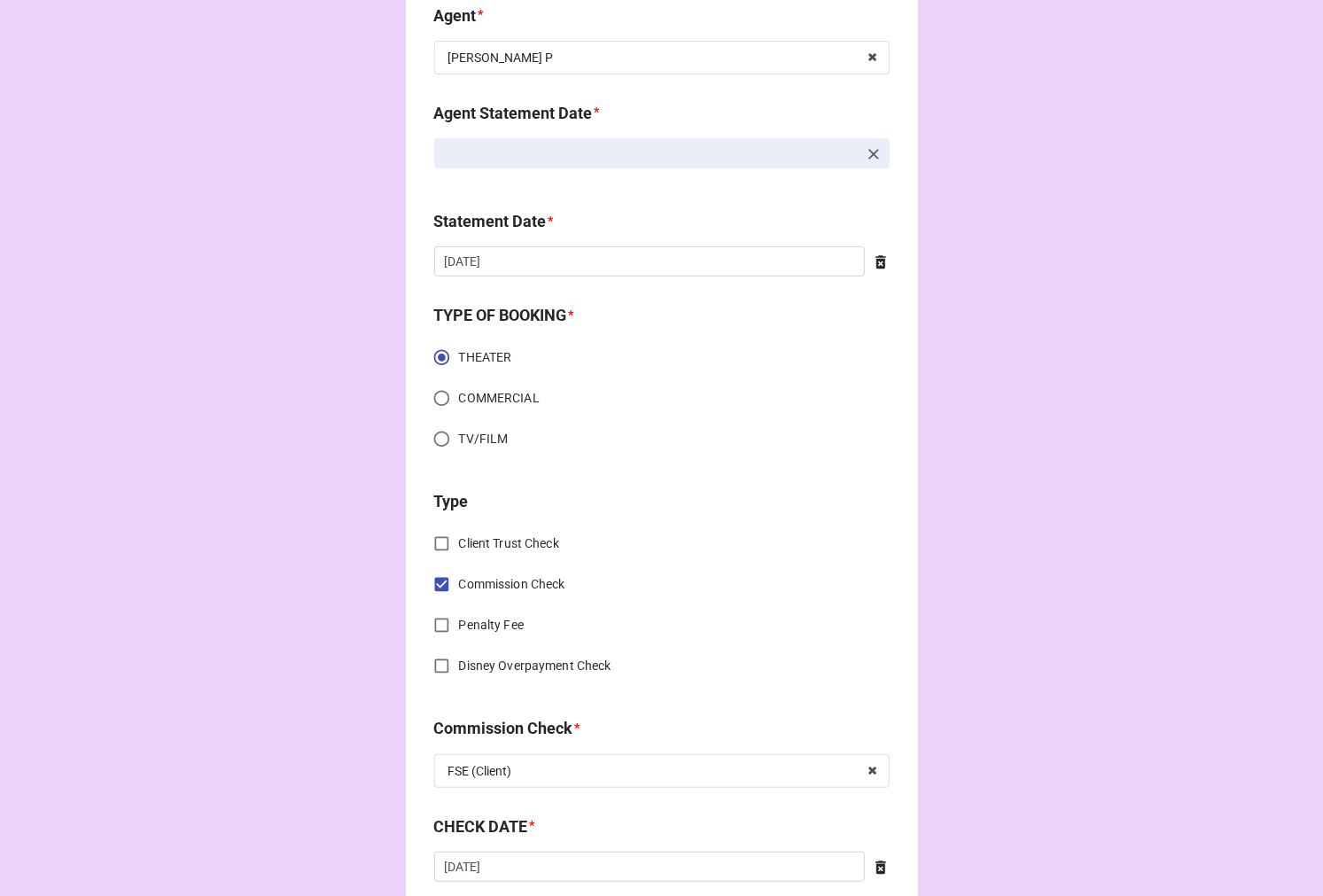
scroll to position [787, 0]
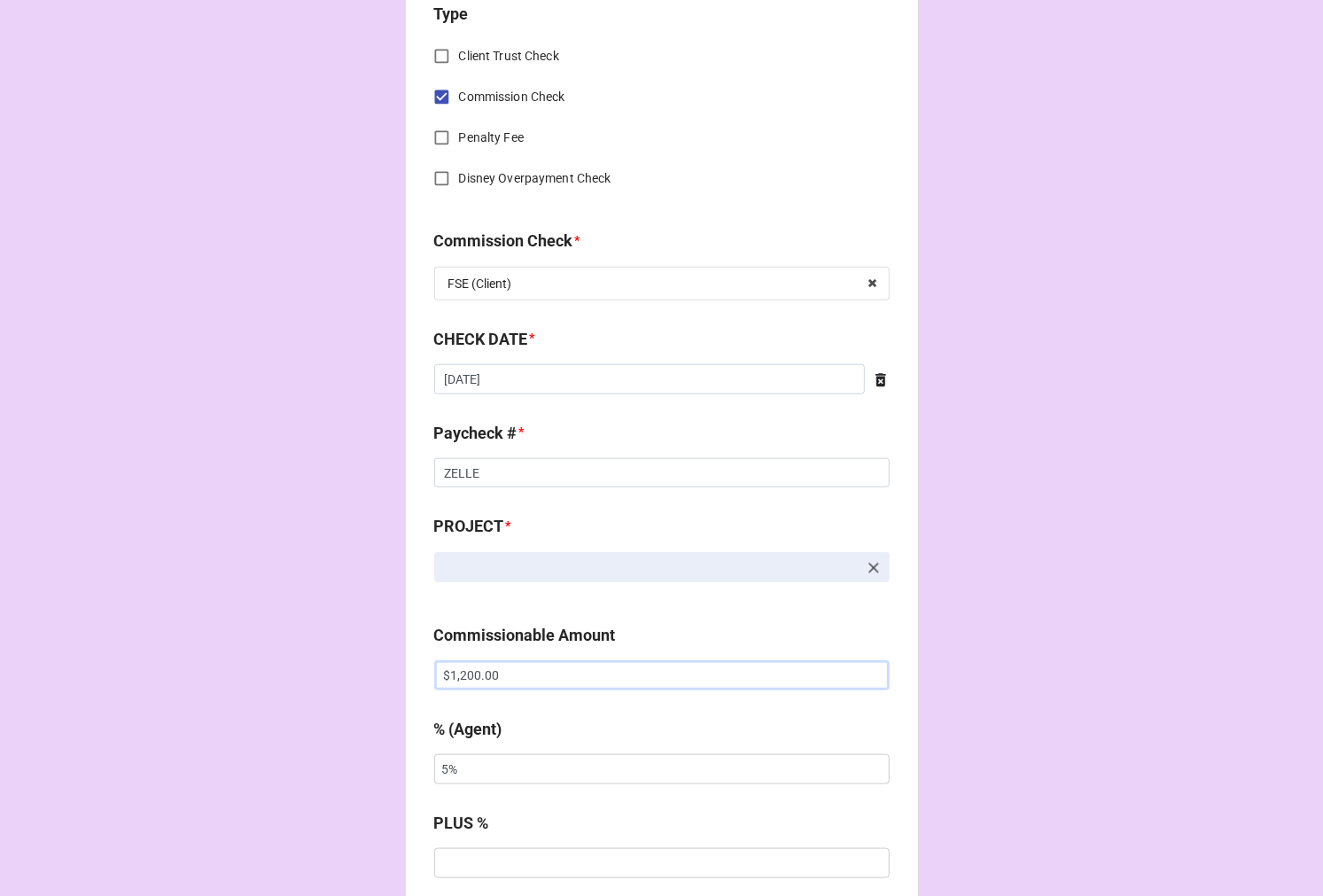
drag, startPoint x: 521, startPoint y: 679, endPoint x: 187, endPoint y: 553, distance: 357.0
click at [259, 600] on div "CHECK PROCESSING FORM Client * Agent (from Client) [PERSON_NAME] Agent * [PERSO…" at bounding box center [662, 686] width 1323 height 2947
type input "$400.00"
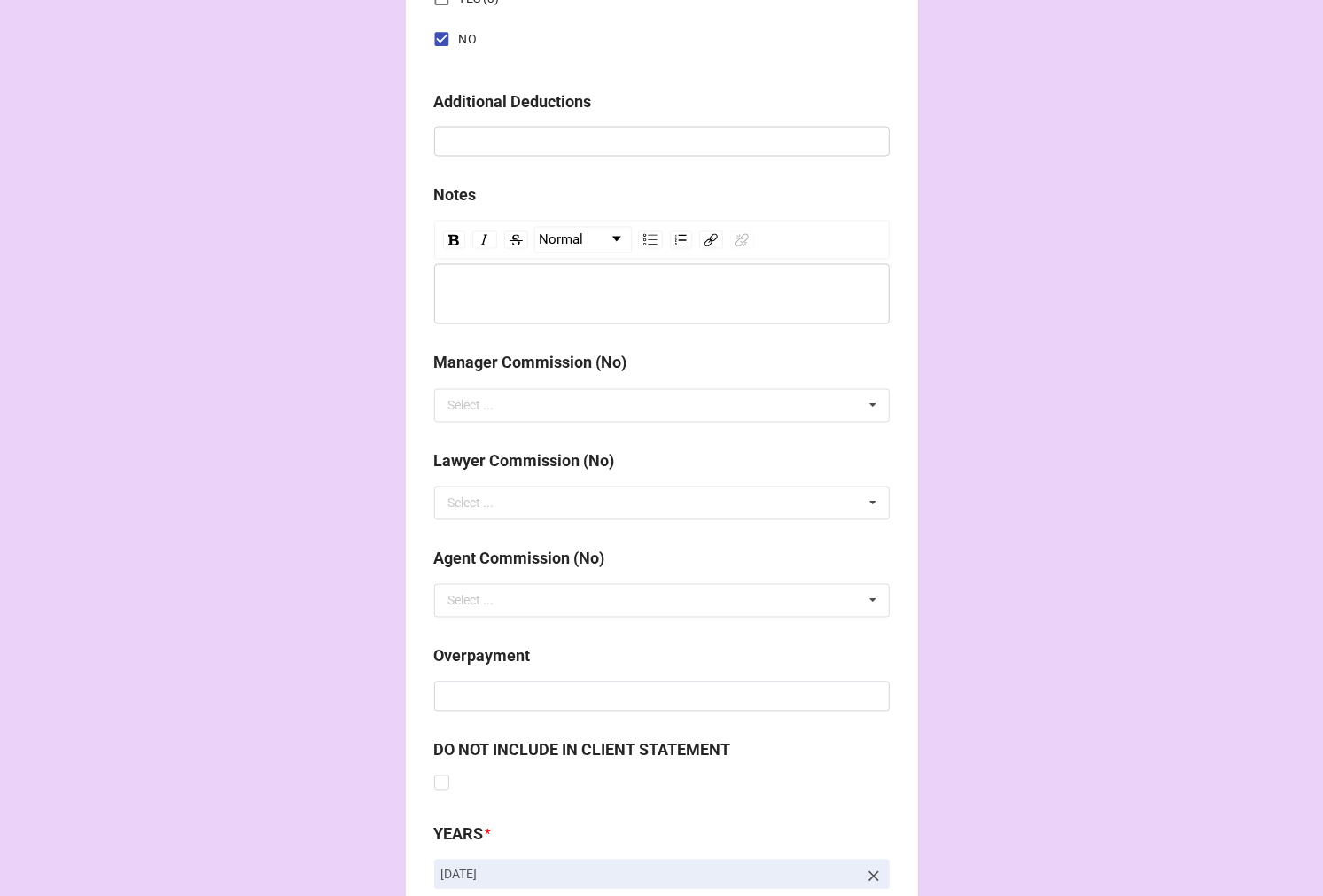
scroll to position [2051, 0]
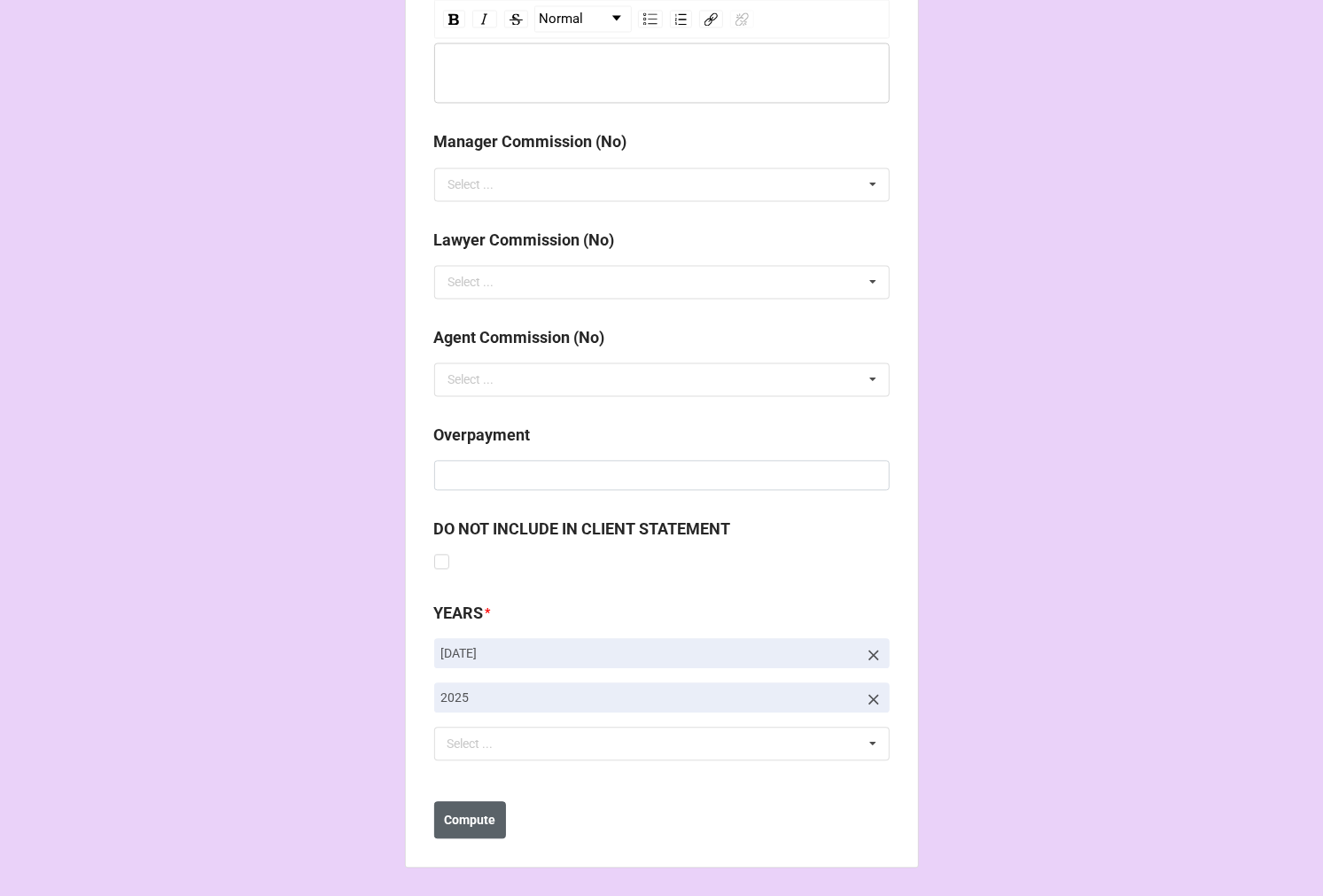
type input "10%"
click at [473, 820] on b "Compute" at bounding box center [469, 820] width 51 height 19
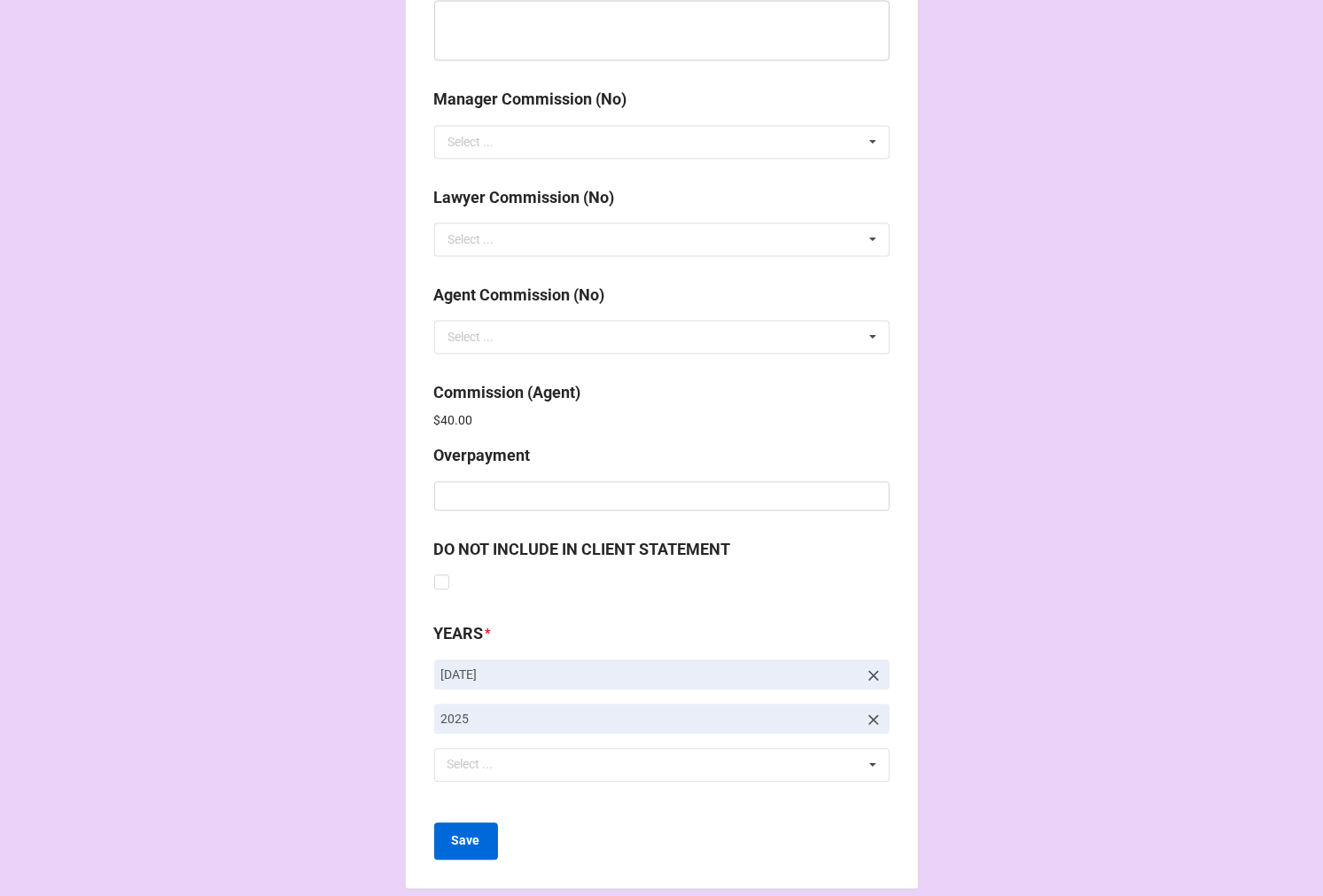
scroll to position [2115, 0]
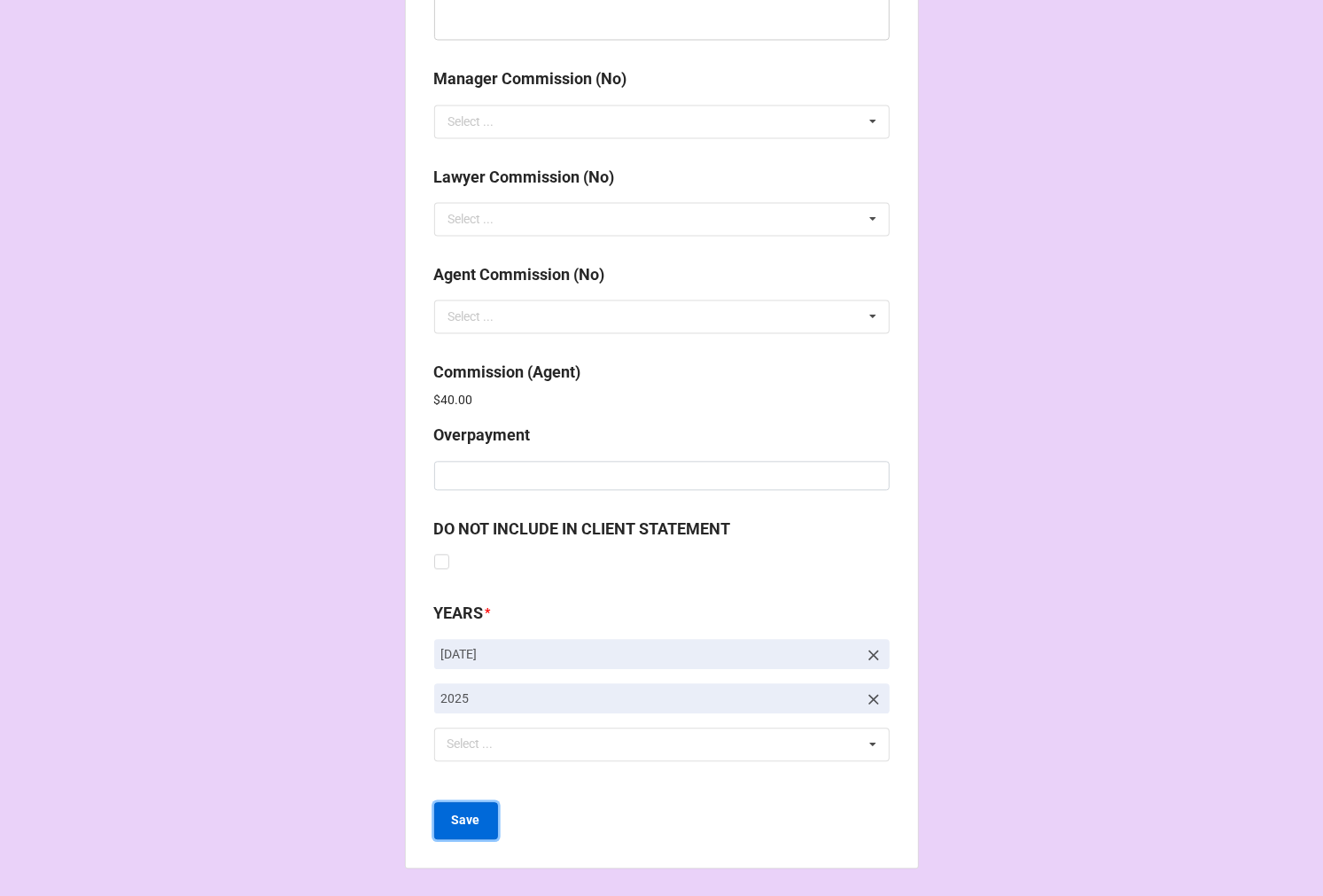
click at [466, 812] on b "Save" at bounding box center [467, 820] width 28 height 19
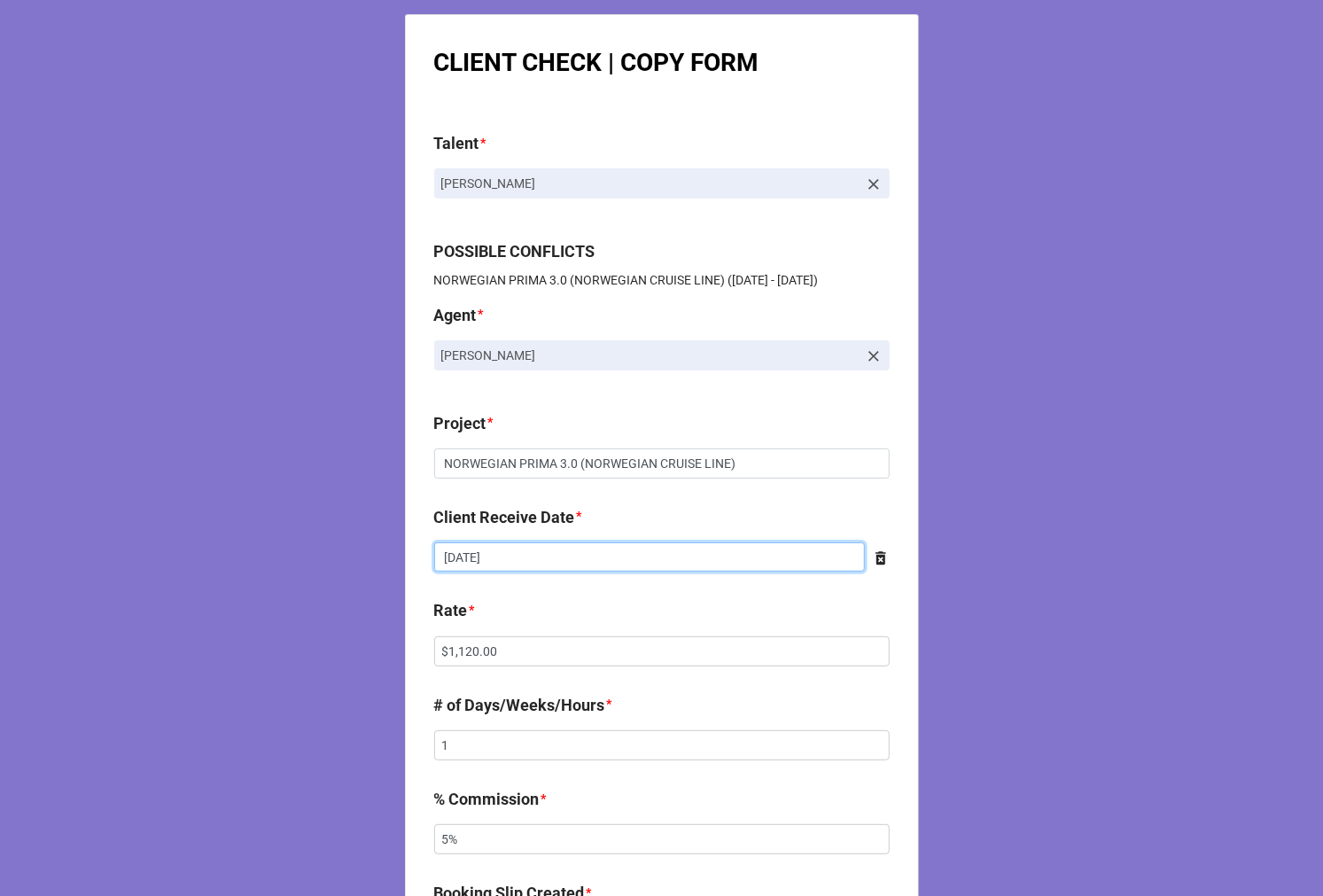
click at [519, 548] on input "8/22/2025" at bounding box center [649, 557] width 431 height 30
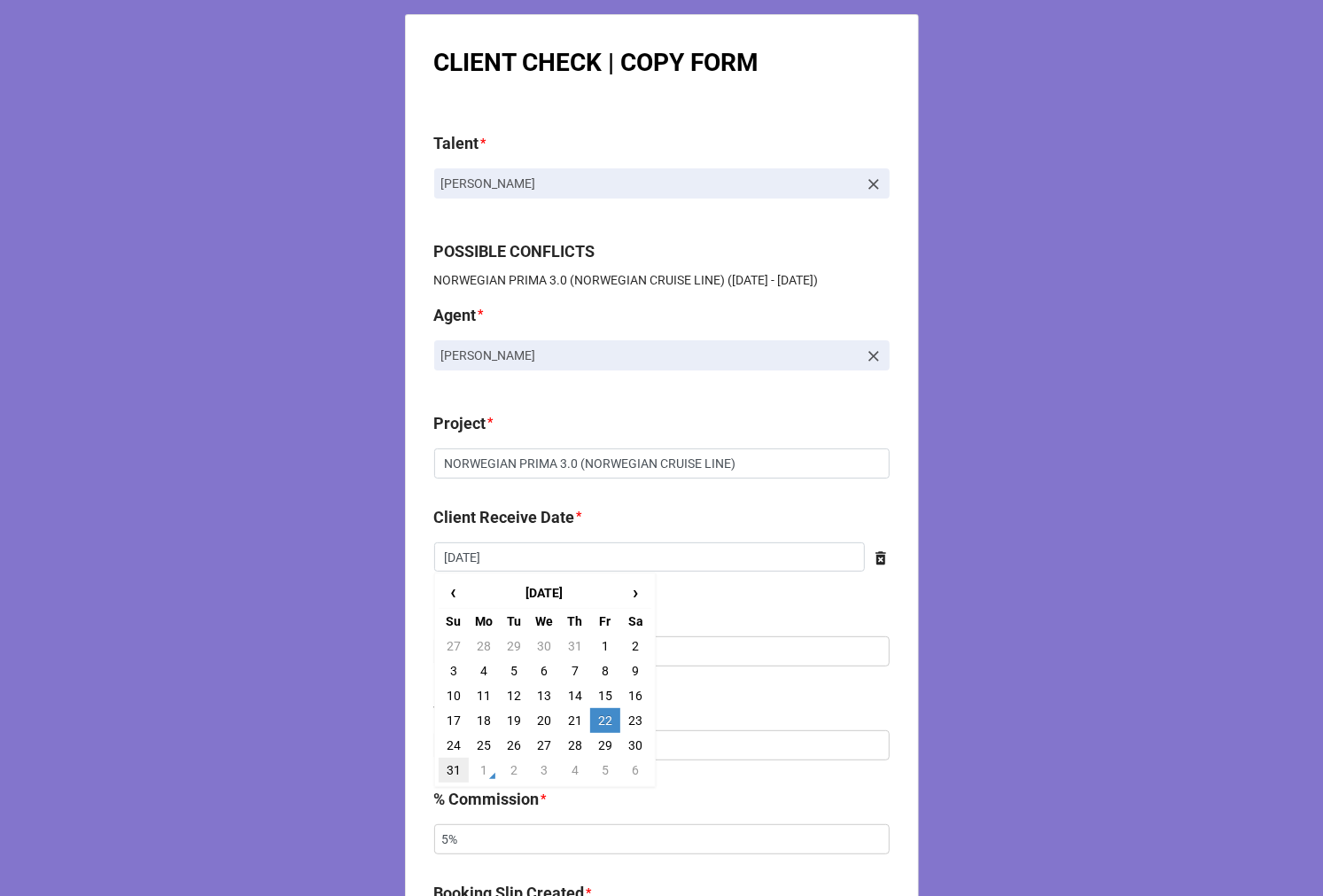
click at [449, 772] on td "31" at bounding box center [454, 770] width 30 height 25
type input "[DATE]"
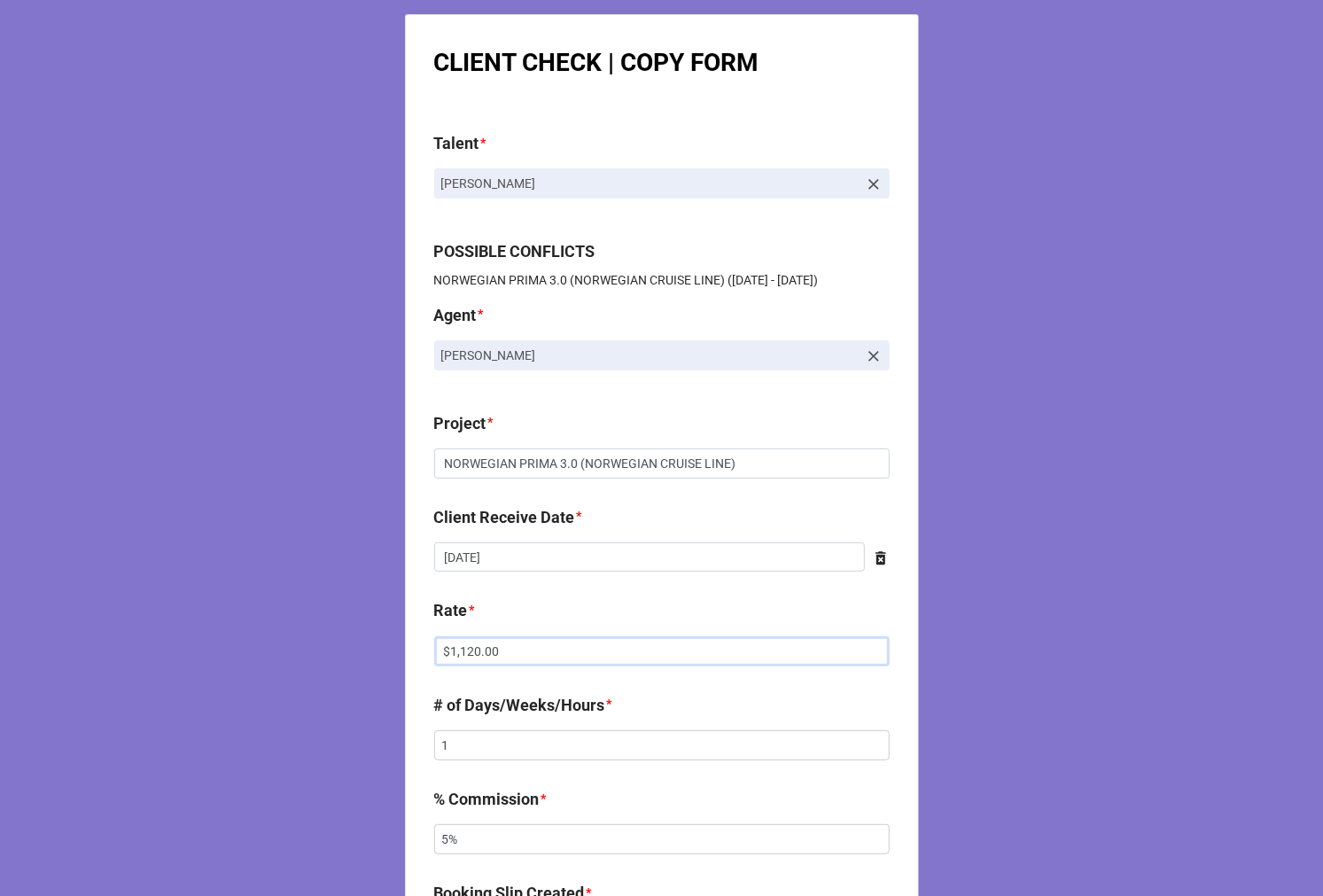
drag, startPoint x: 500, startPoint y: 653, endPoint x: 252, endPoint y: 638, distance: 248.5
click at [253, 638] on div "CLIENT CHECK | COPY FORM Talent * Jaymyria Etienne POSSIBLE CONFLICTS NORWEGIAN…" at bounding box center [662, 905] width 1323 height 1810
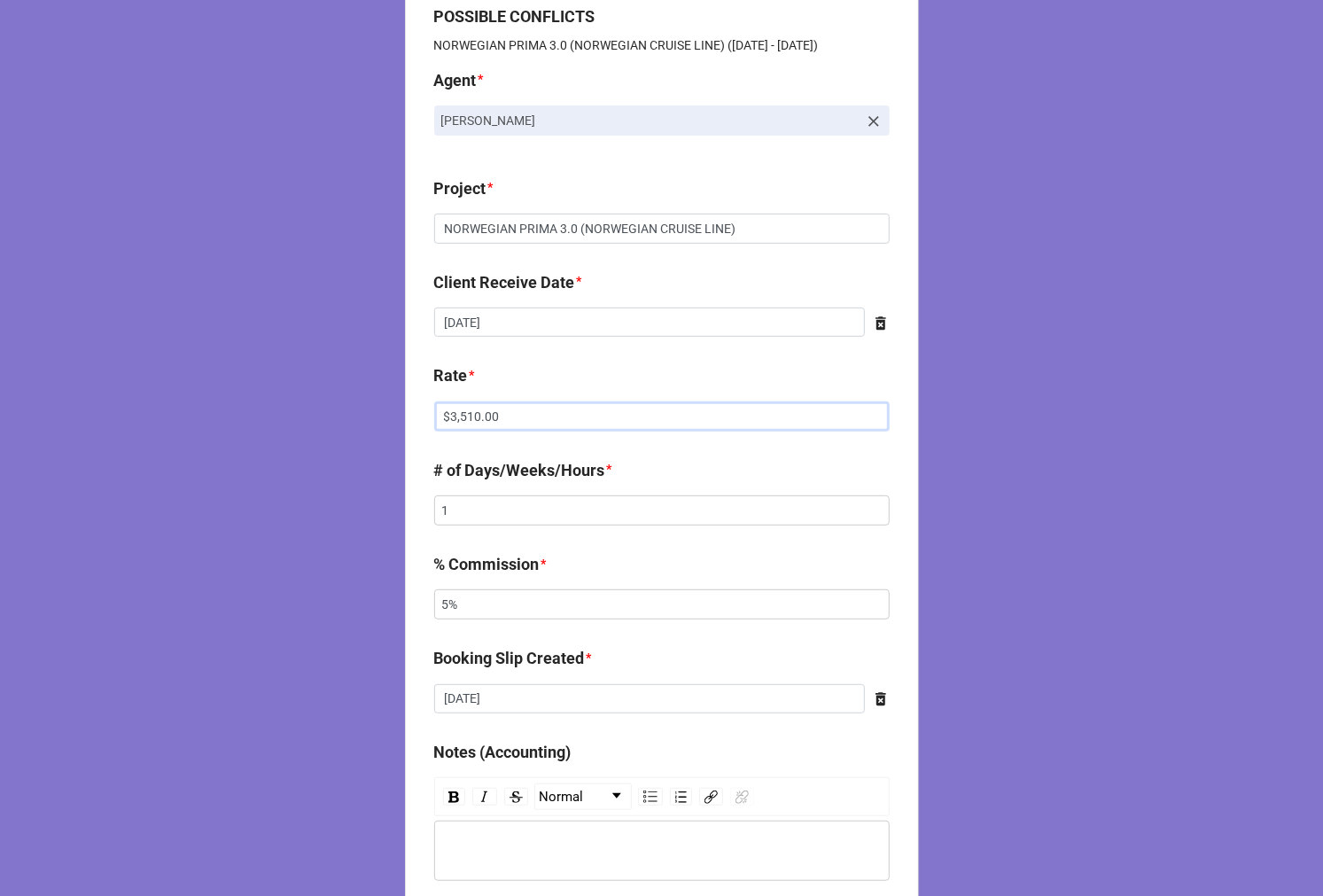
scroll to position [689, 0]
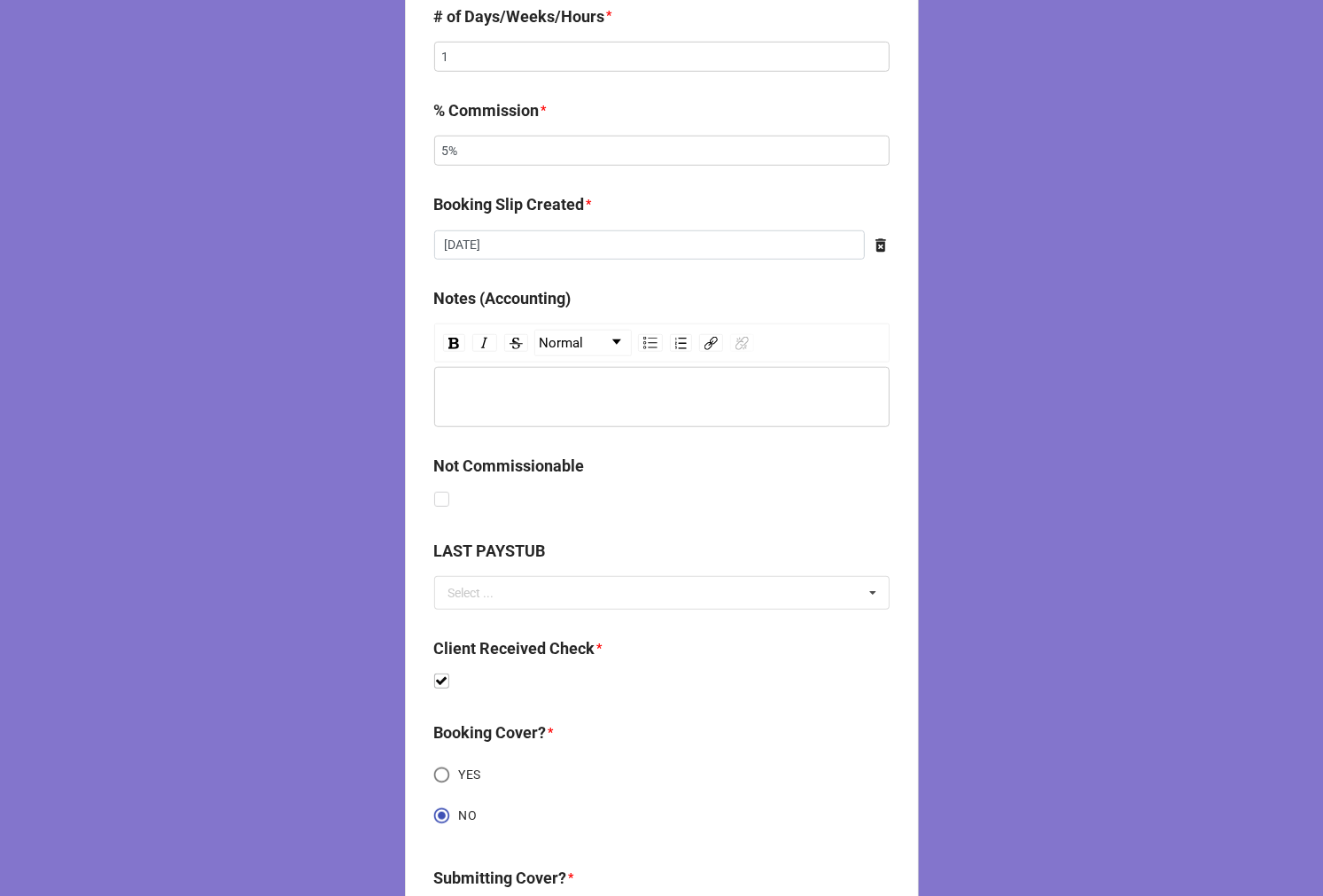
type input "$3,510.00"
drag, startPoint x: 489, startPoint y: 152, endPoint x: 374, endPoint y: 152, distance: 115.0
click at [410, 152] on div "CLIENT CHECK | COPY FORM Talent * Jaymyria Etienne POSSIBLE CONFLICTS NORWEGIAN…" at bounding box center [662, 209] width 514 height 1767
type input "10%"
click at [493, 396] on div "rdw-editor" at bounding box center [662, 396] width 439 height 20
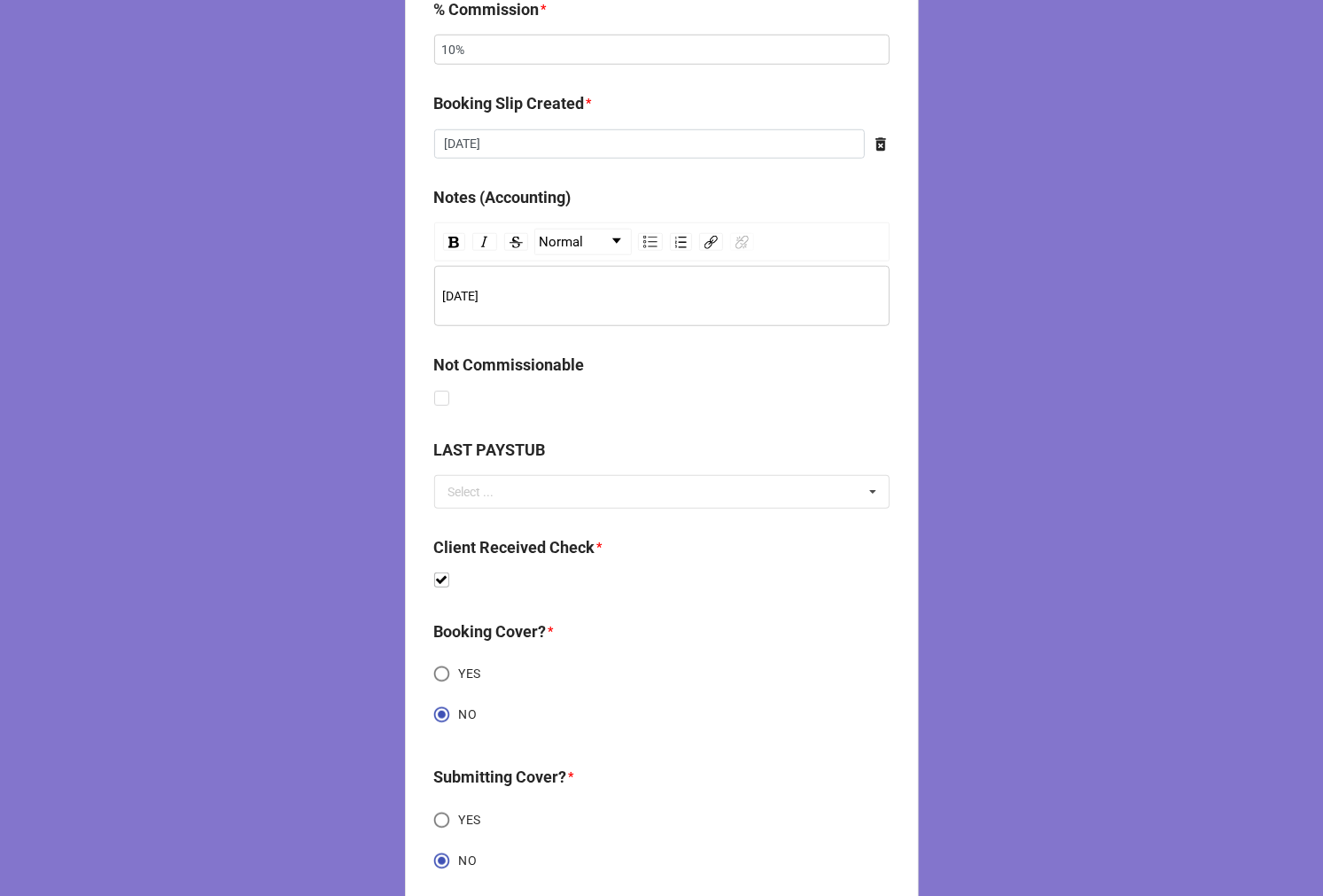
scroll to position [911, 0]
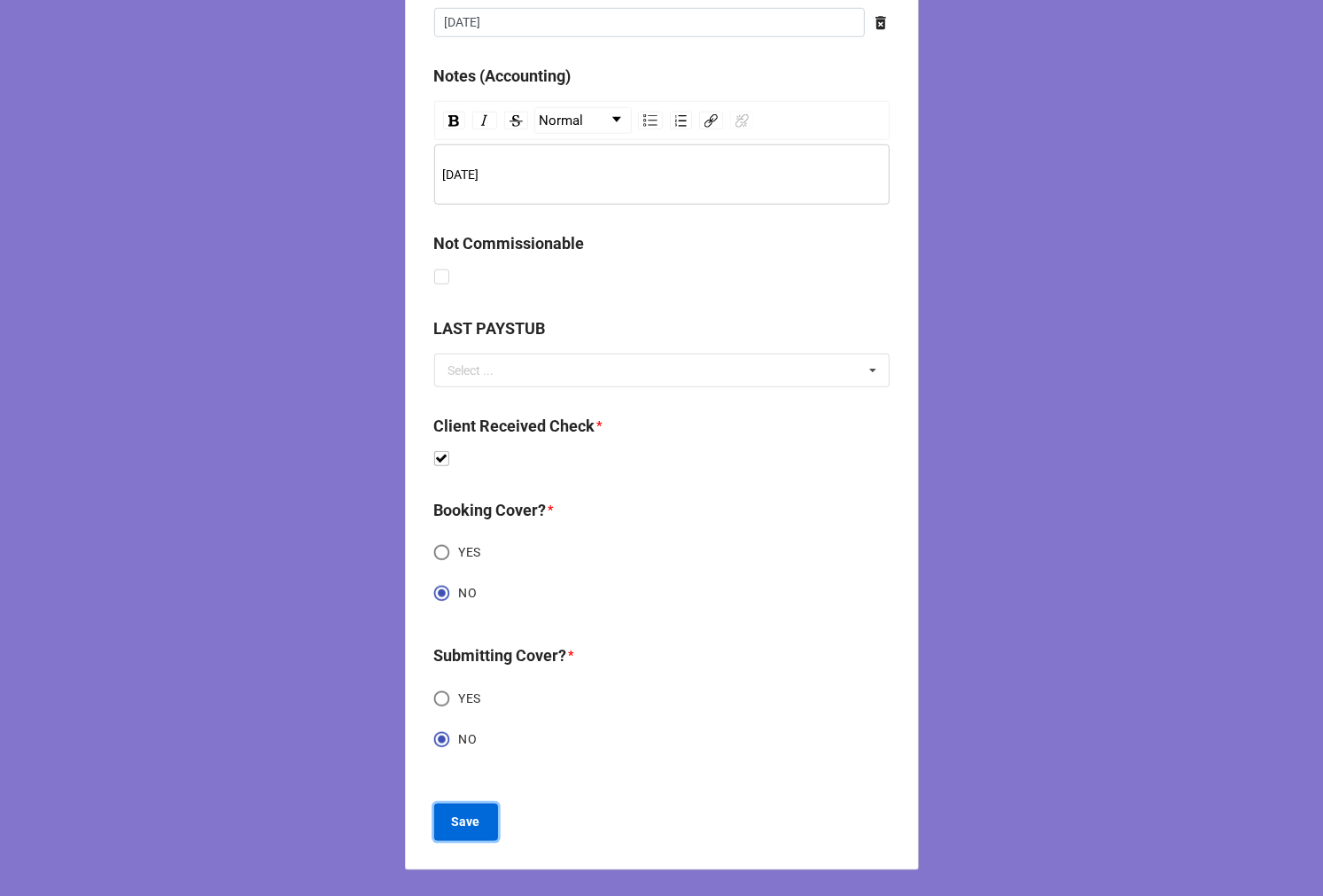
click at [455, 813] on b "Save" at bounding box center [467, 822] width 28 height 19
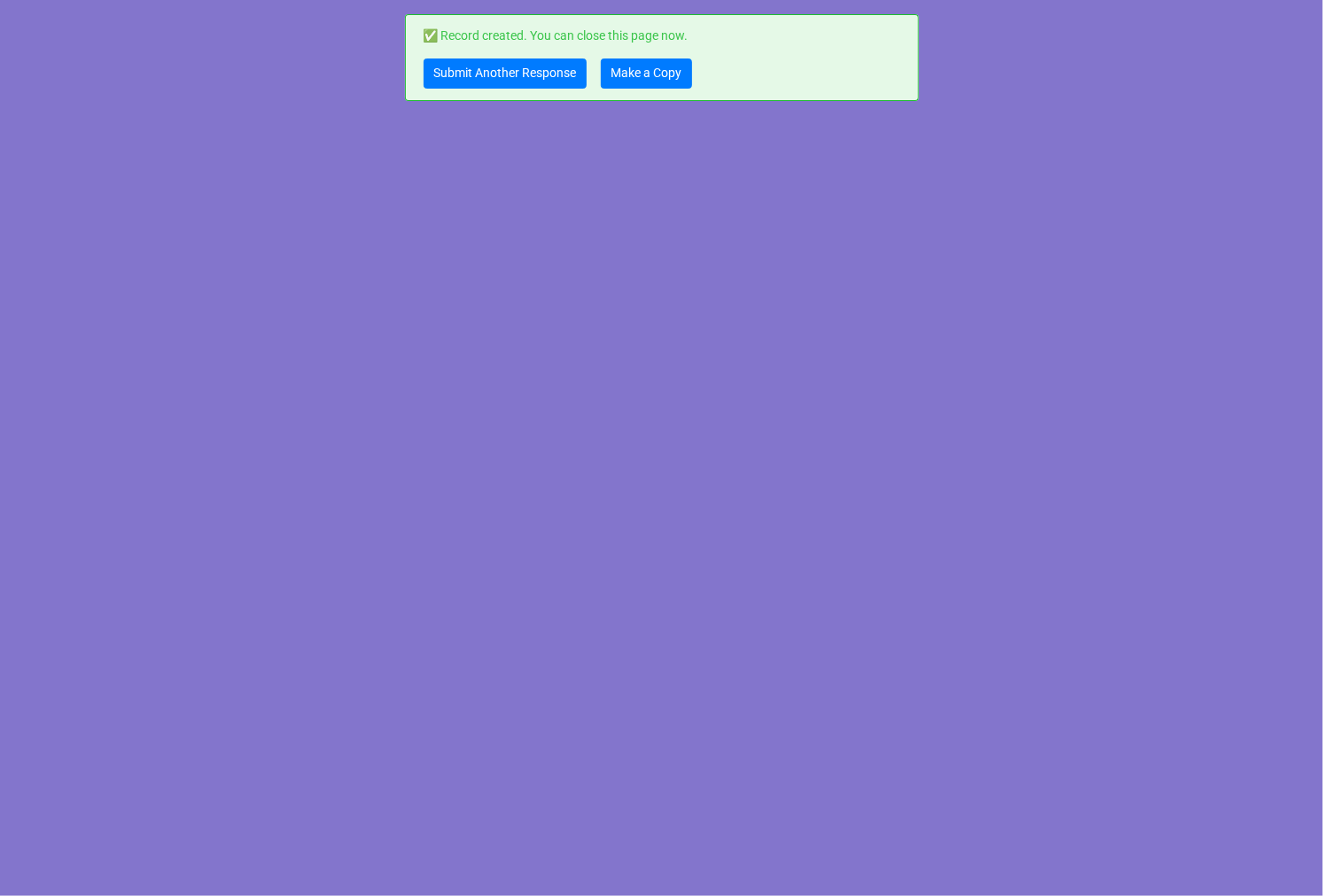
scroll to position [0, 0]
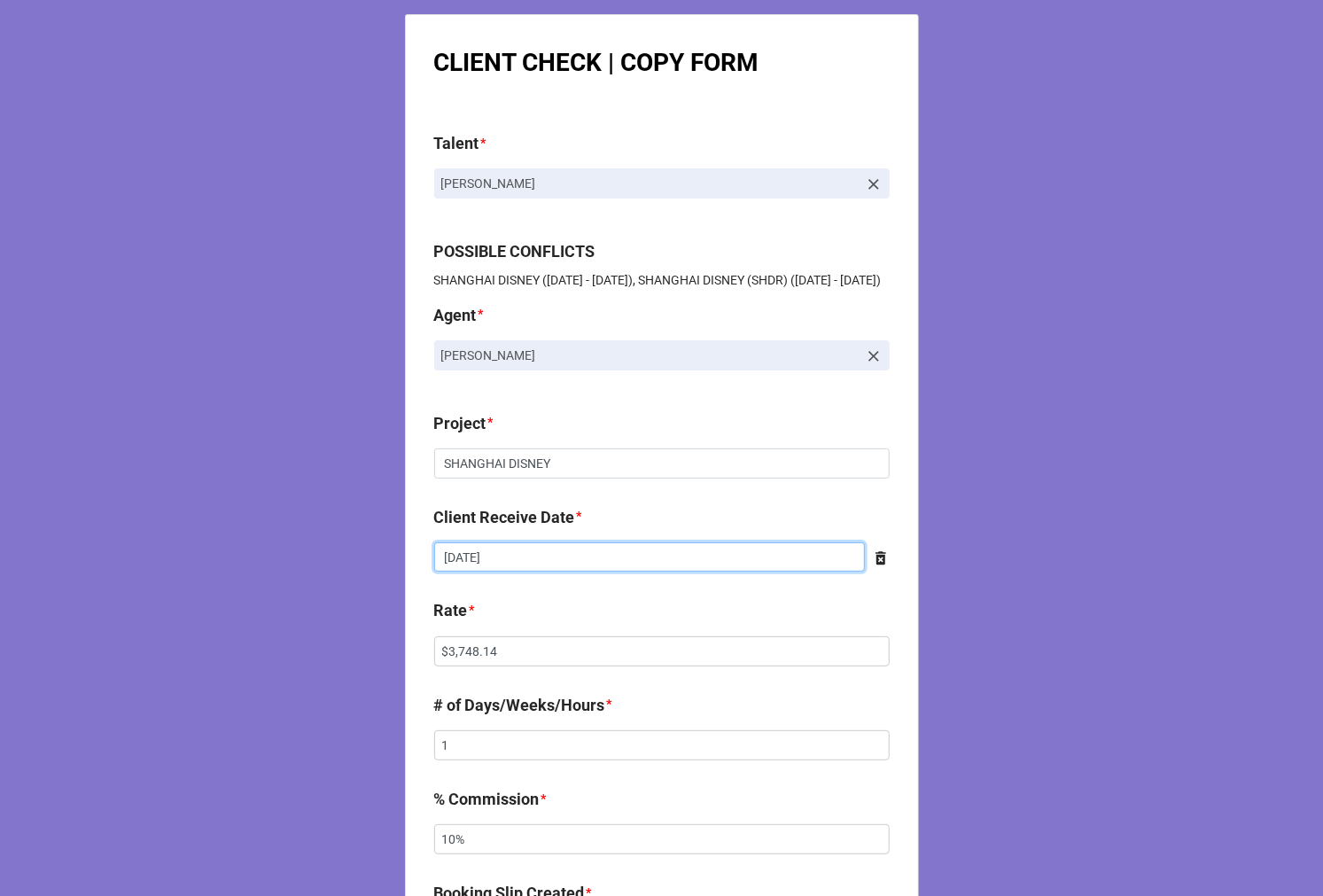
click at [530, 571] on input "[DATE]" at bounding box center [649, 557] width 431 height 30
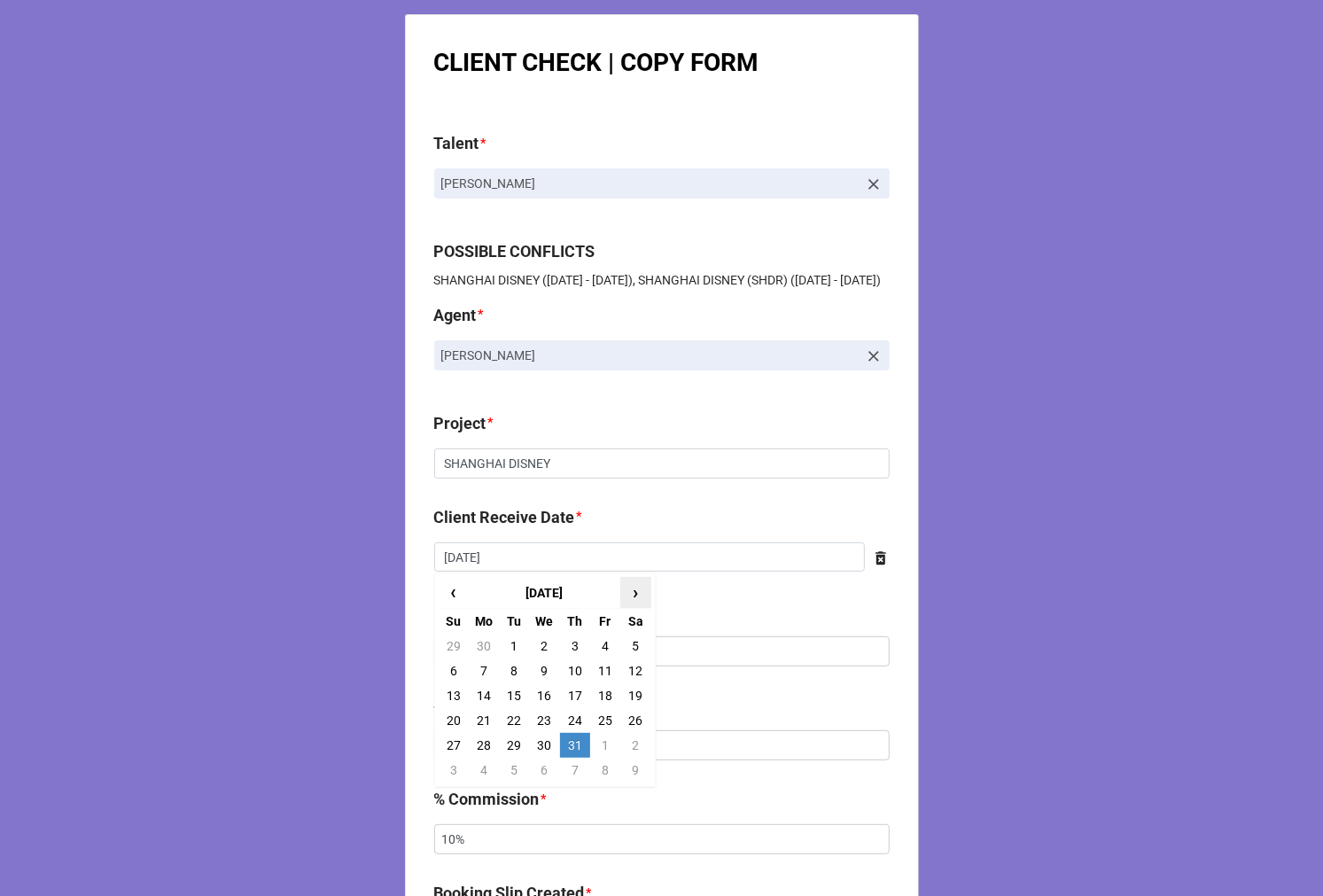
click at [632, 607] on span "›" at bounding box center [636, 592] width 28 height 29
click at [450, 782] on td "31" at bounding box center [454, 770] width 30 height 25
type input "8/31/2025"
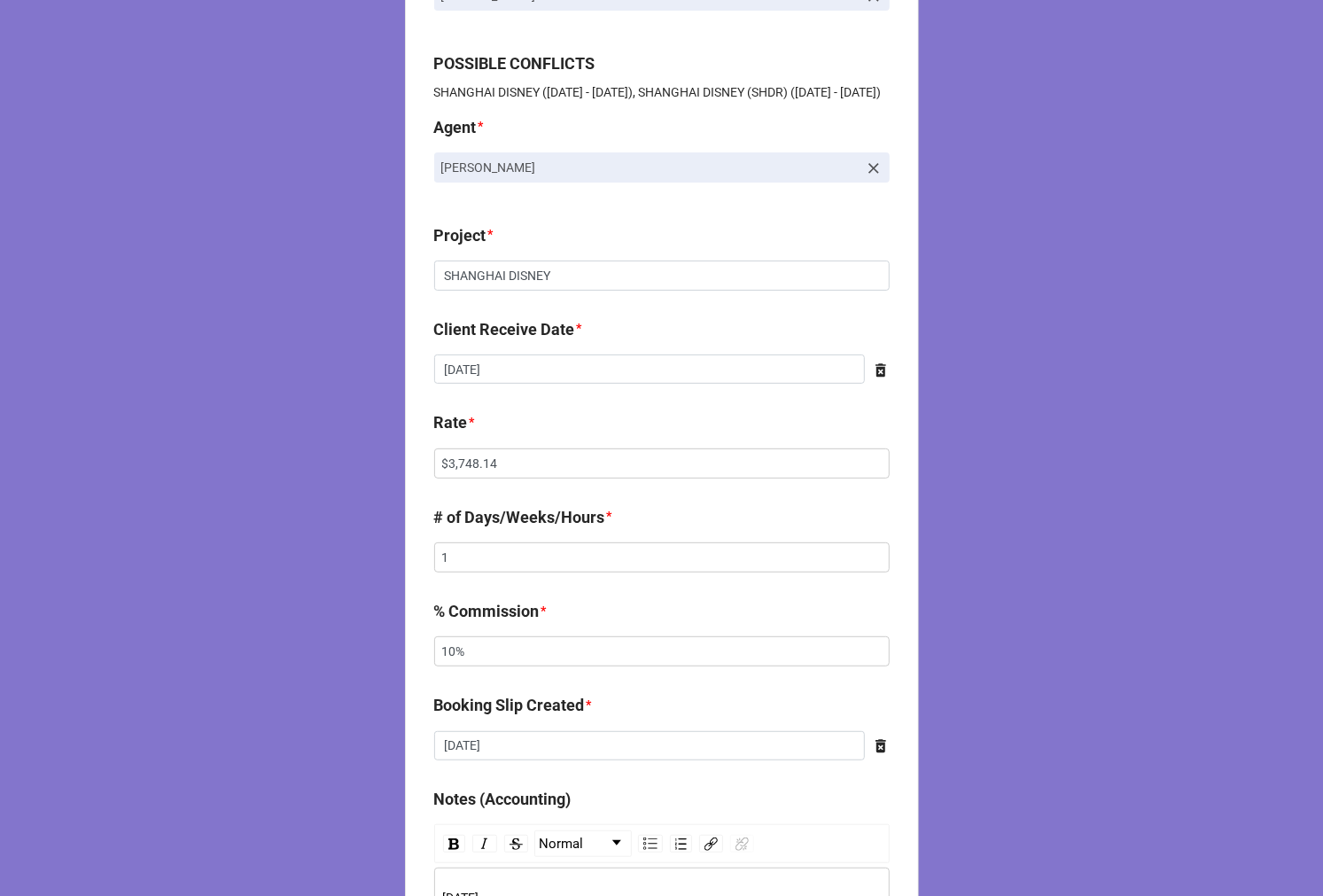
scroll to position [197, 0]
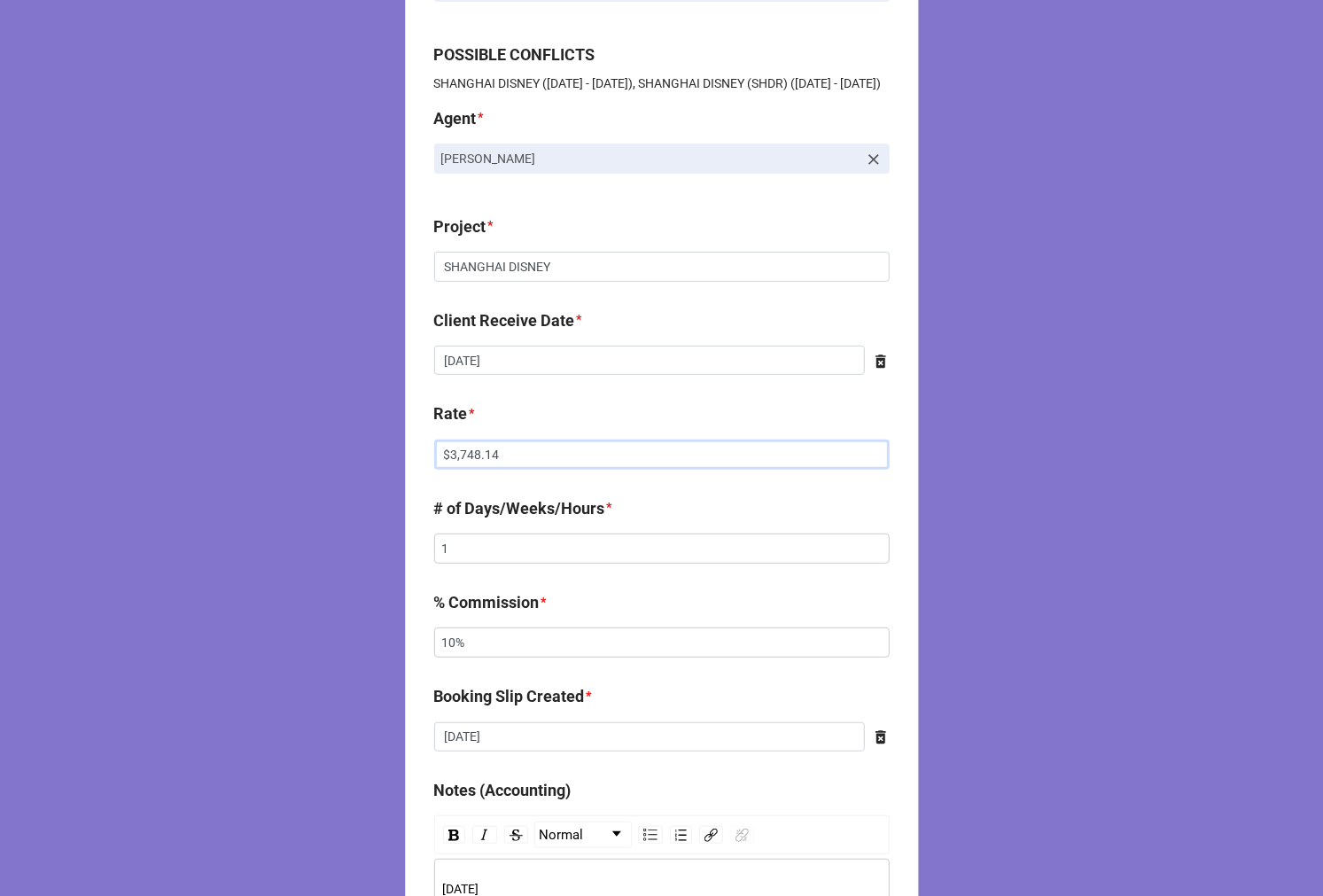
drag, startPoint x: 497, startPoint y: 466, endPoint x: 359, endPoint y: 443, distance: 139.9
click at [217, 452] on div "CLIENT CHECK | COPY FORM Talent * Carmi Harris POSSIBLE CONFLICTS SHANGHAI DISN…" at bounding box center [662, 708] width 1323 height 1810
click at [519, 469] on input "$3,748.14" at bounding box center [662, 455] width 455 height 30
drag, startPoint x: 519, startPoint y: 480, endPoint x: 223, endPoint y: 463, distance: 296.5
click at [220, 463] on div "CLIENT CHECK | COPY FORM Talent * Carmi Harris POSSIBLE CONFLICTS SHANGHAI DISN…" at bounding box center [662, 708] width 1323 height 1810
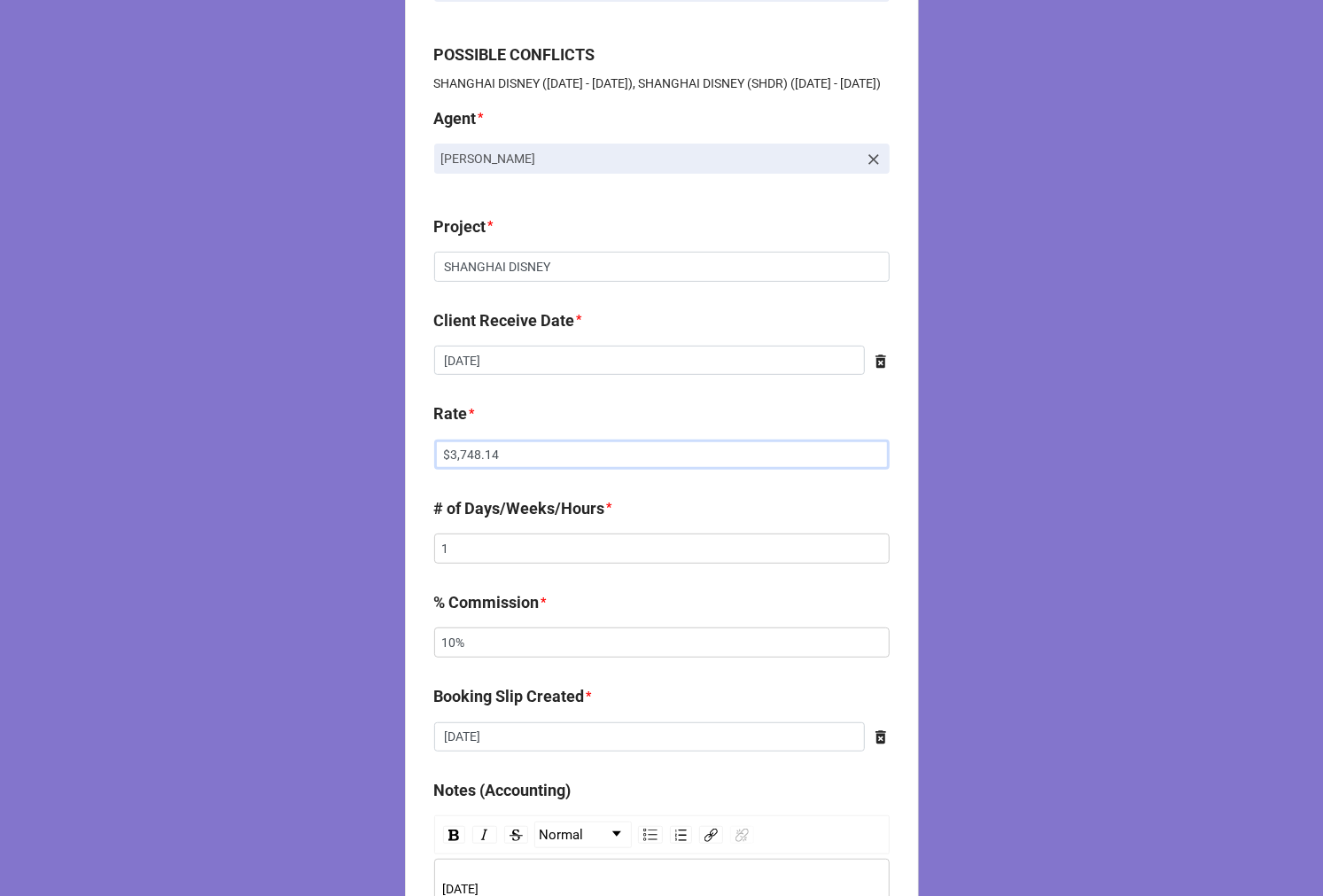
paste input "72.37"
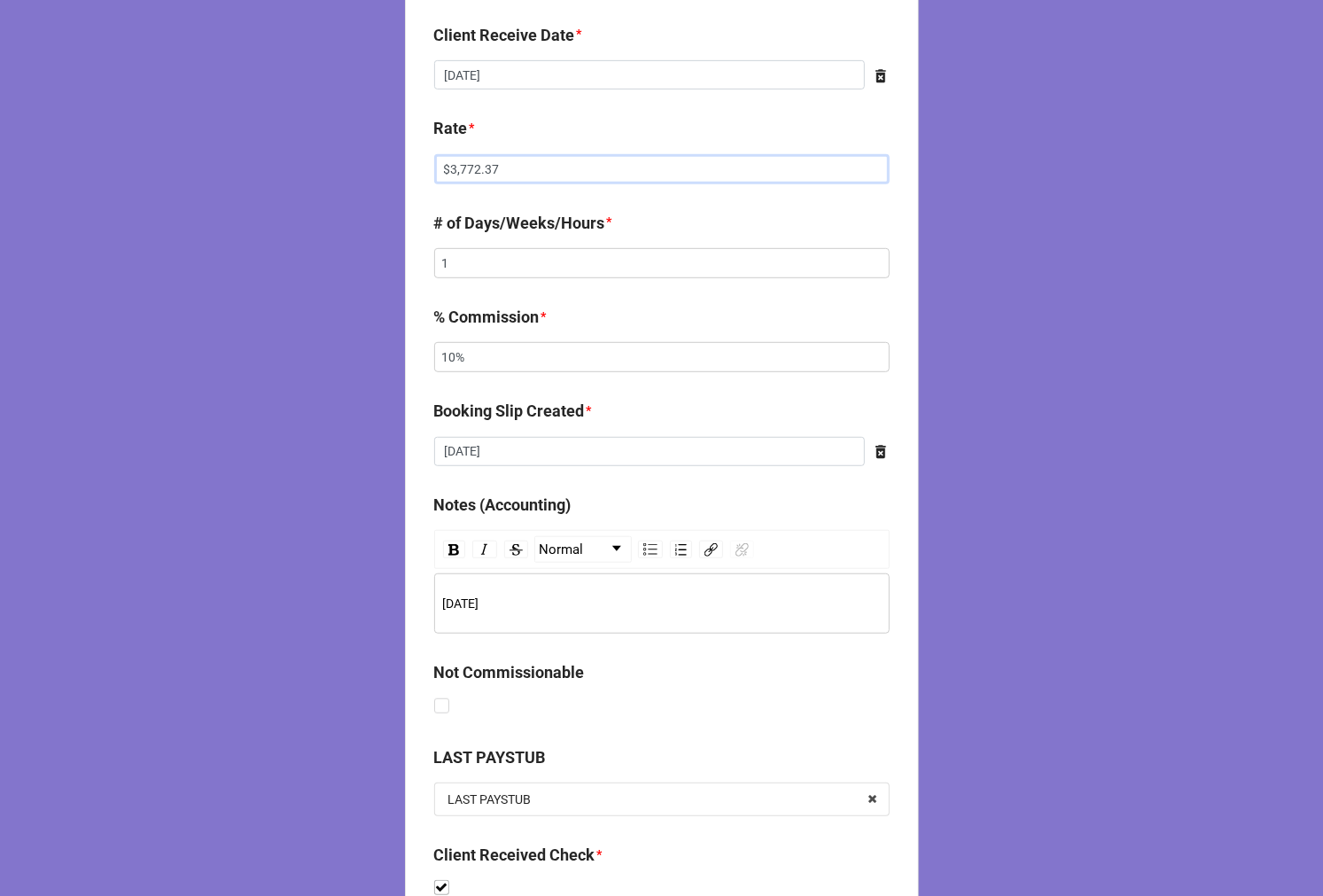
scroll to position [492, 0]
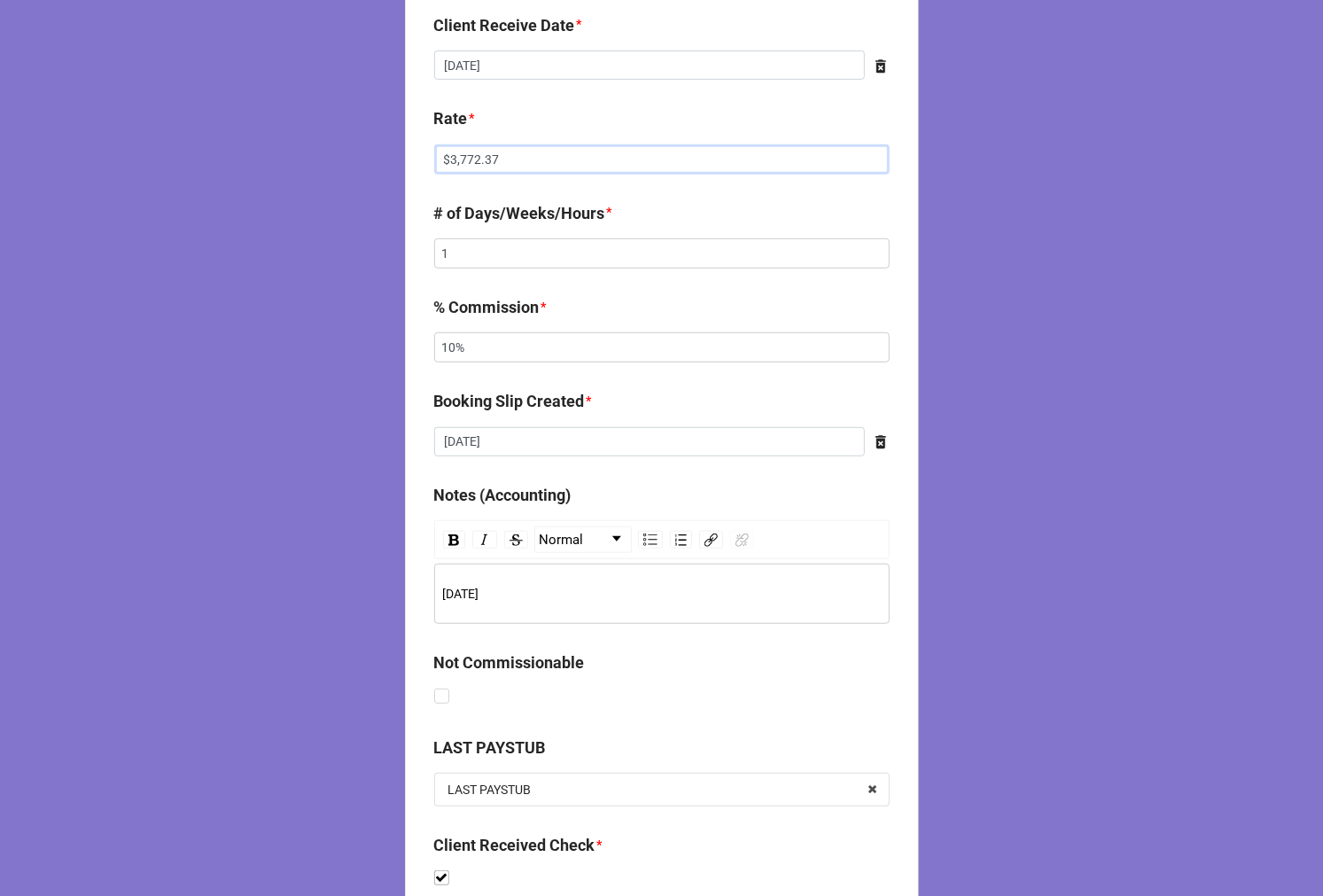
type input "$3,772.37"
click at [449, 601] on span "July 2025" at bounding box center [461, 593] width 36 height 14
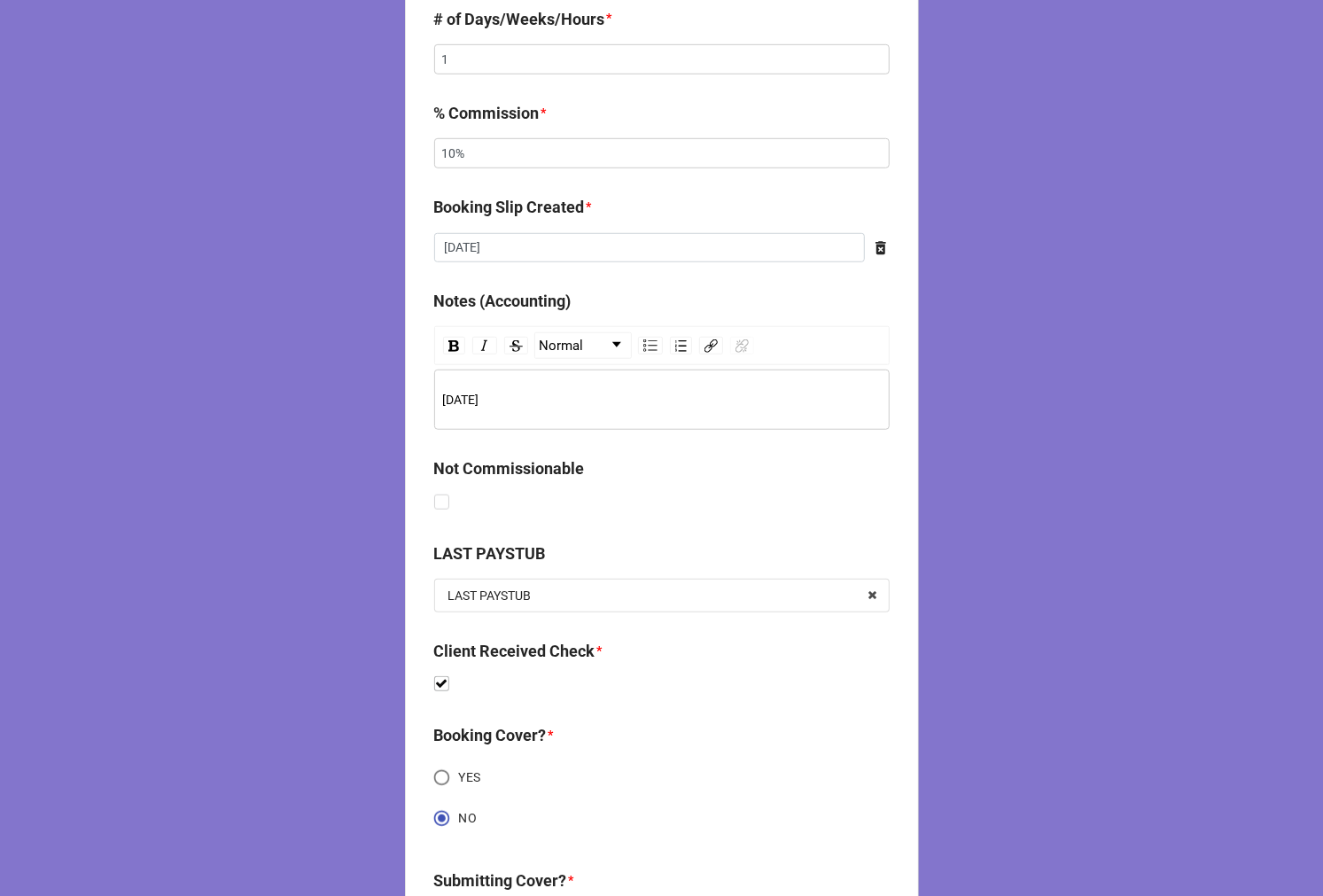
scroll to position [929, 0]
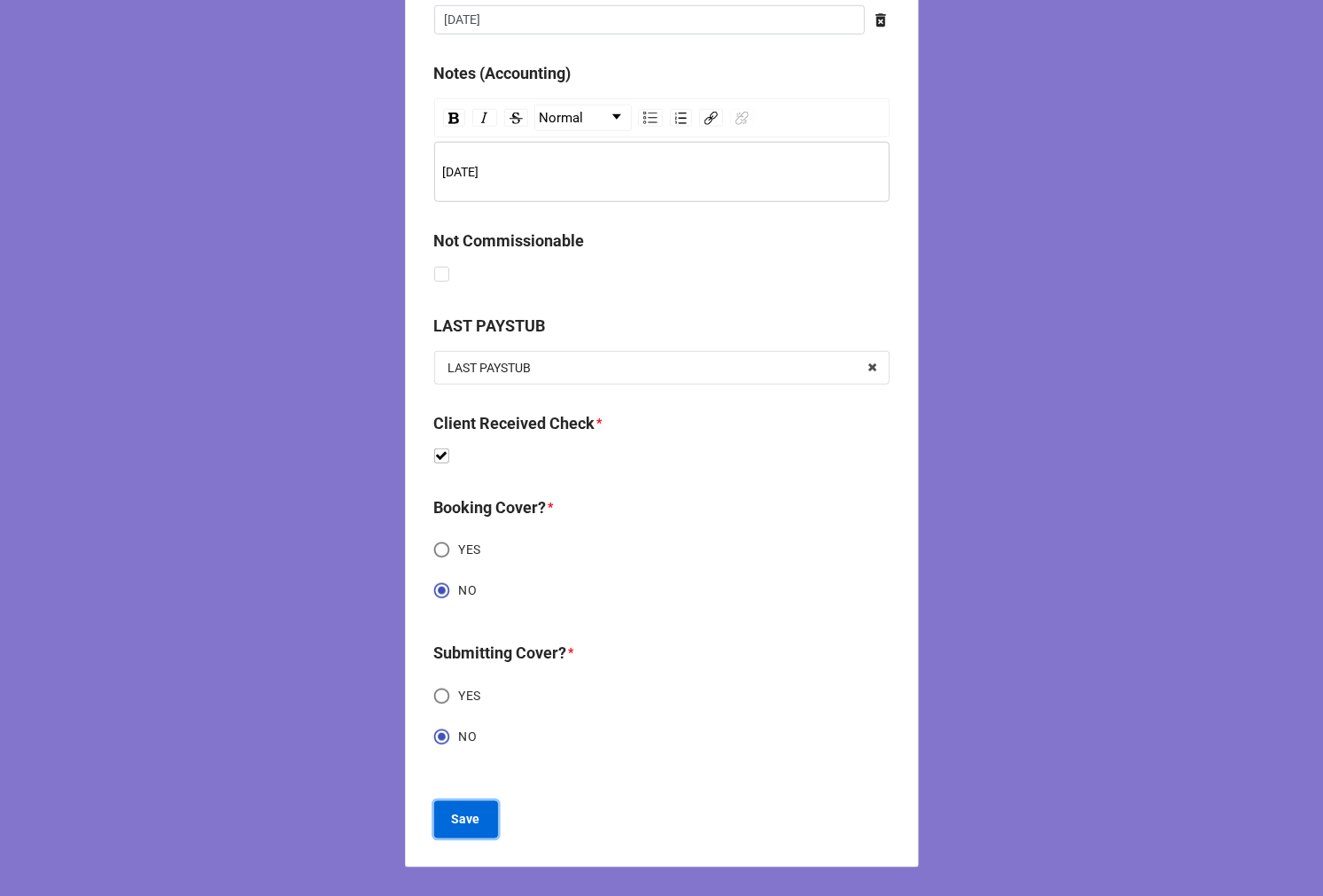
click at [477, 804] on button "Save" at bounding box center [466, 819] width 63 height 37
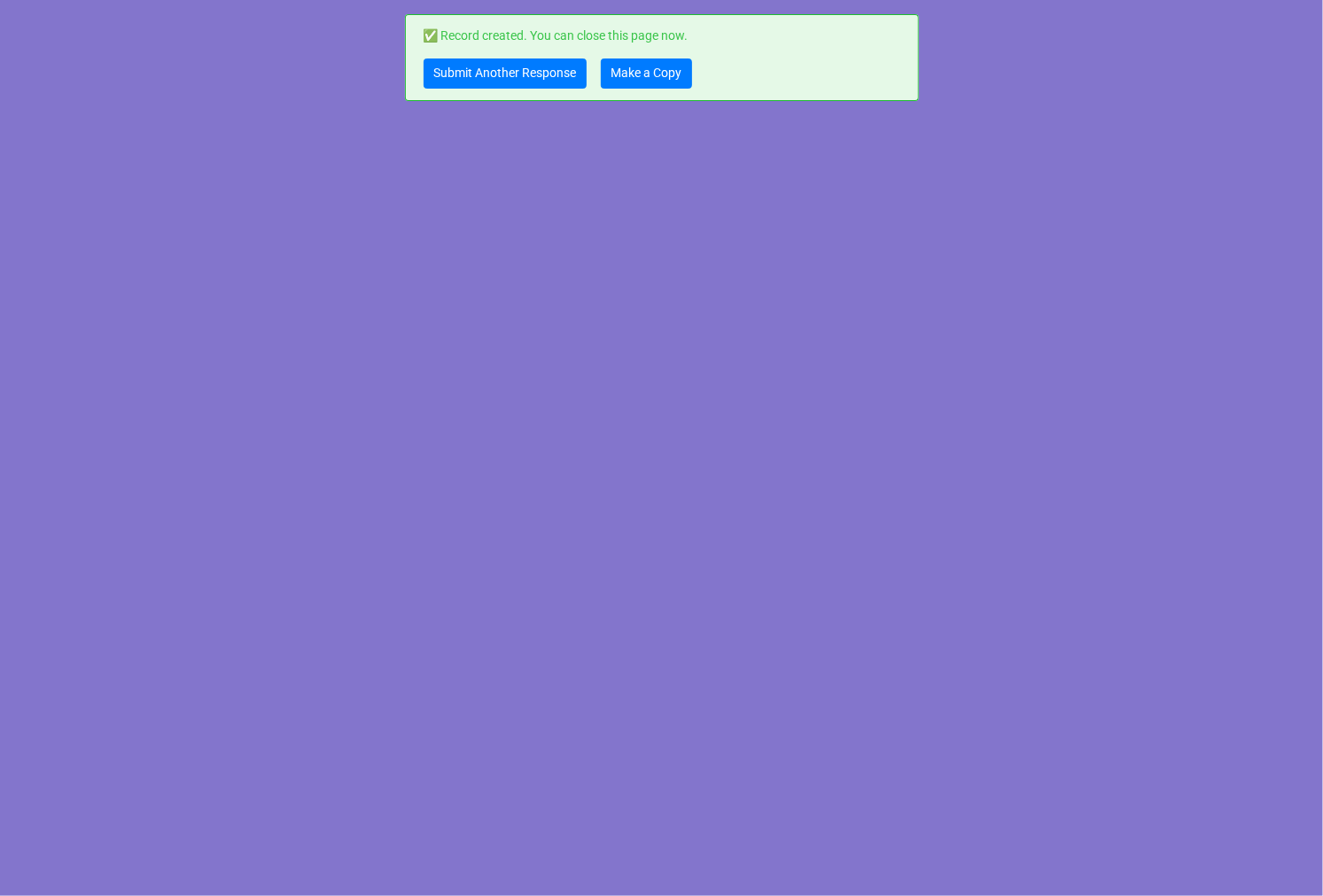
scroll to position [0, 0]
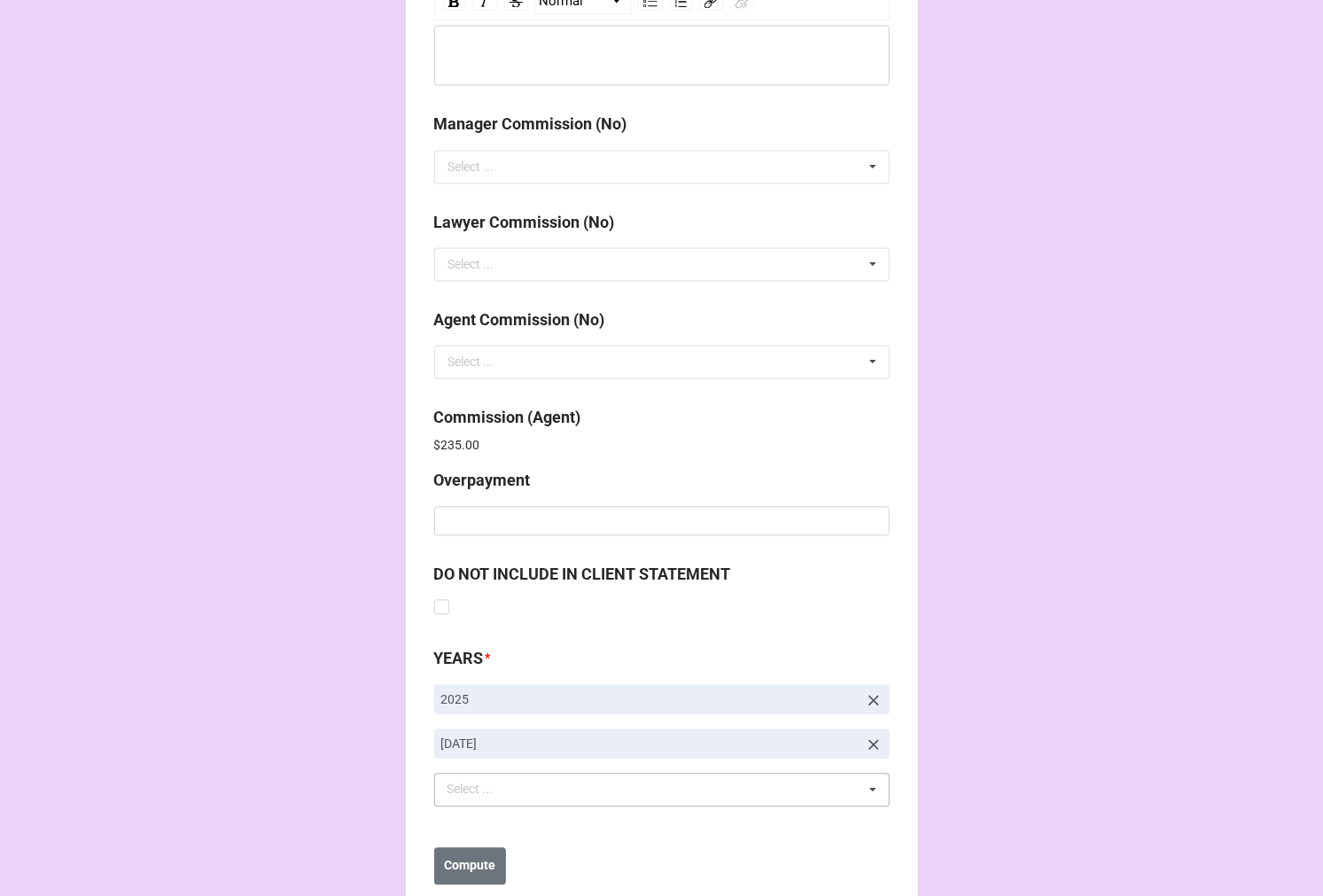
scroll to position [2115, 0]
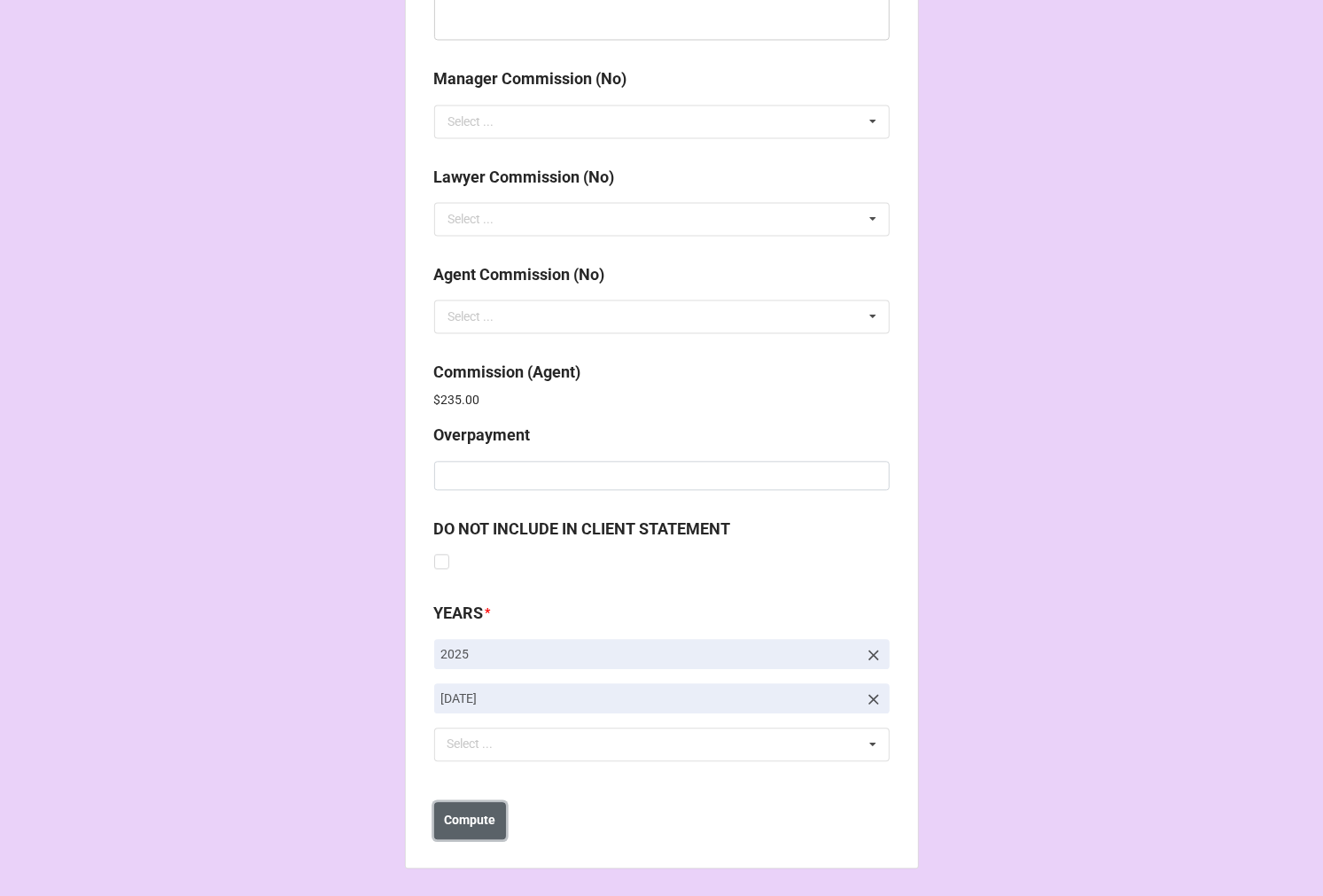
click at [501, 829] on button "Compute" at bounding box center [470, 820] width 72 height 37
click at [477, 825] on button "Save" at bounding box center [466, 820] width 63 height 37
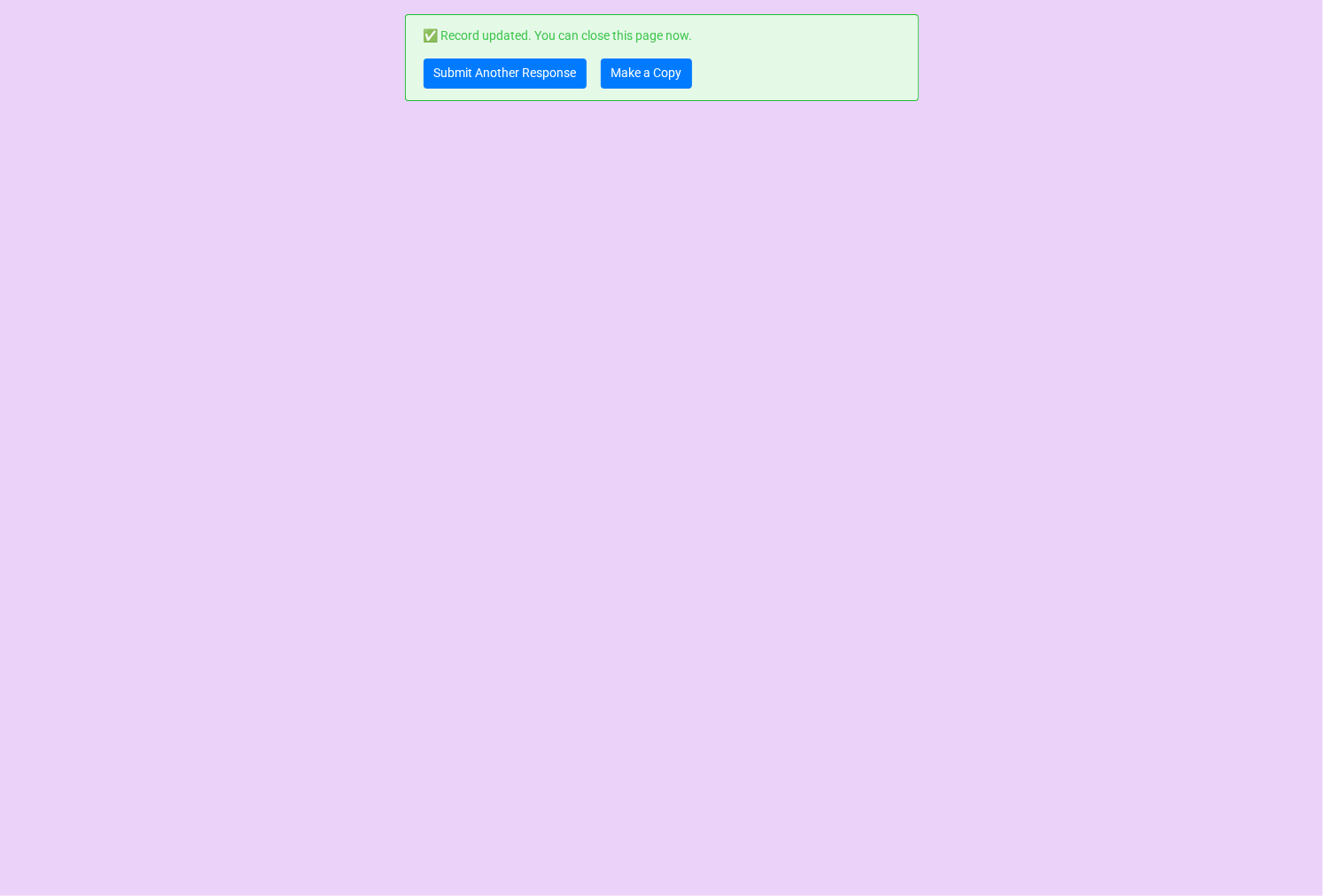
scroll to position [0, 0]
click at [632, 60] on link "Make a Copy" at bounding box center [646, 74] width 91 height 30
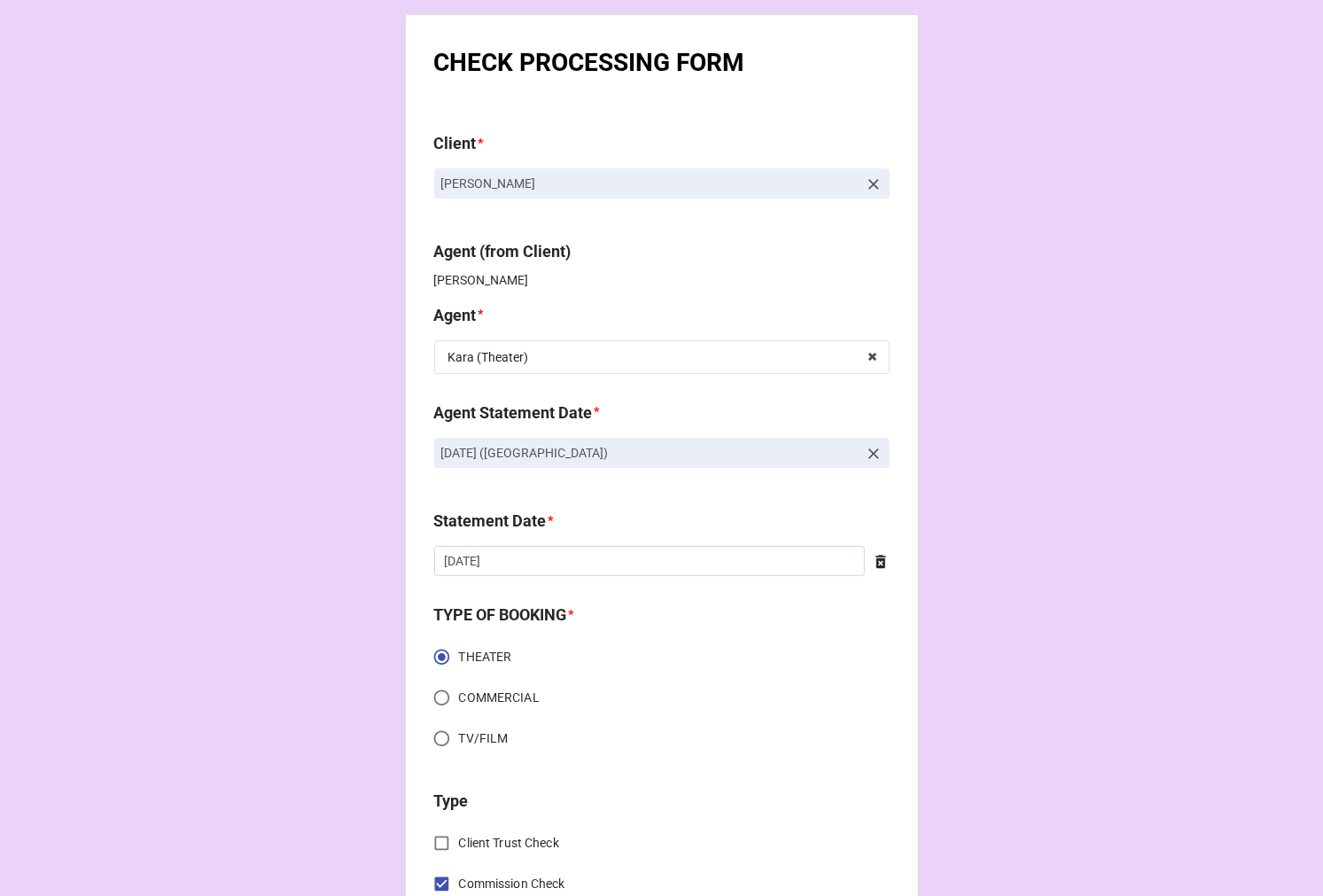
click at [865, 446] on icon at bounding box center [873, 453] width 18 height 18
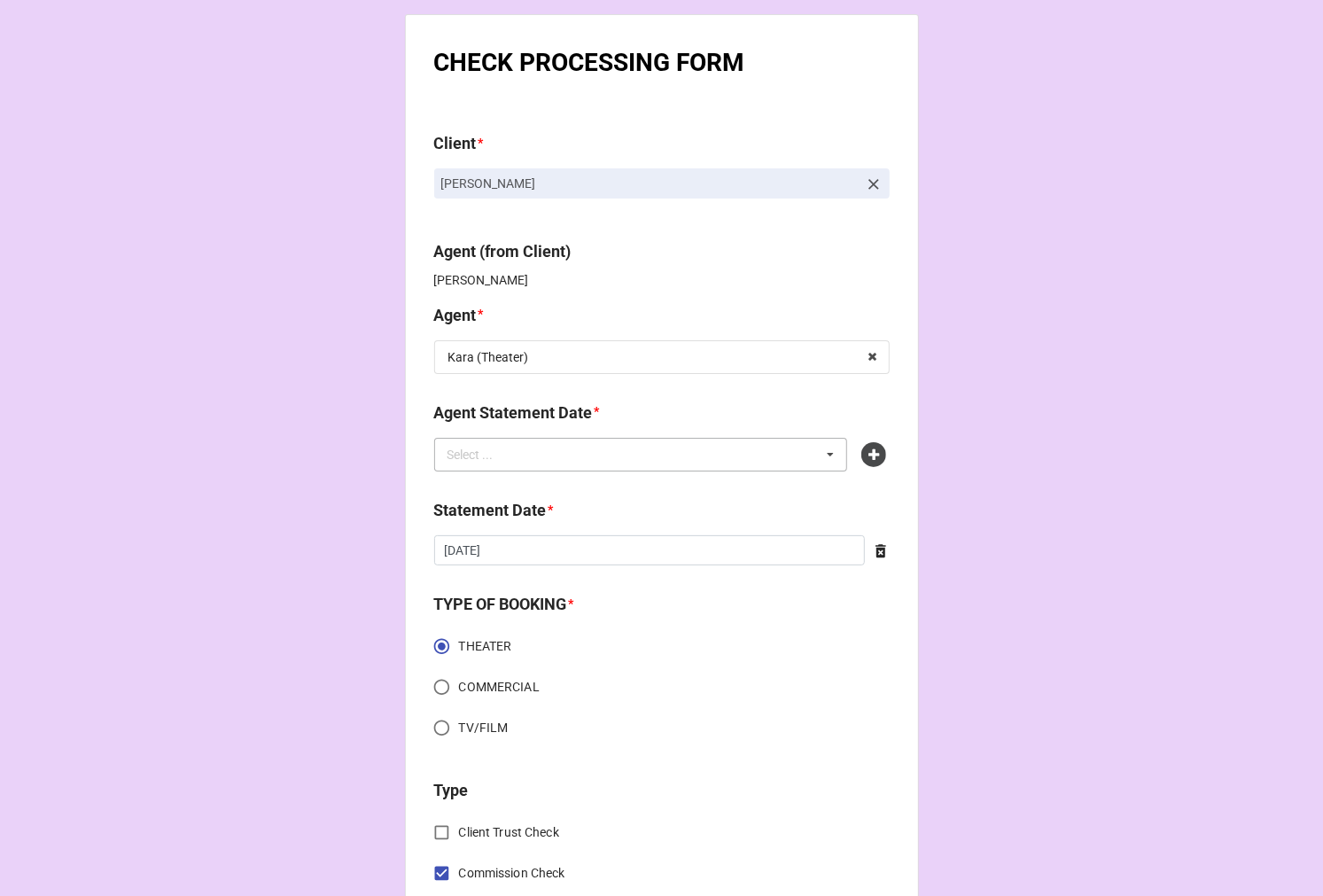
click at [774, 450] on div "Select ... No results found." at bounding box center [641, 455] width 414 height 34
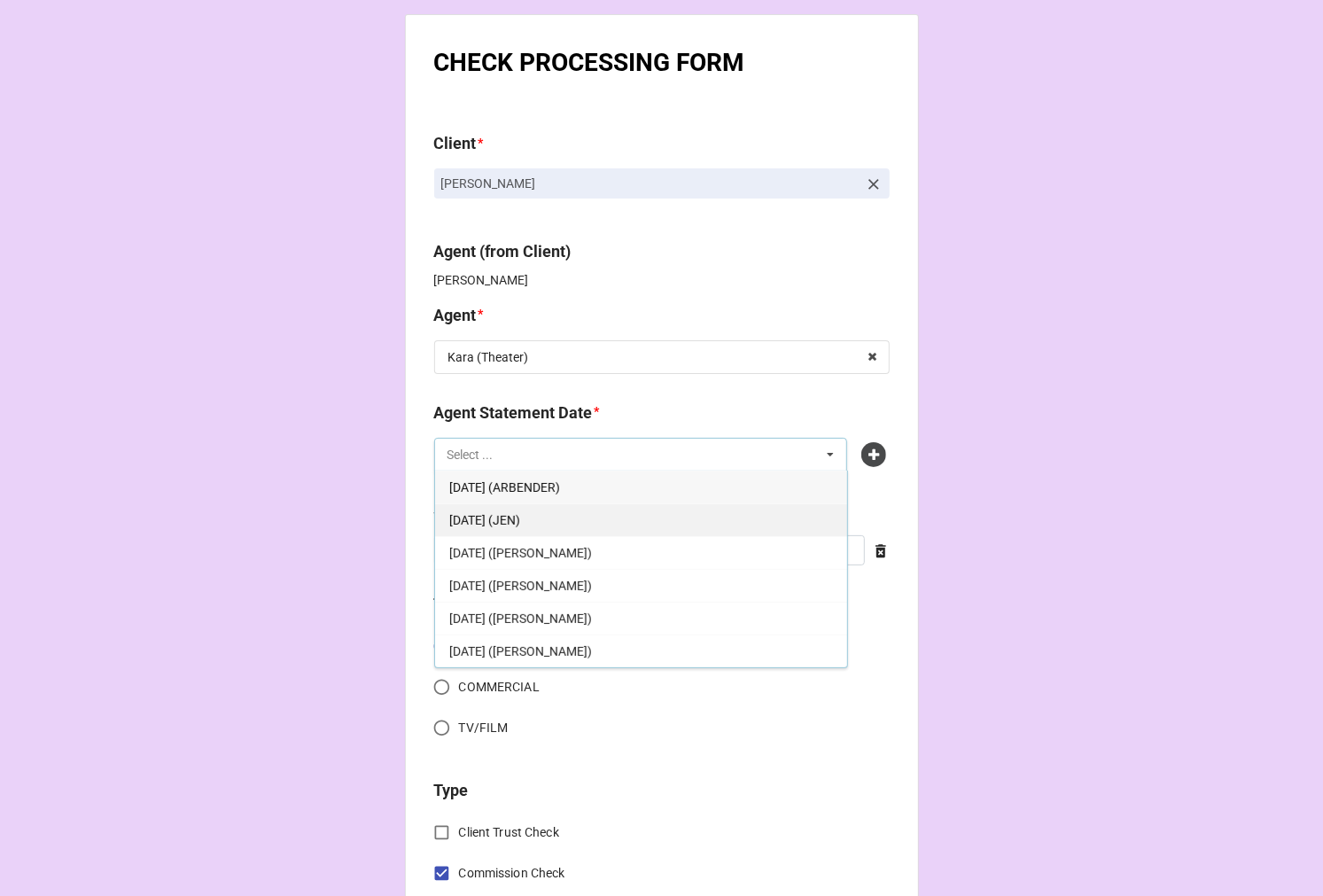
scroll to position [98, 0]
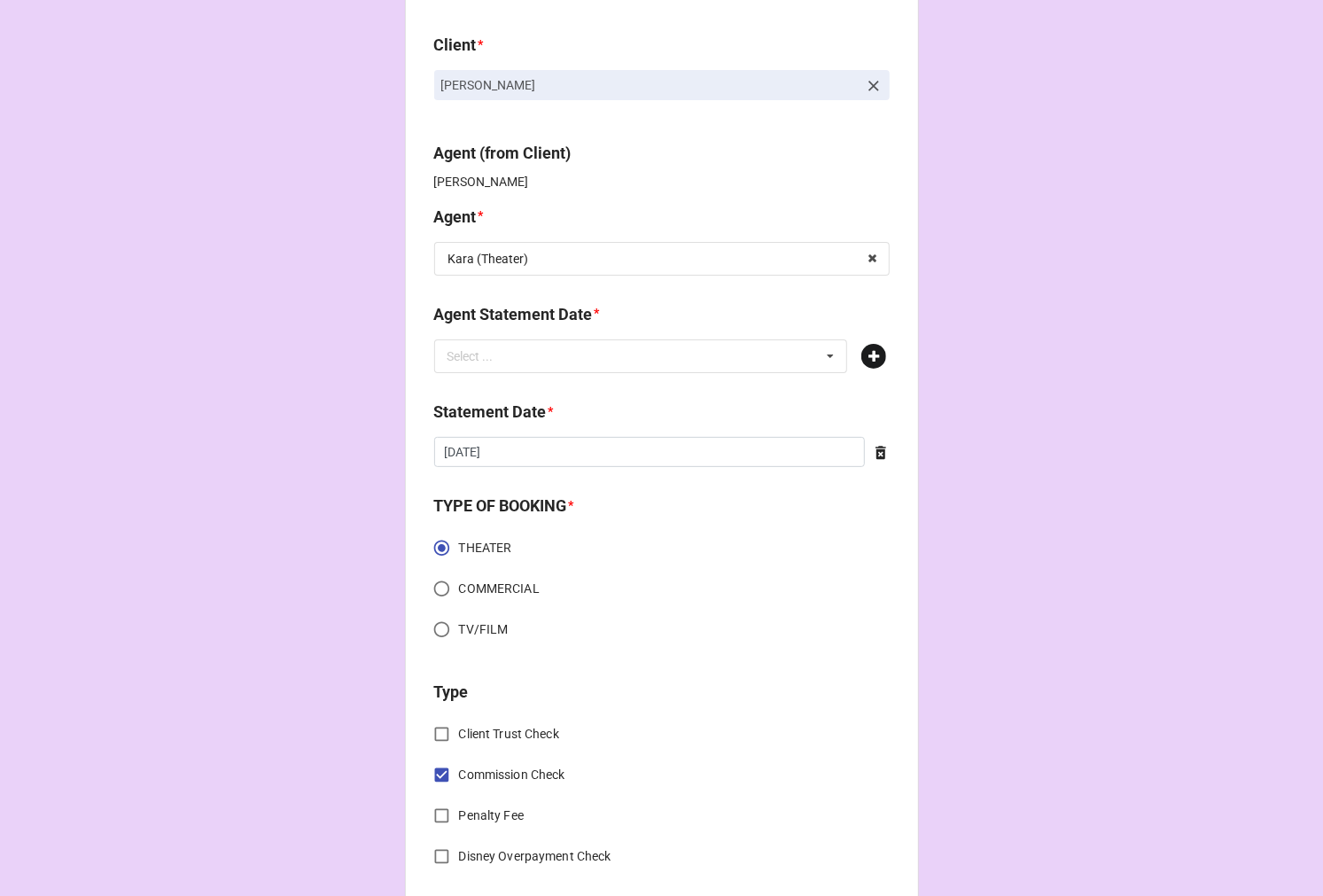
click at [873, 357] on icon at bounding box center [873, 356] width 25 height 25
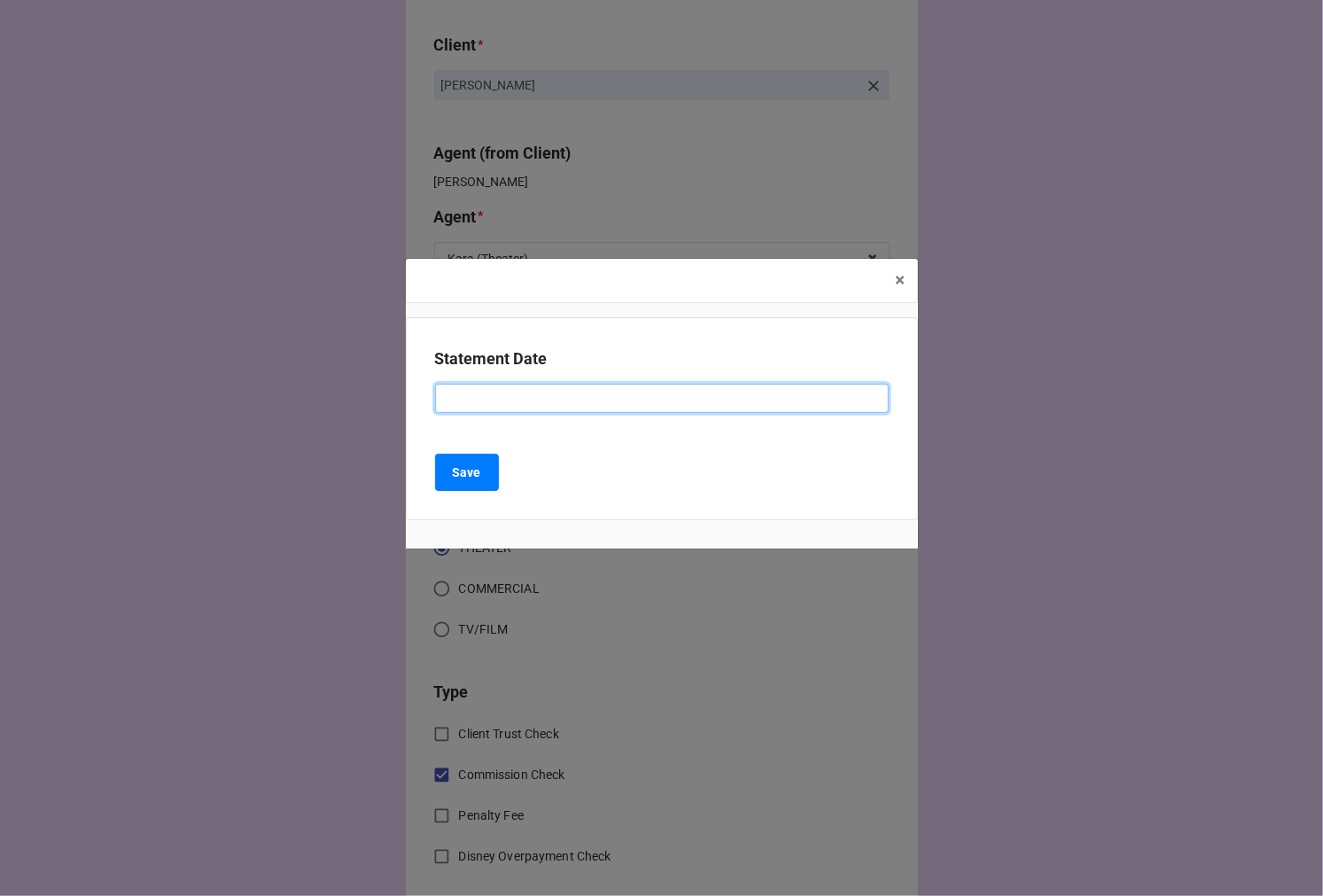
click at [506, 391] on input at bounding box center [662, 399] width 454 height 30
type input "[DATE] ([GEOGRAPHIC_DATA])"
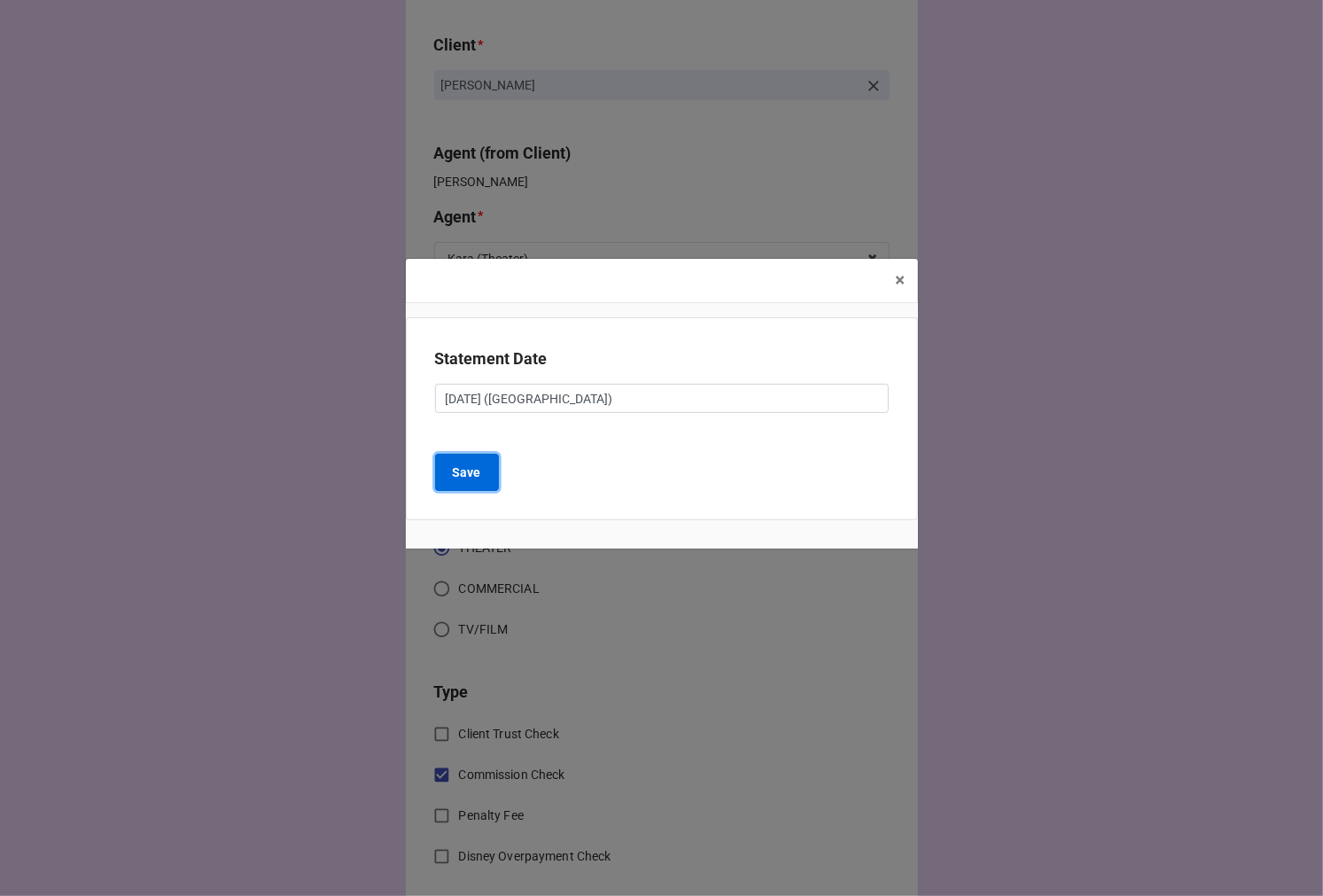
click at [472, 467] on b "Save" at bounding box center [467, 473] width 28 height 19
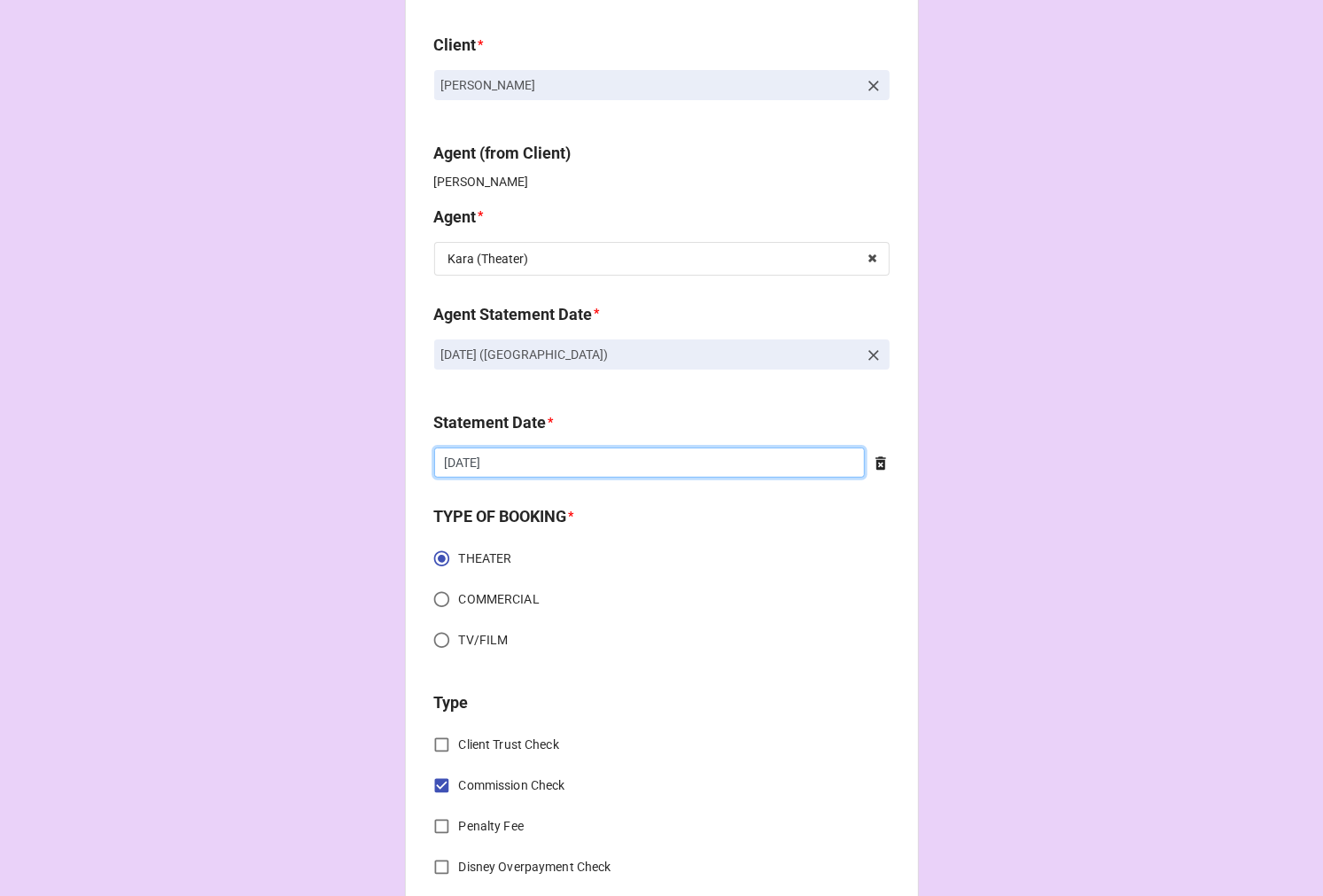
click at [553, 470] on input "[DATE]" at bounding box center [649, 463] width 431 height 30
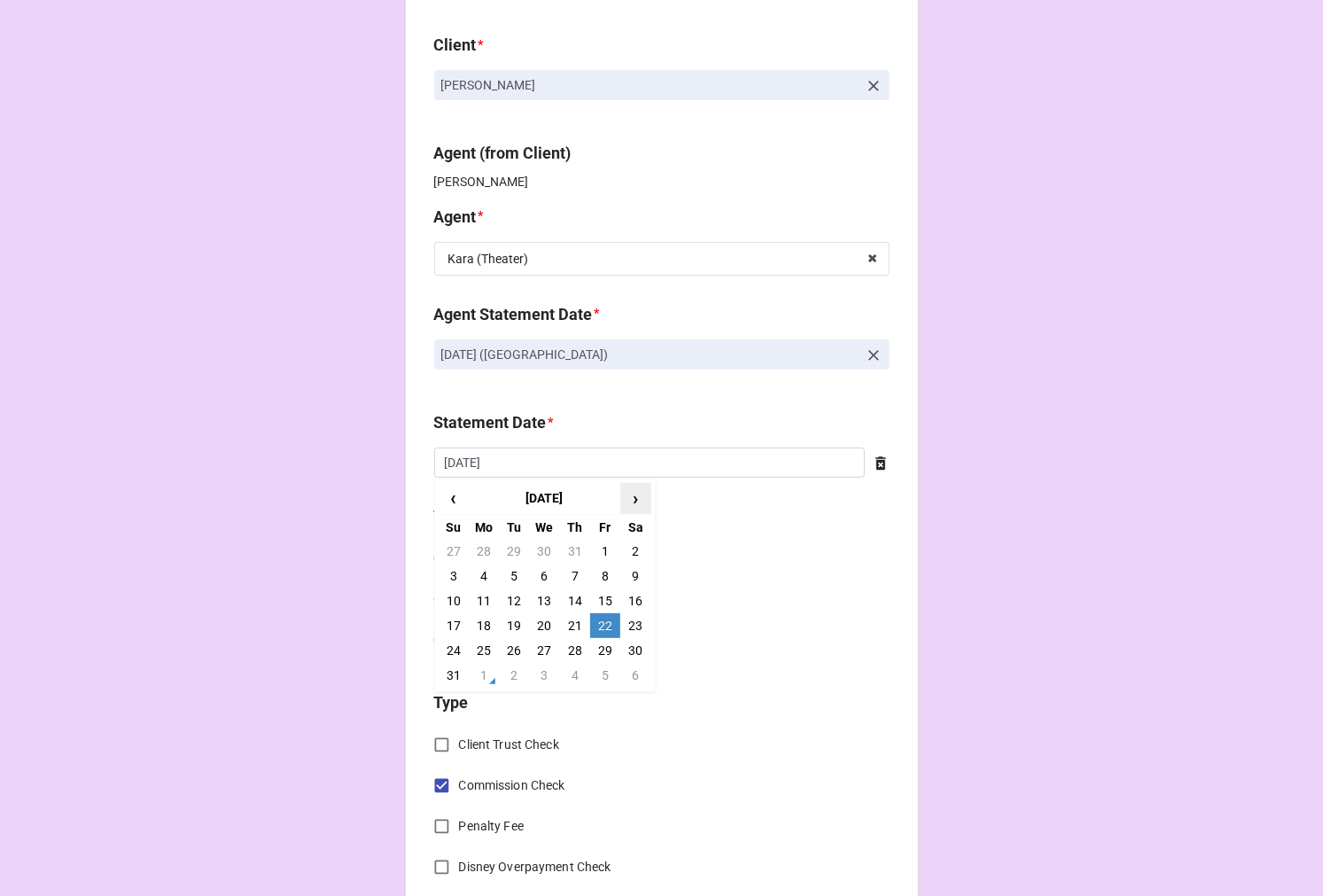
click at [637, 493] on span "›" at bounding box center [636, 498] width 28 height 29
click at [597, 604] on td "19" at bounding box center [606, 601] width 30 height 25
type input "[DATE]"
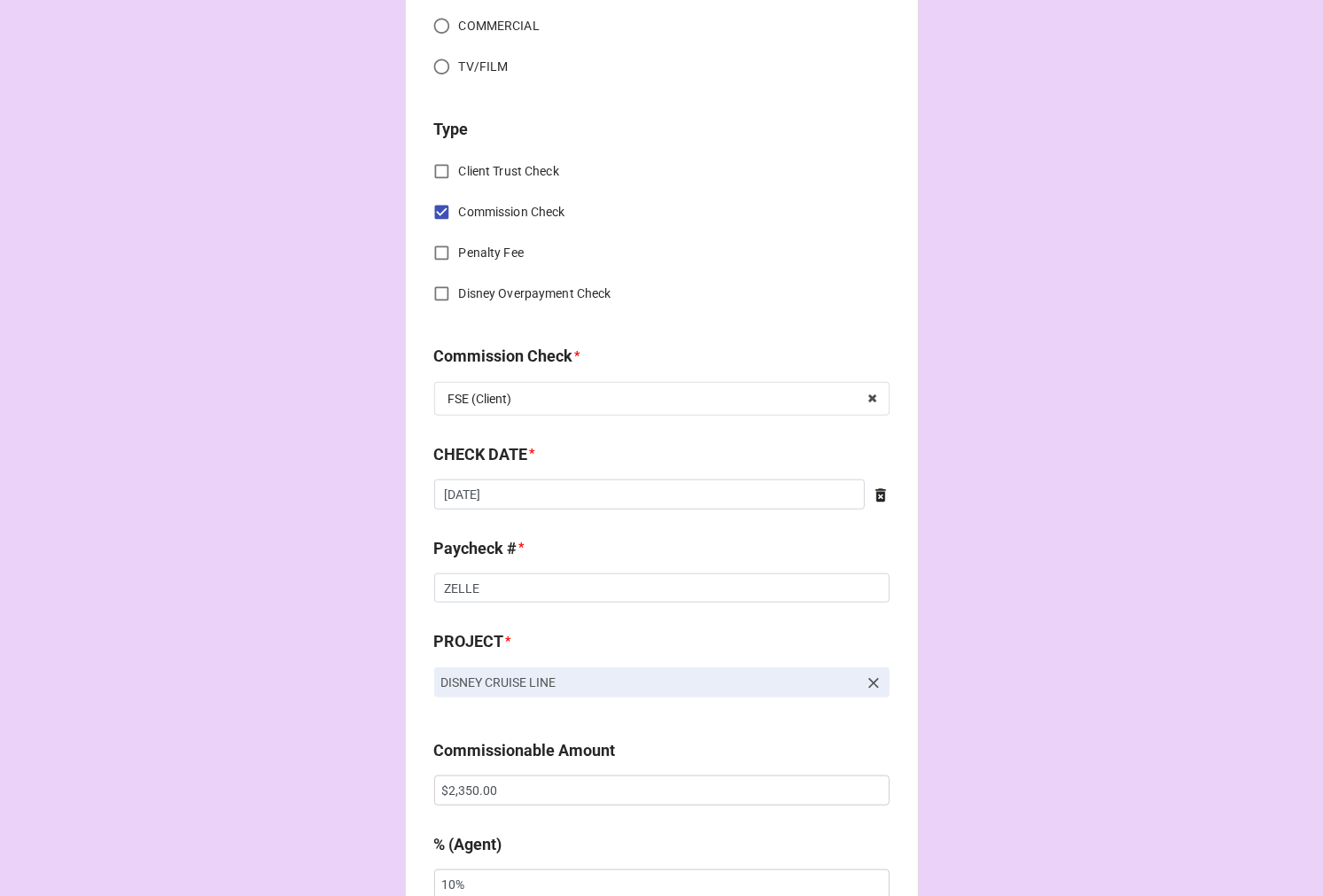
scroll to position [689, 0]
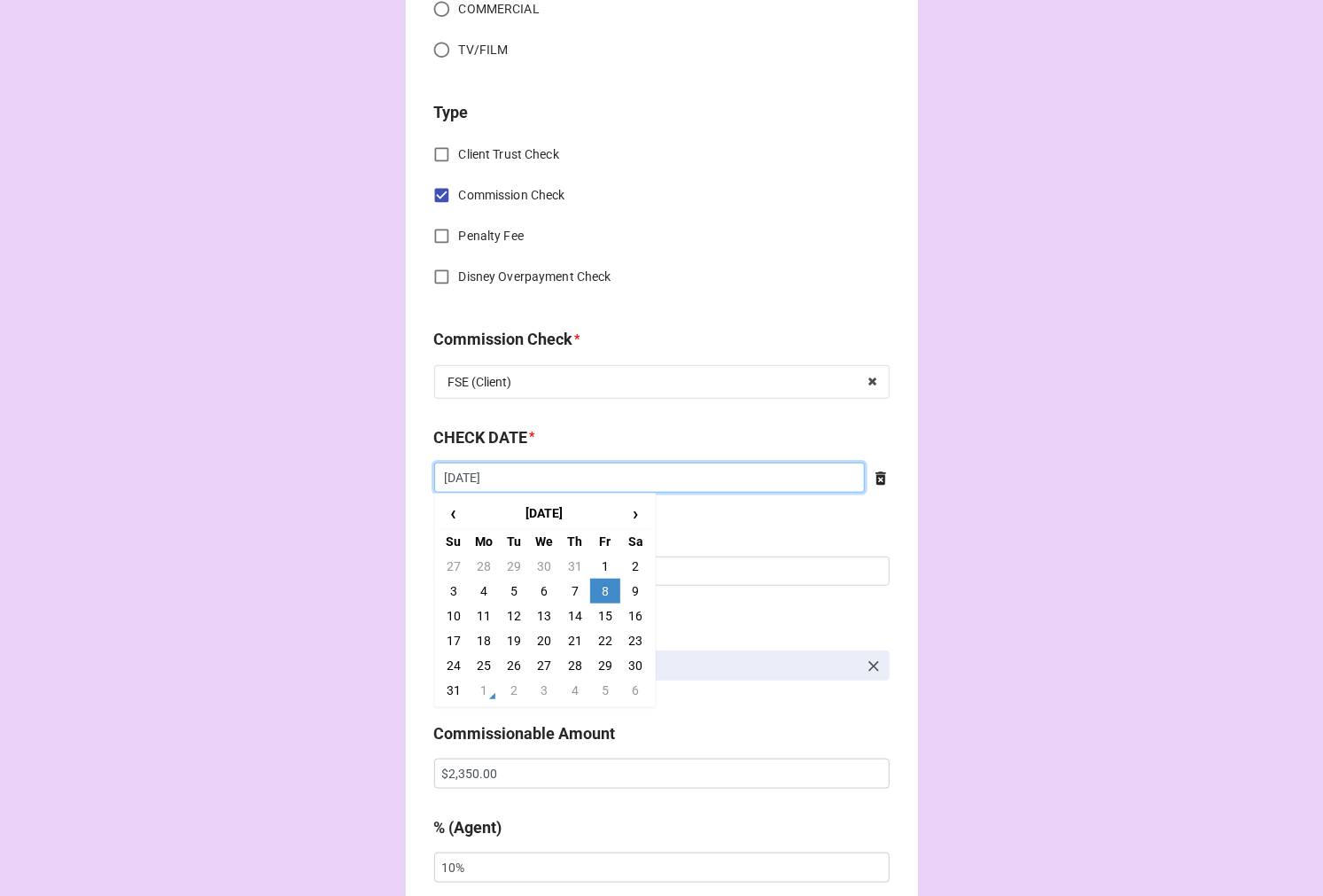
click at [498, 480] on input "[DATE]" at bounding box center [649, 478] width 431 height 30
click at [479, 684] on td "1" at bounding box center [484, 691] width 30 height 25
type input "[DATE]"
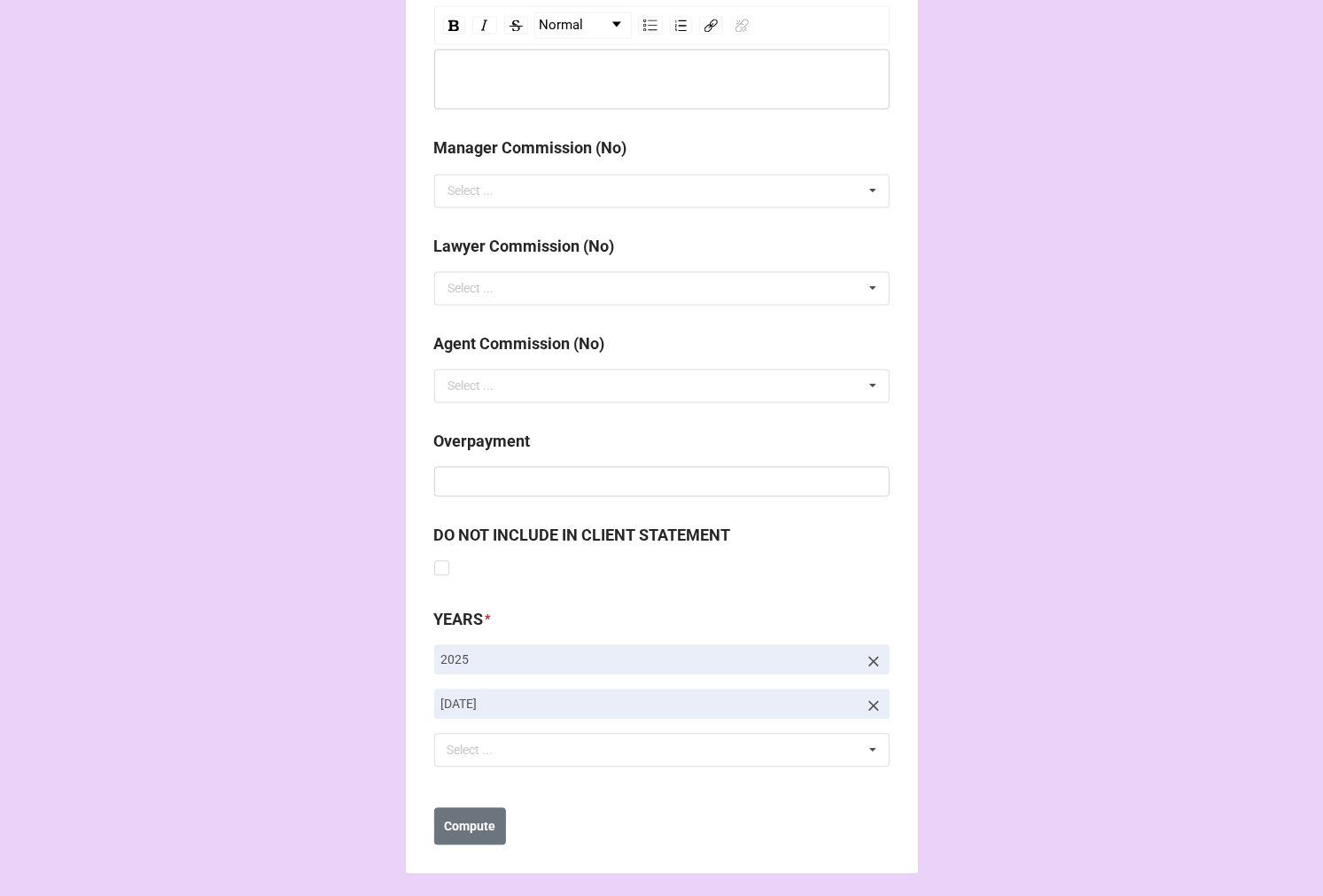
scroll to position [2051, 0]
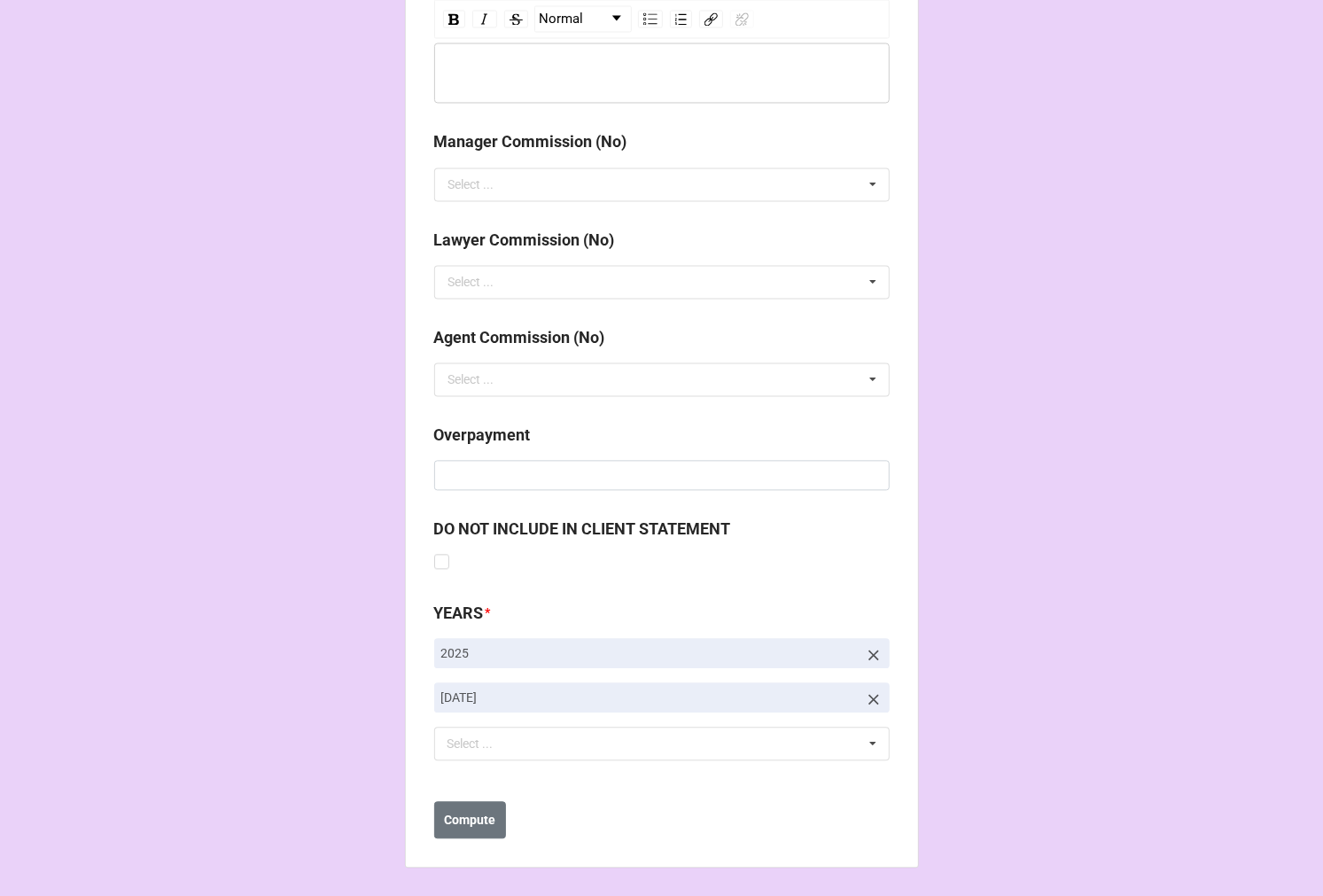
click at [865, 695] on icon at bounding box center [873, 699] width 18 height 18
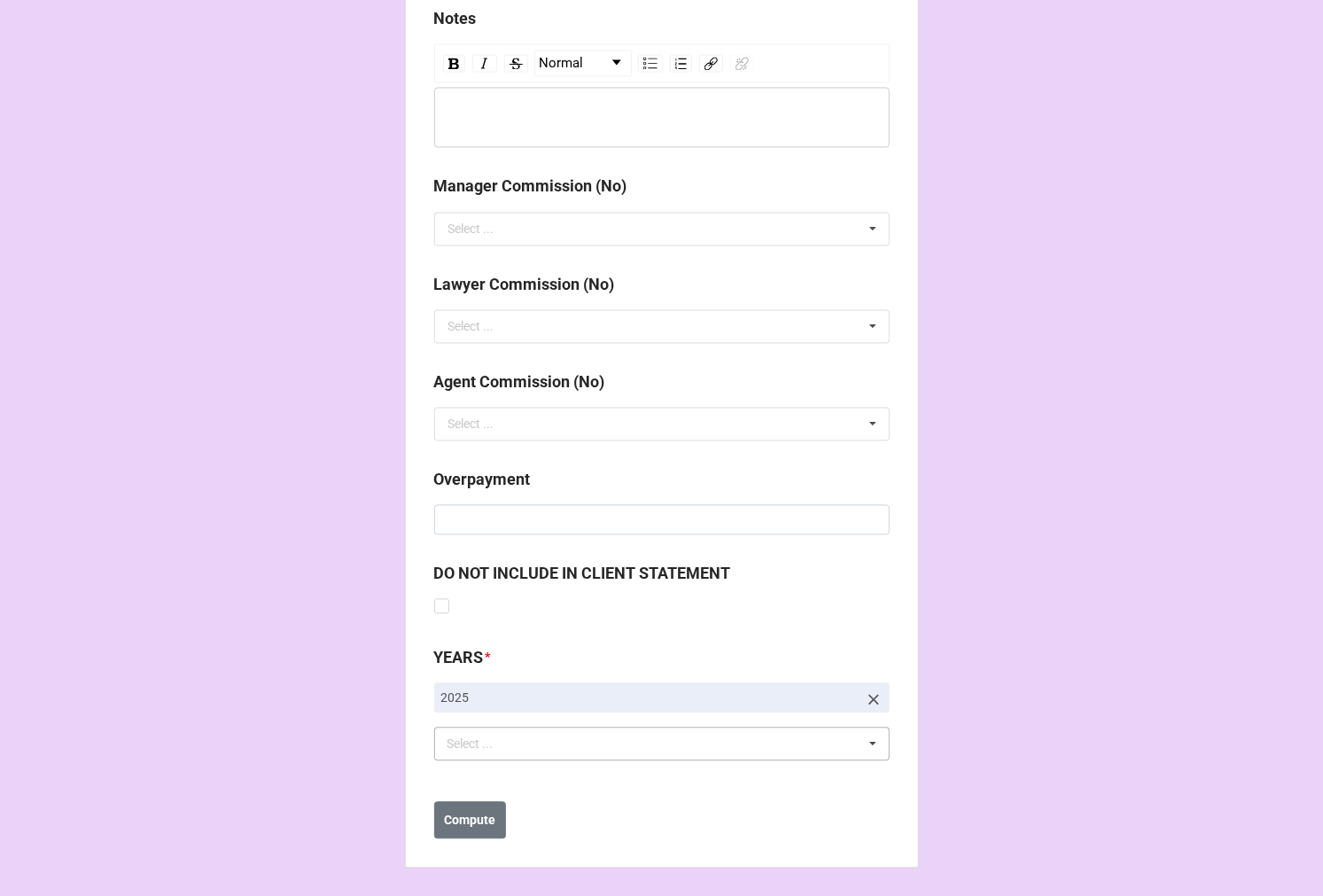
click at [661, 745] on div "Select ... No results found." at bounding box center [662, 744] width 455 height 34
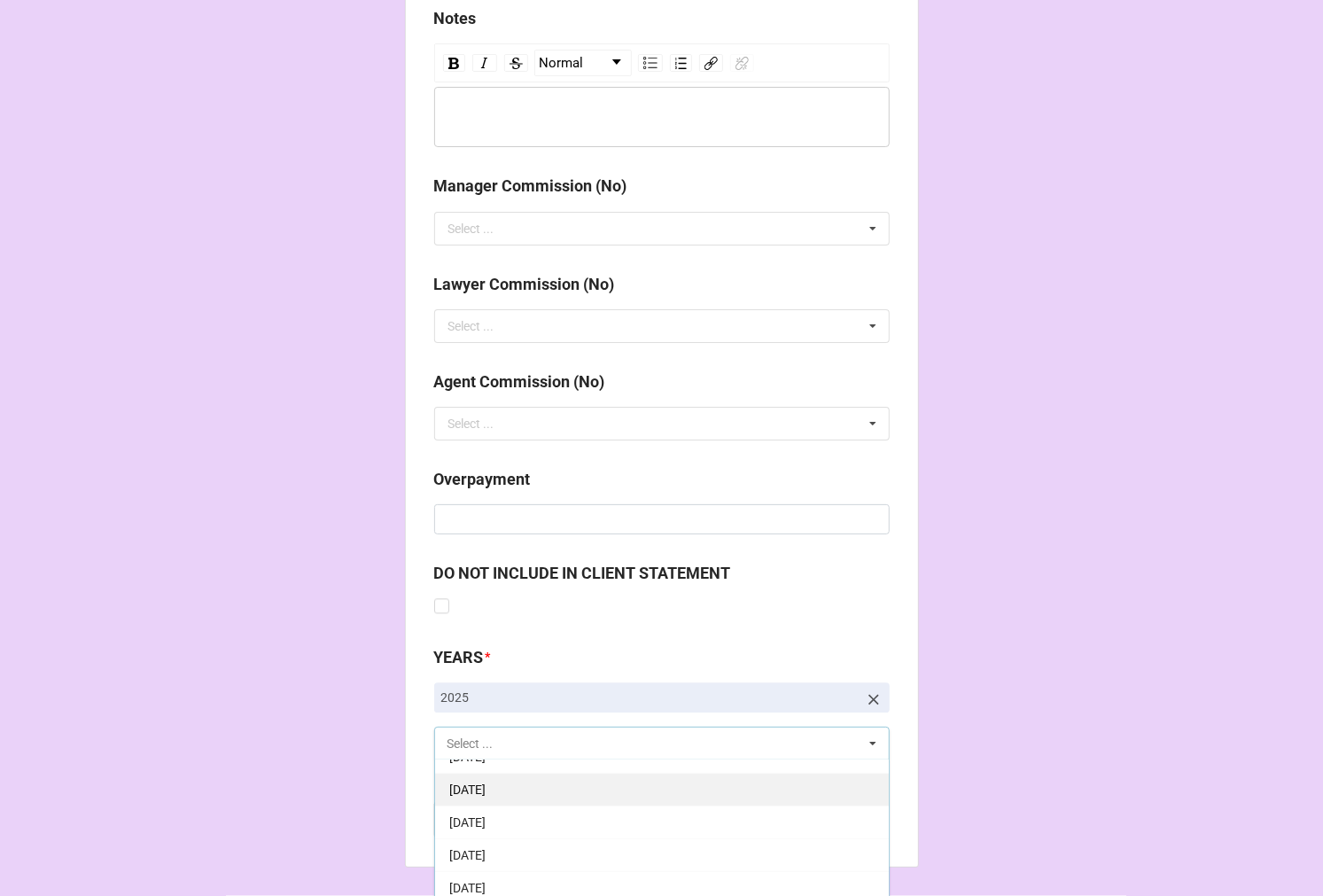
scroll to position [197, 0]
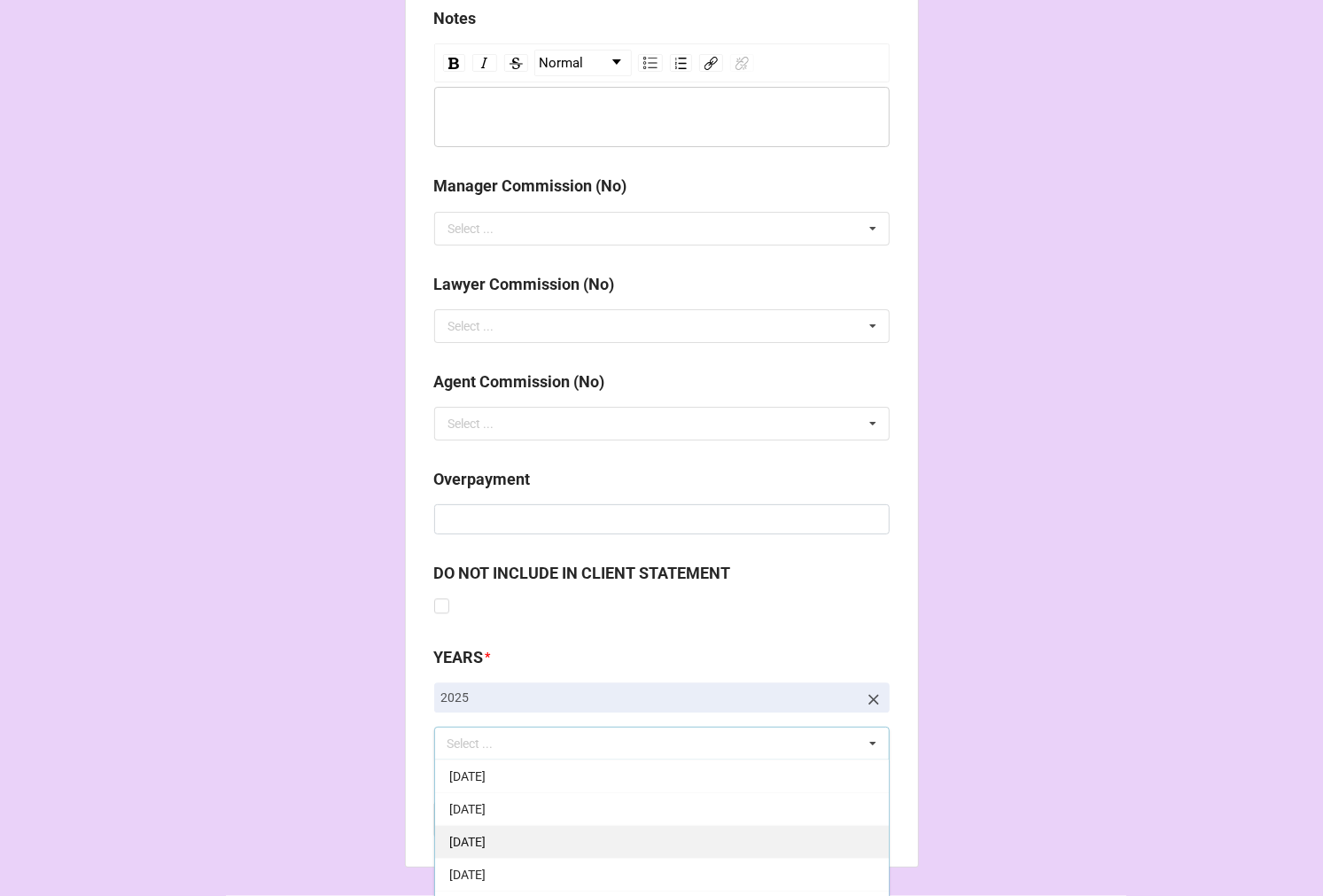
click at [485, 848] on span "[DATE]" at bounding box center [467, 841] width 36 height 14
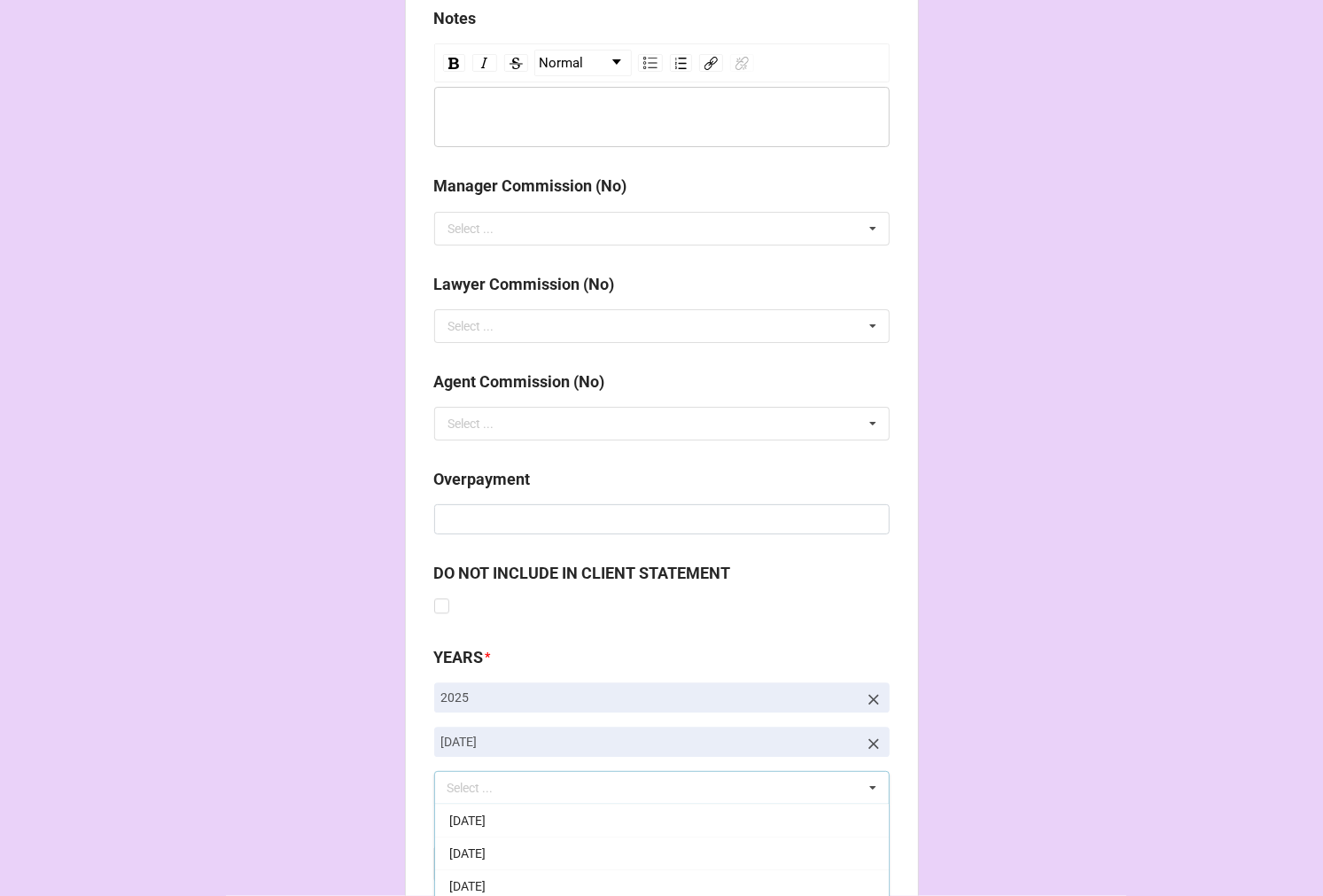
click at [474, 863] on b "Compute" at bounding box center [469, 865] width 51 height 19
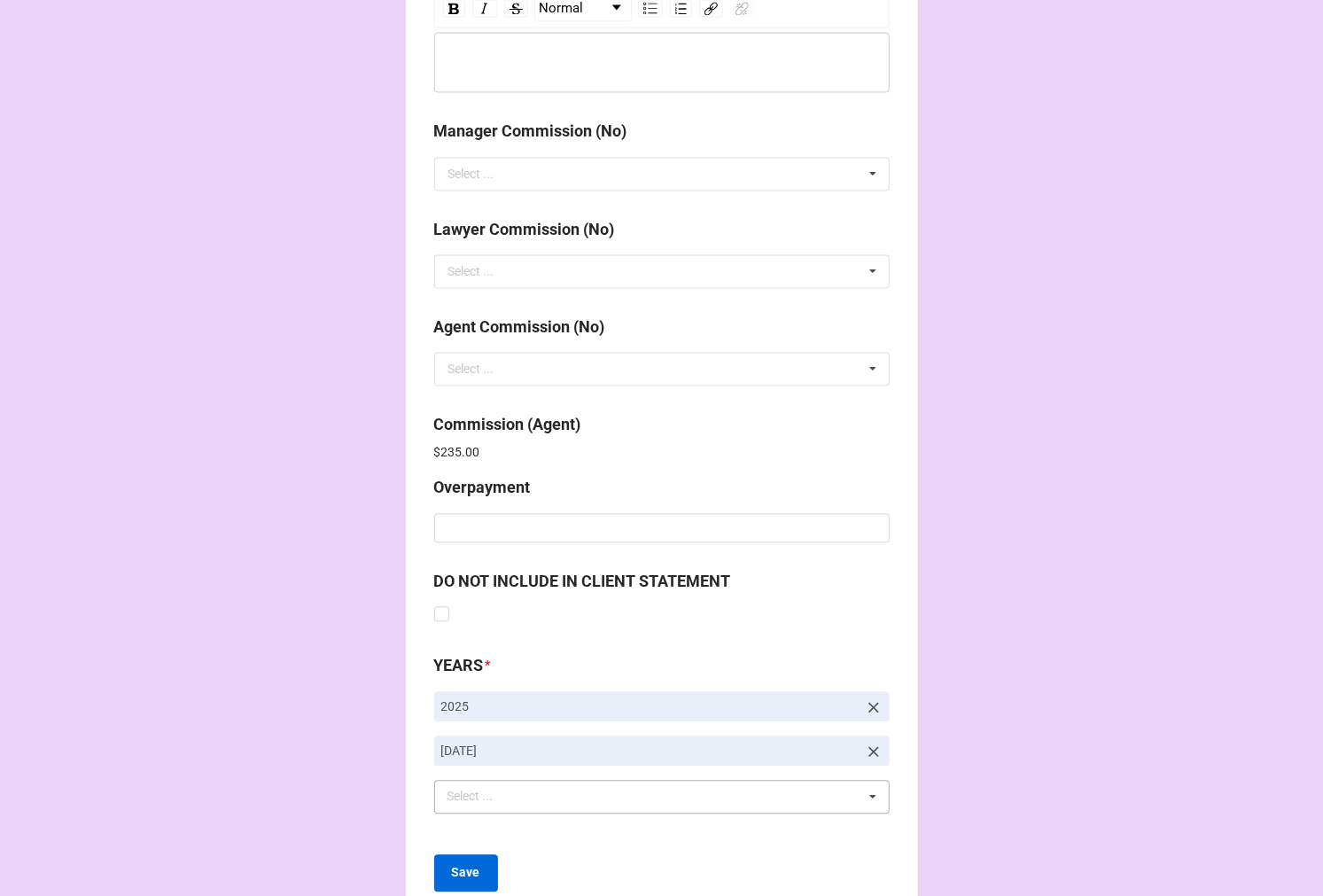
scroll to position [2115, 0]
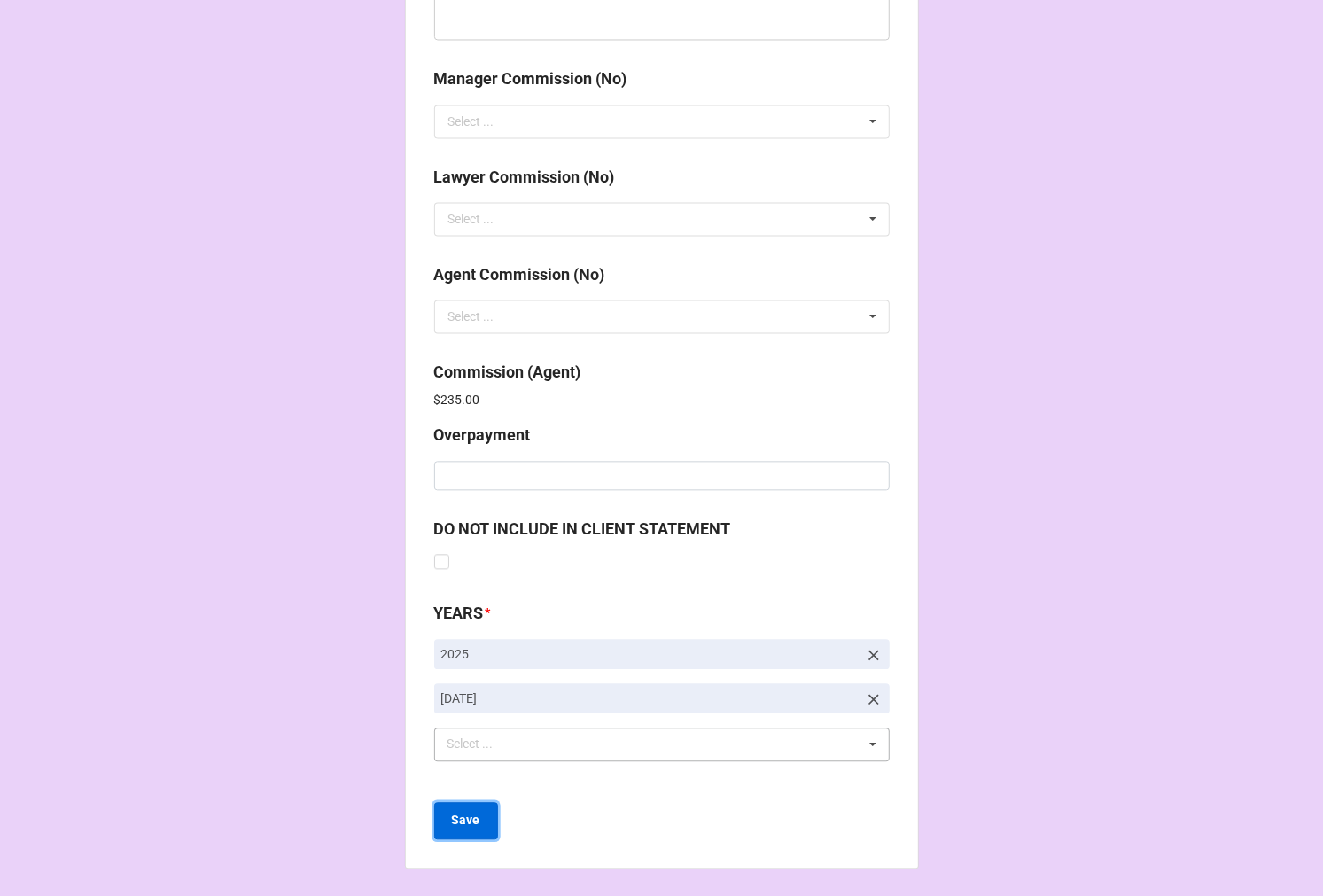
click at [458, 828] on b "Save" at bounding box center [467, 820] width 28 height 19
